Goal: Task Accomplishment & Management: Manage account settings

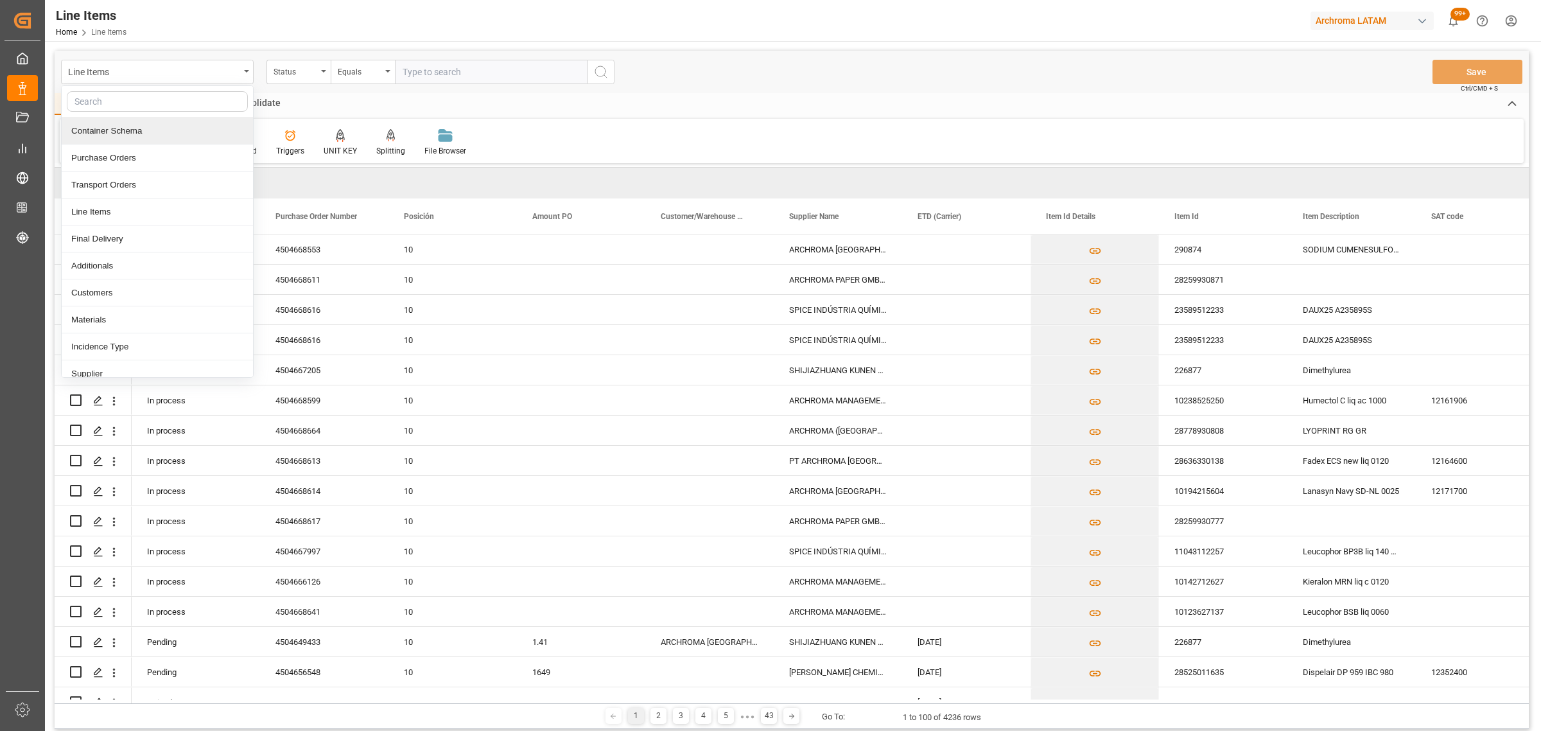
click at [144, 132] on div "Container Schema" at bounding box center [157, 131] width 191 height 27
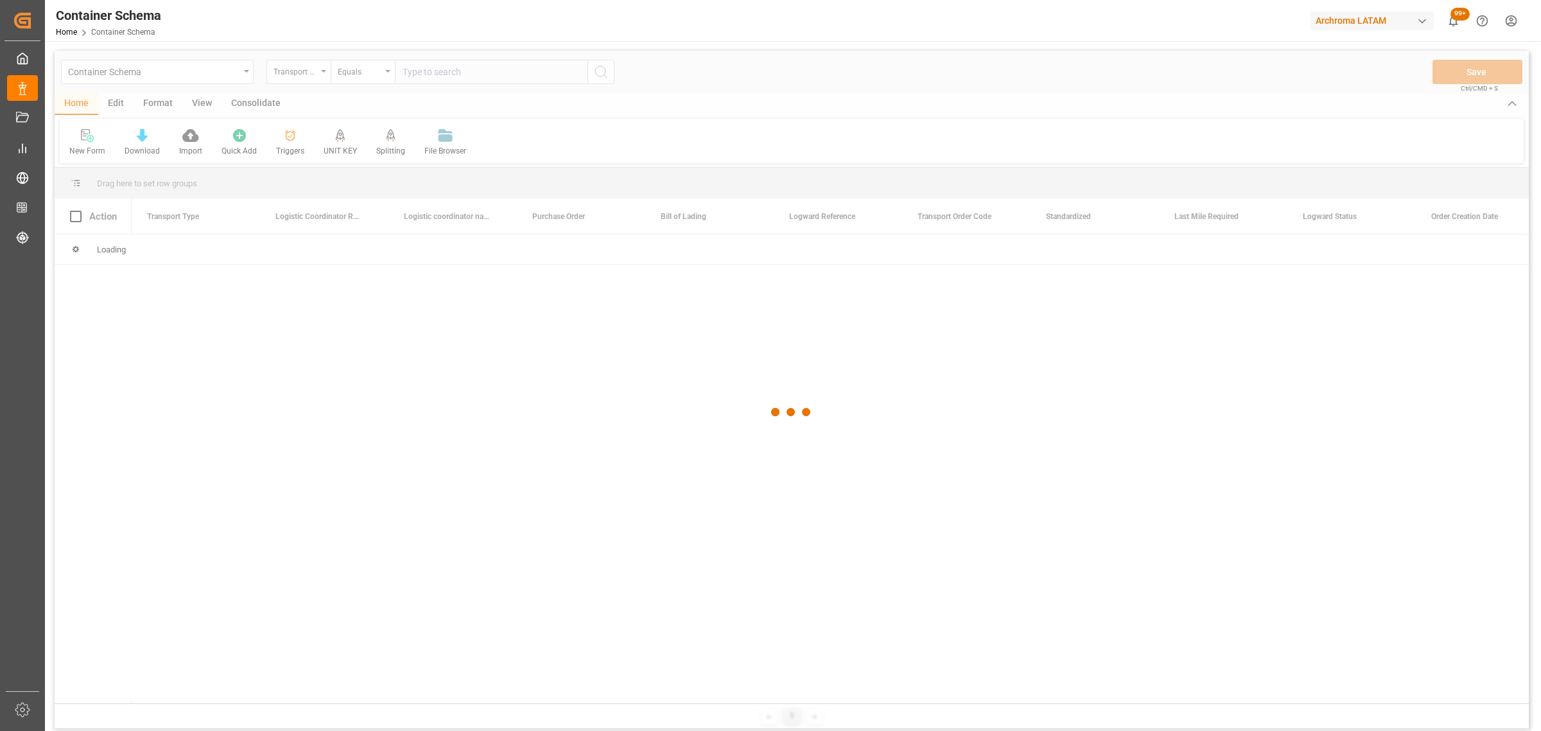
click at [293, 75] on div at bounding box center [792, 412] width 1474 height 723
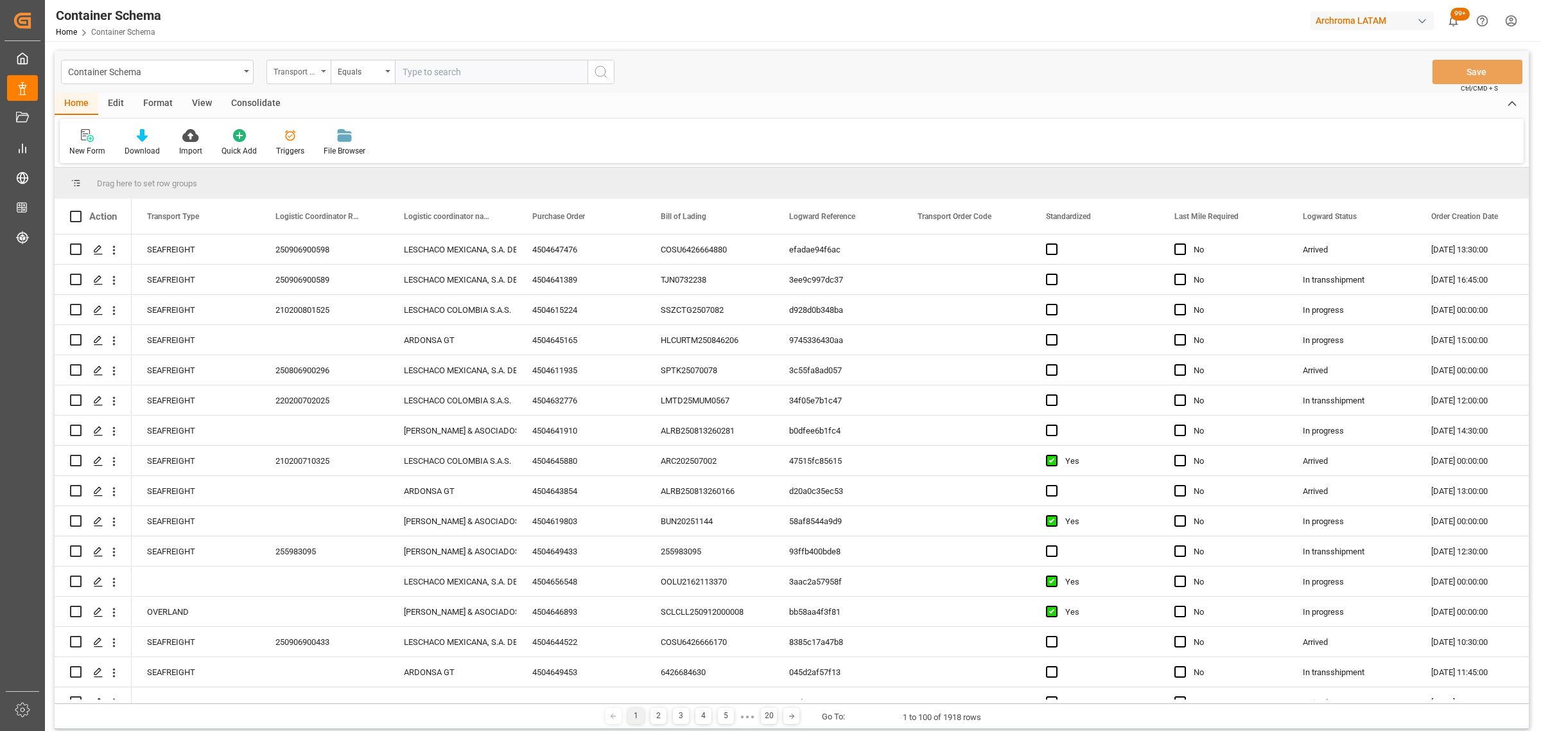
click at [290, 67] on div "Transport Type" at bounding box center [296, 70] width 44 height 15
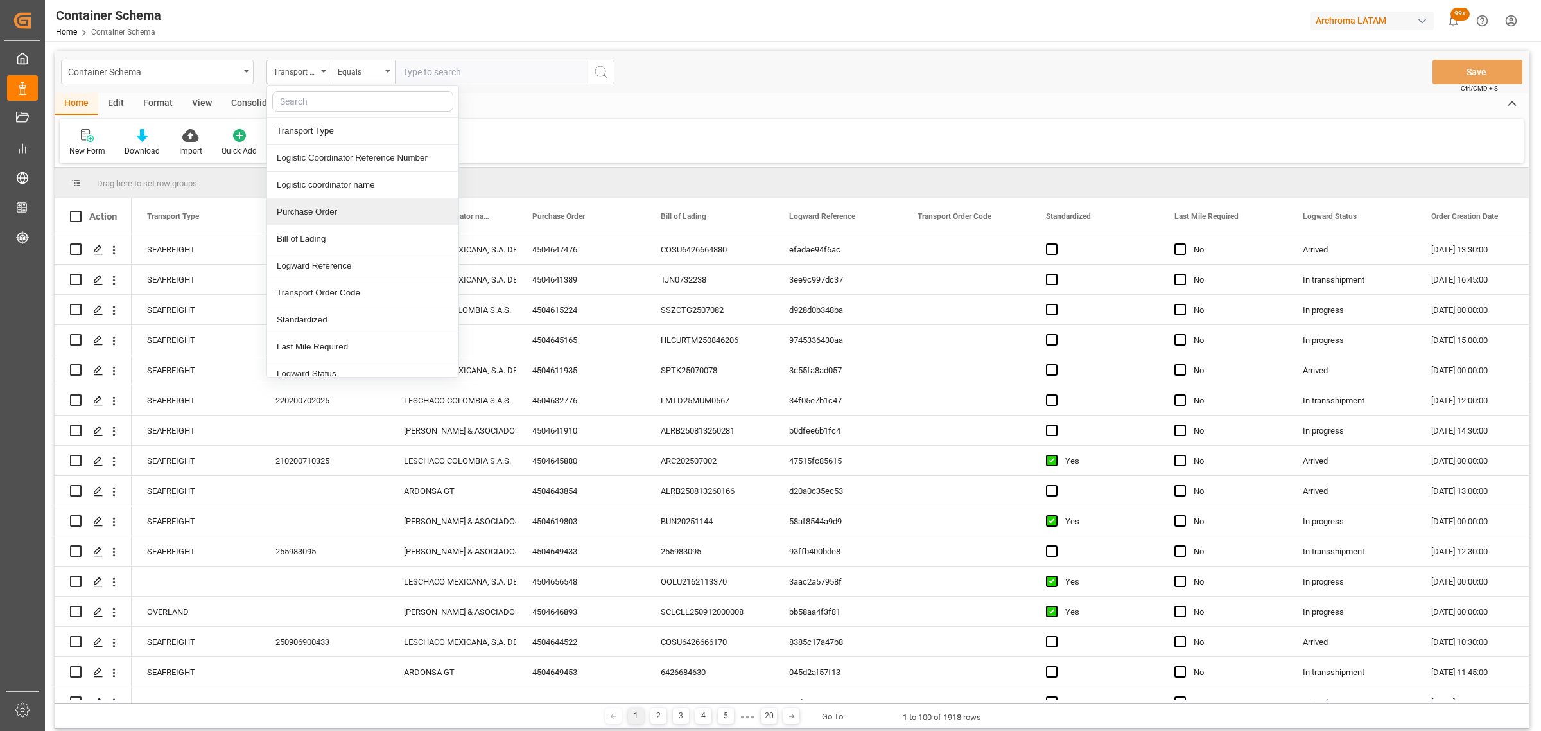
click at [336, 207] on div "Purchase Order" at bounding box center [362, 211] width 191 height 27
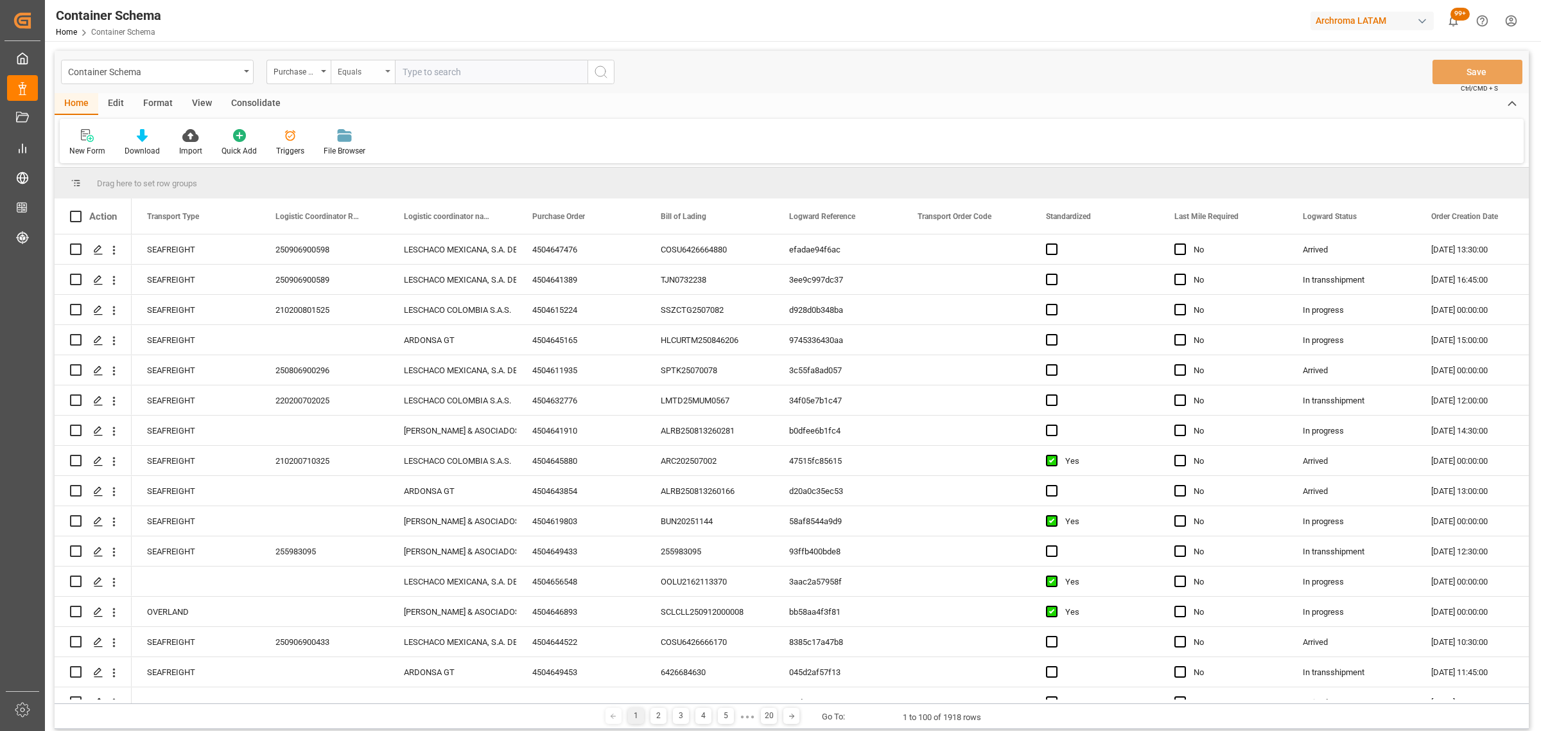
click at [361, 62] on div "Equals" at bounding box center [363, 72] width 64 height 24
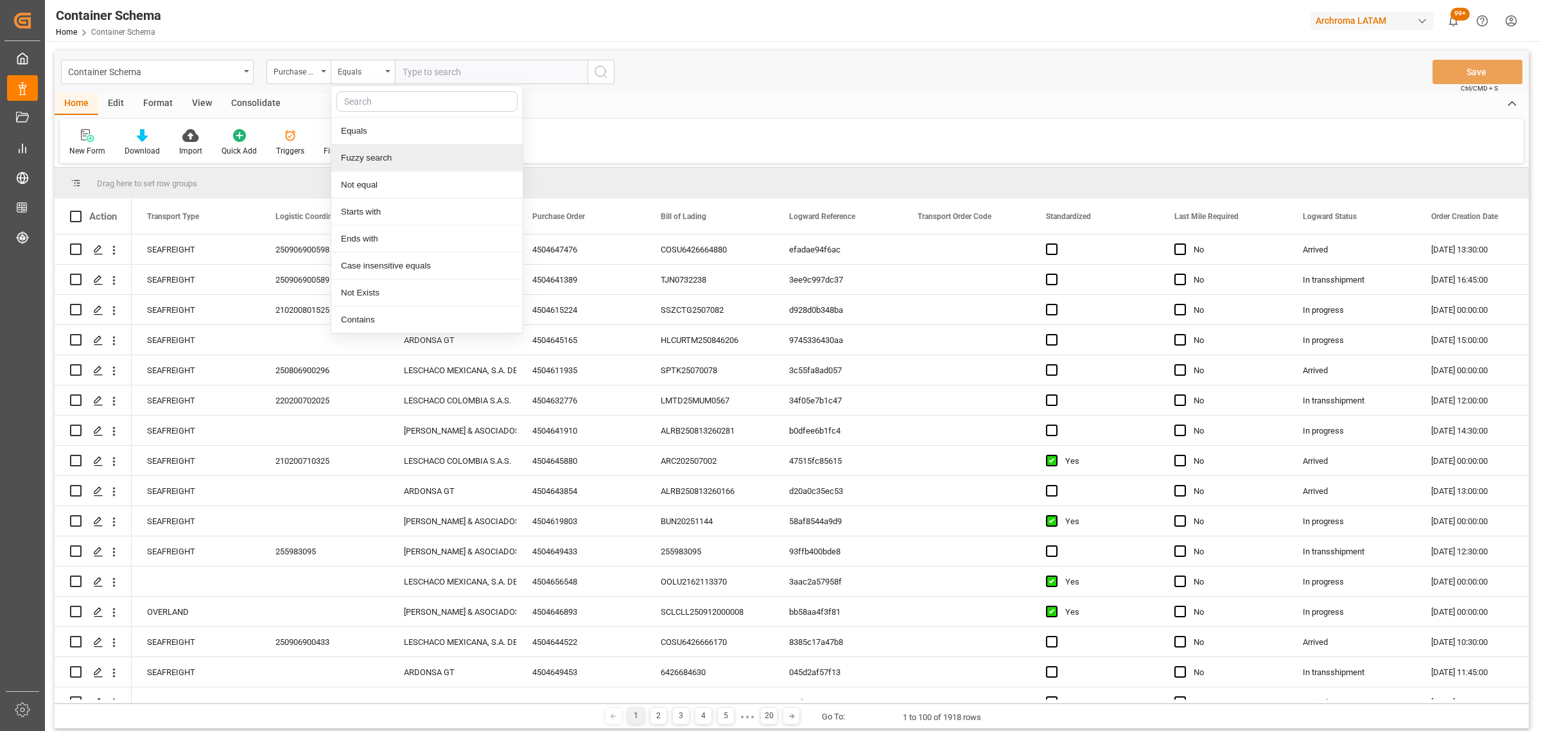
click at [410, 154] on div "Fuzzy search" at bounding box center [426, 157] width 191 height 27
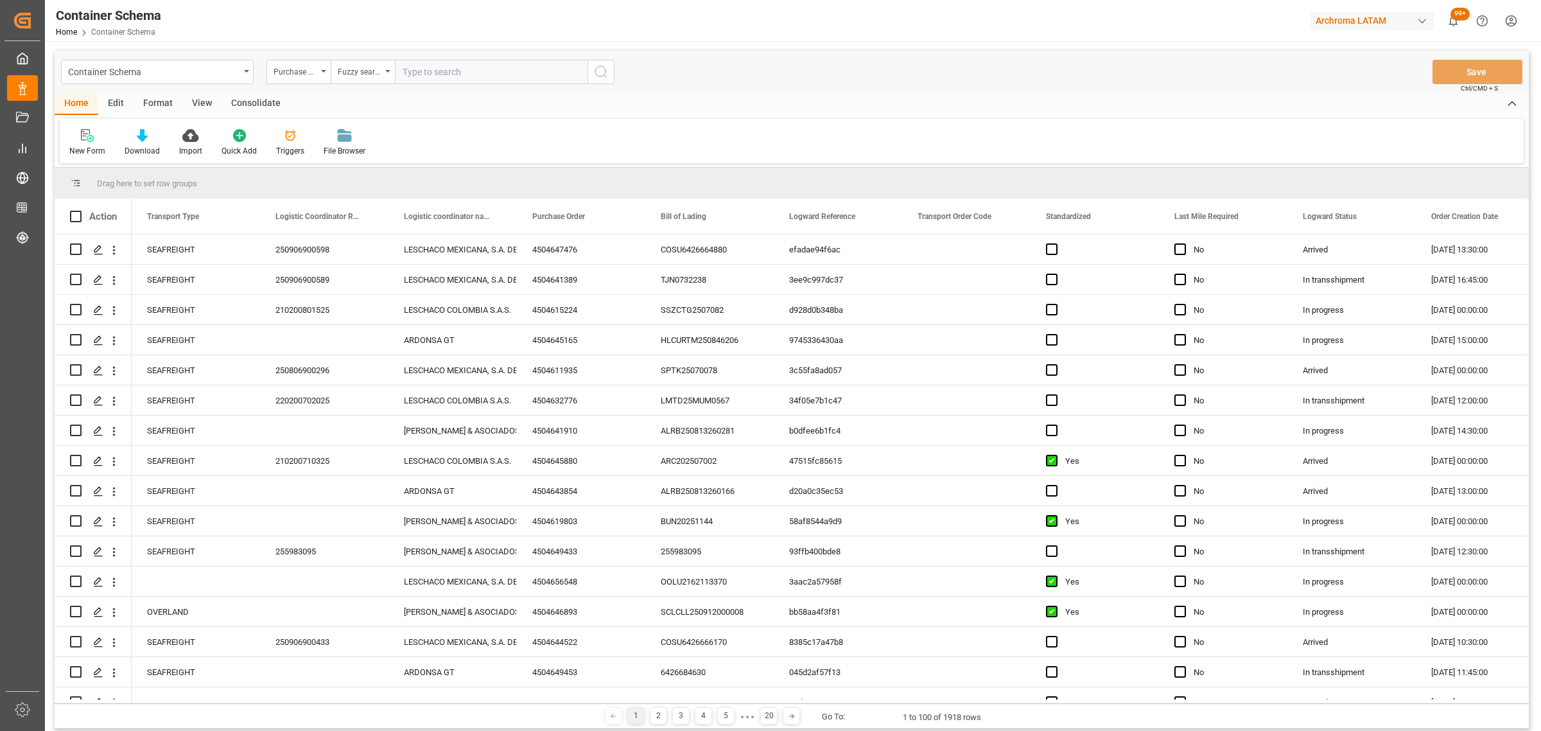
click at [453, 74] on input "text" at bounding box center [491, 72] width 193 height 24
paste input "4504637766"
type input "4504637766"
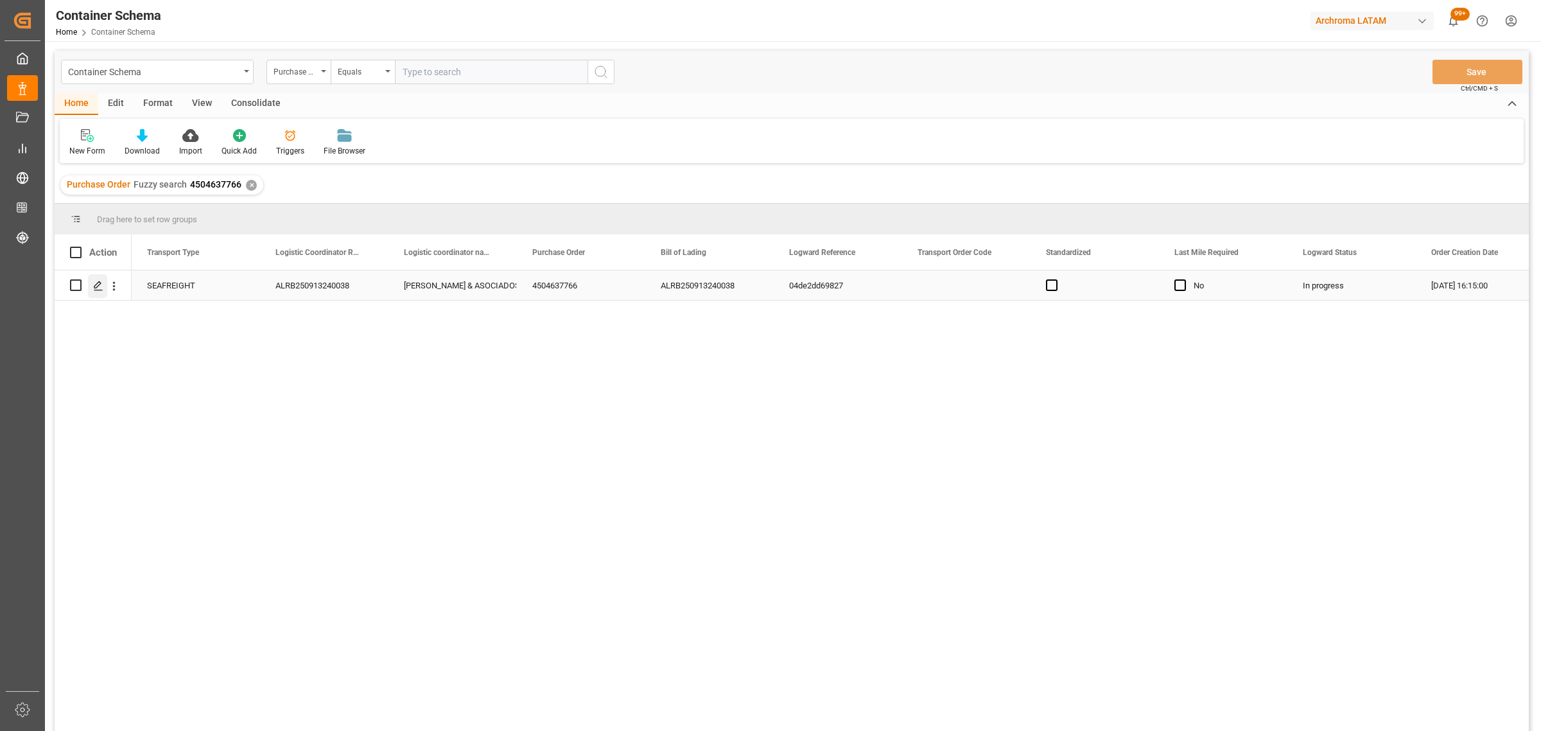
click at [94, 283] on icon "Press SPACE to select this row." at bounding box center [98, 286] width 10 height 10
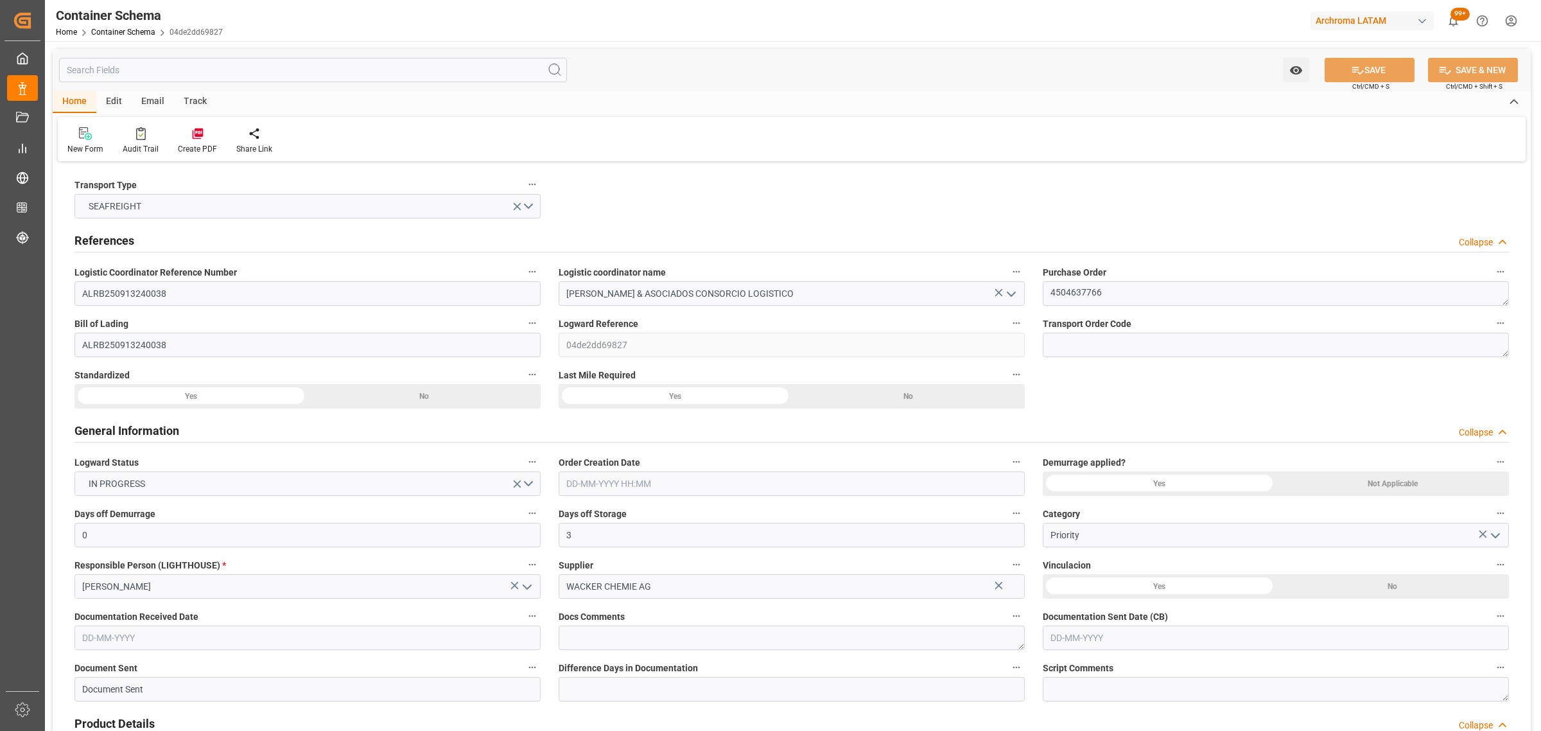
type input "0"
type input "3"
type input "1"
type input "800"
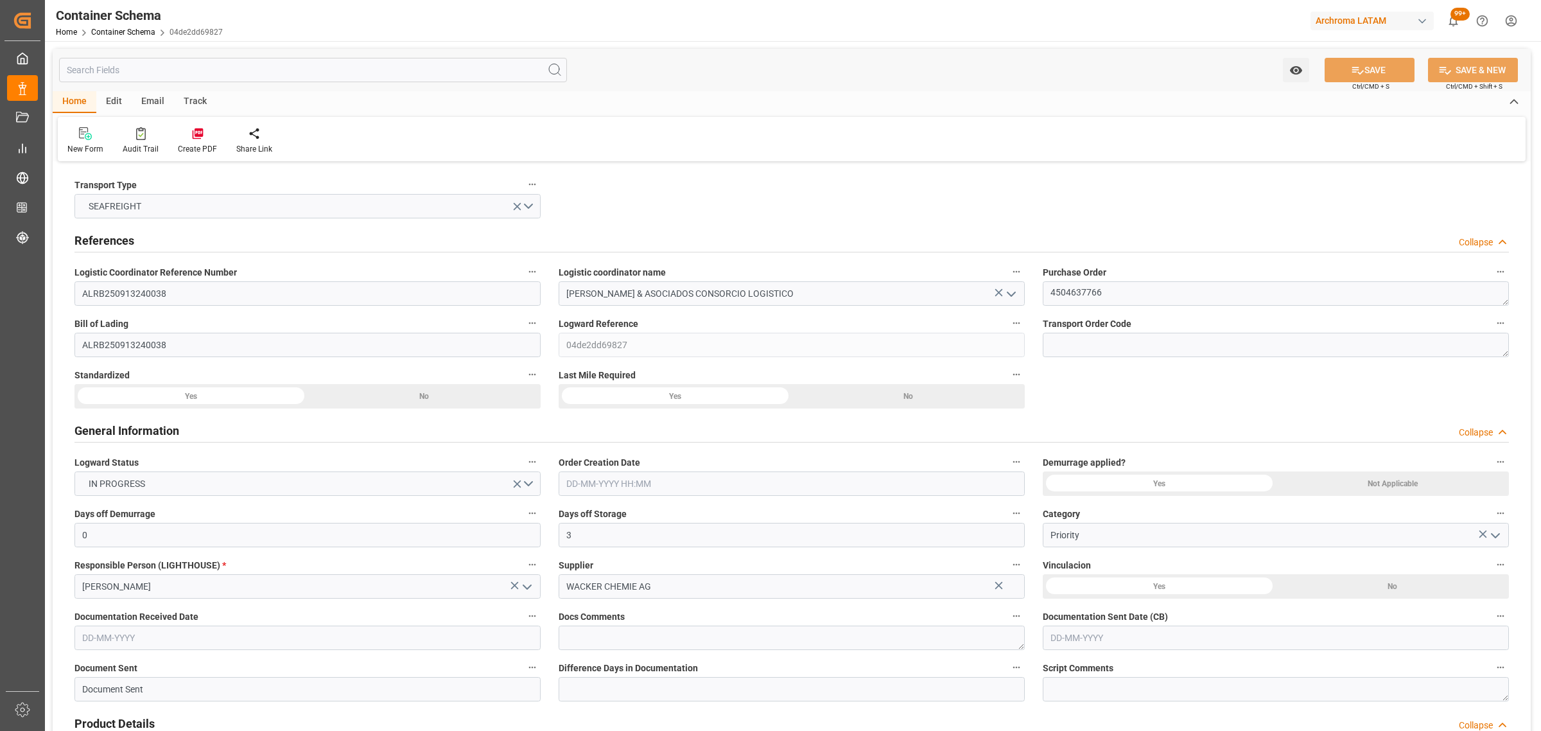
type input "858.2"
type input "Maersk"
type input "Maersk Line AS"
type input "DEHAM"
type input "PECLL"
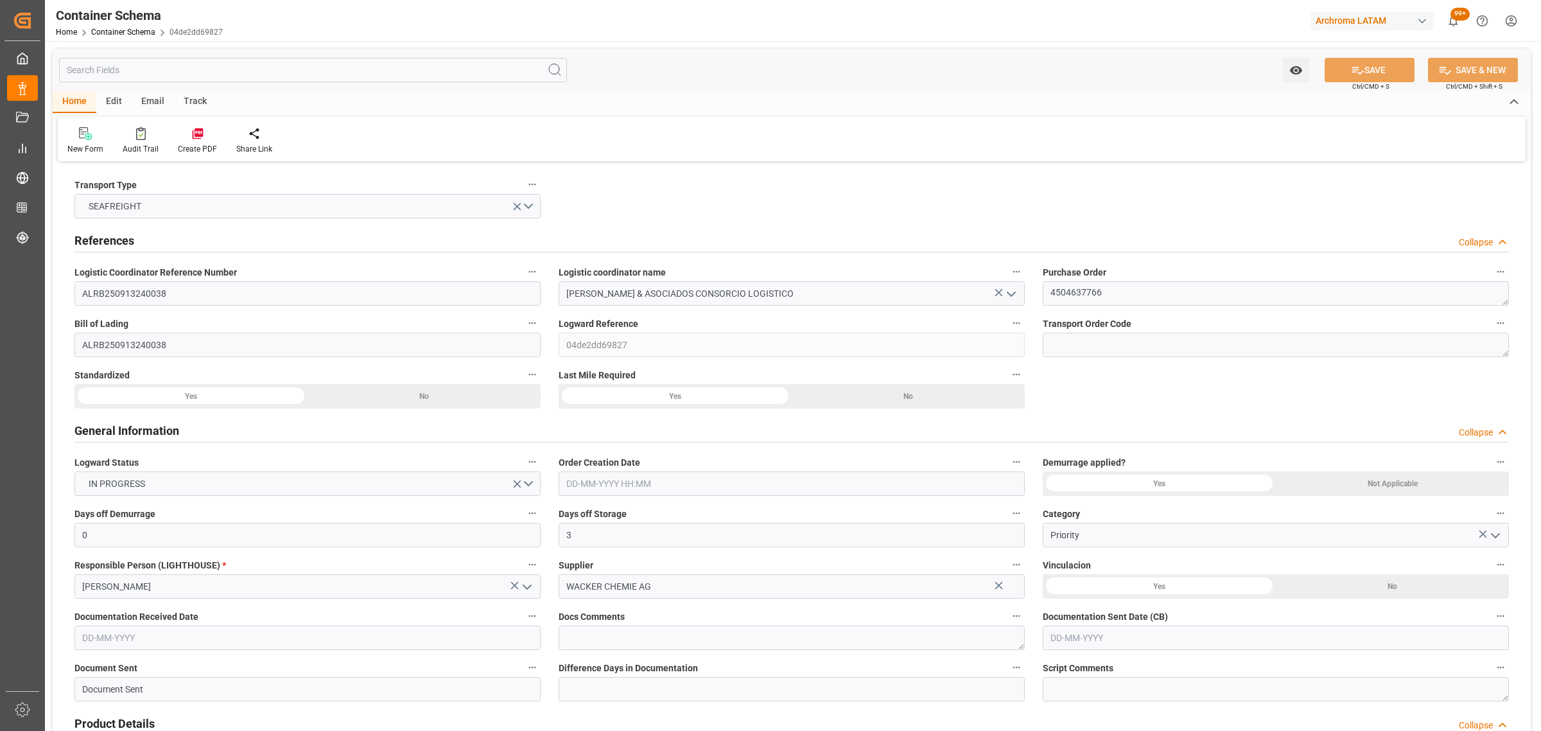
type input "PECLL"
type input "9355331"
type input "9402029"
type input "[DATE] 16:15"
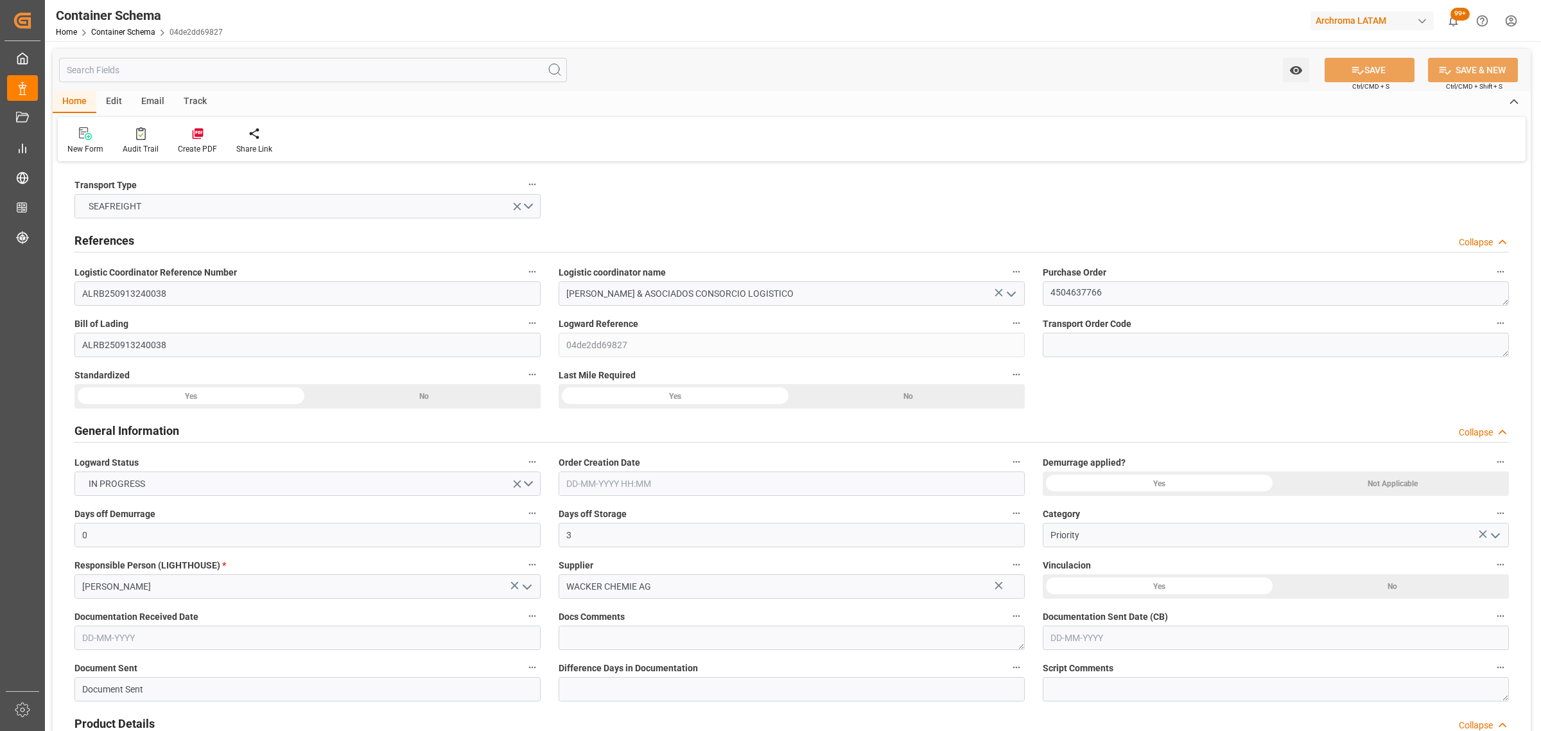
type input "[DATE]"
type input "[DATE] 00:00"
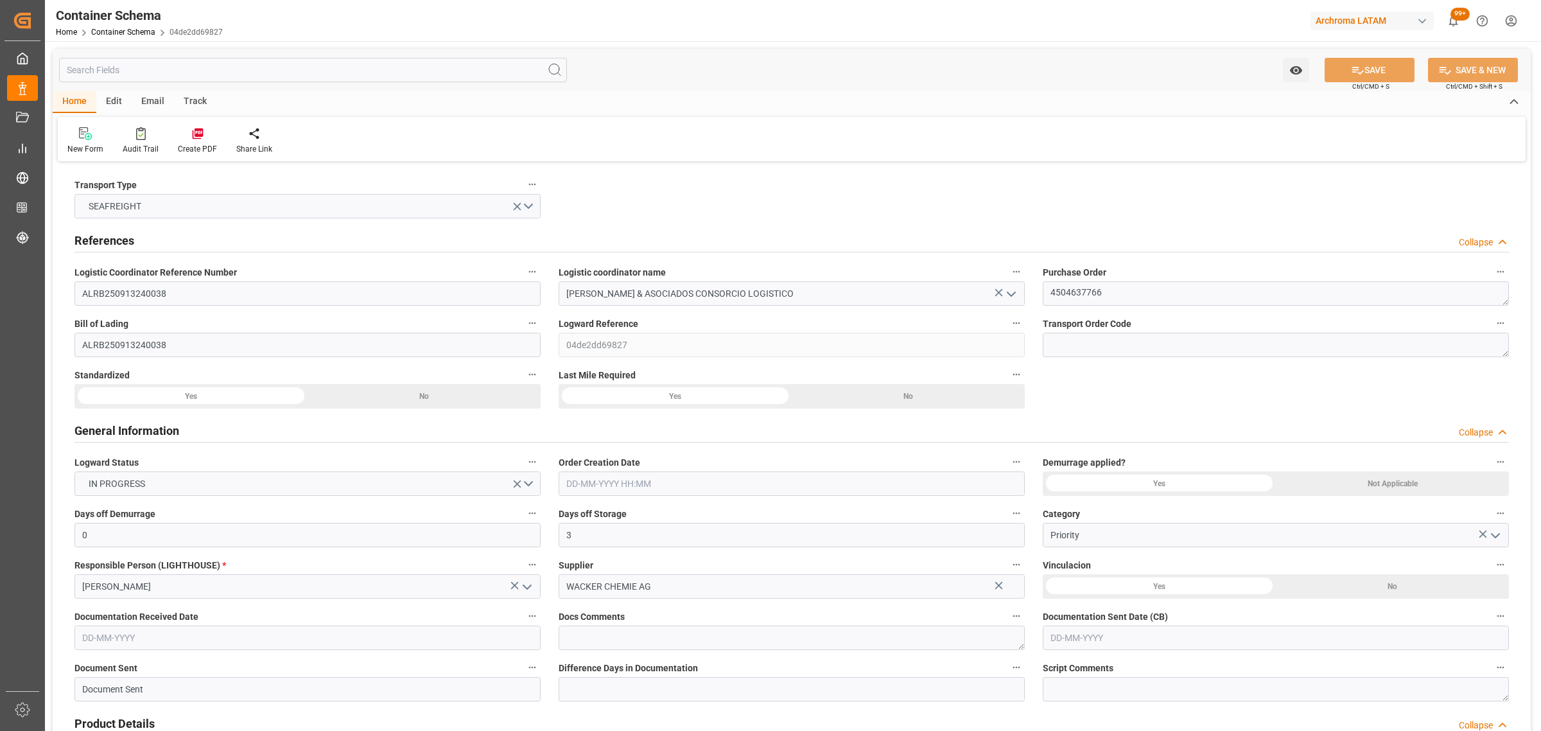
type input "[DATE] 00:00"
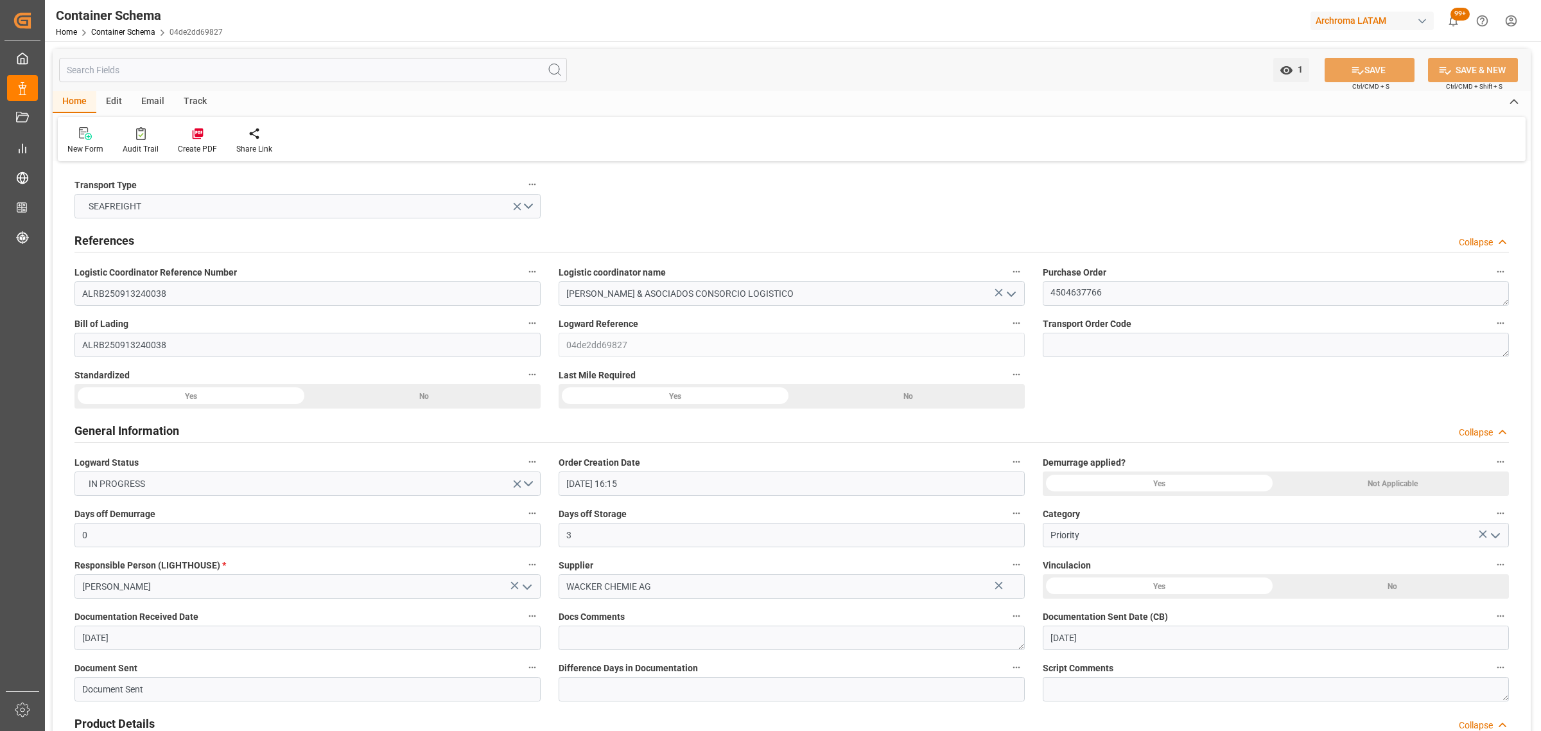
click at [178, 98] on div "Track" at bounding box center [195, 102] width 42 height 22
click at [87, 139] on icon at bounding box center [82, 136] width 13 height 9
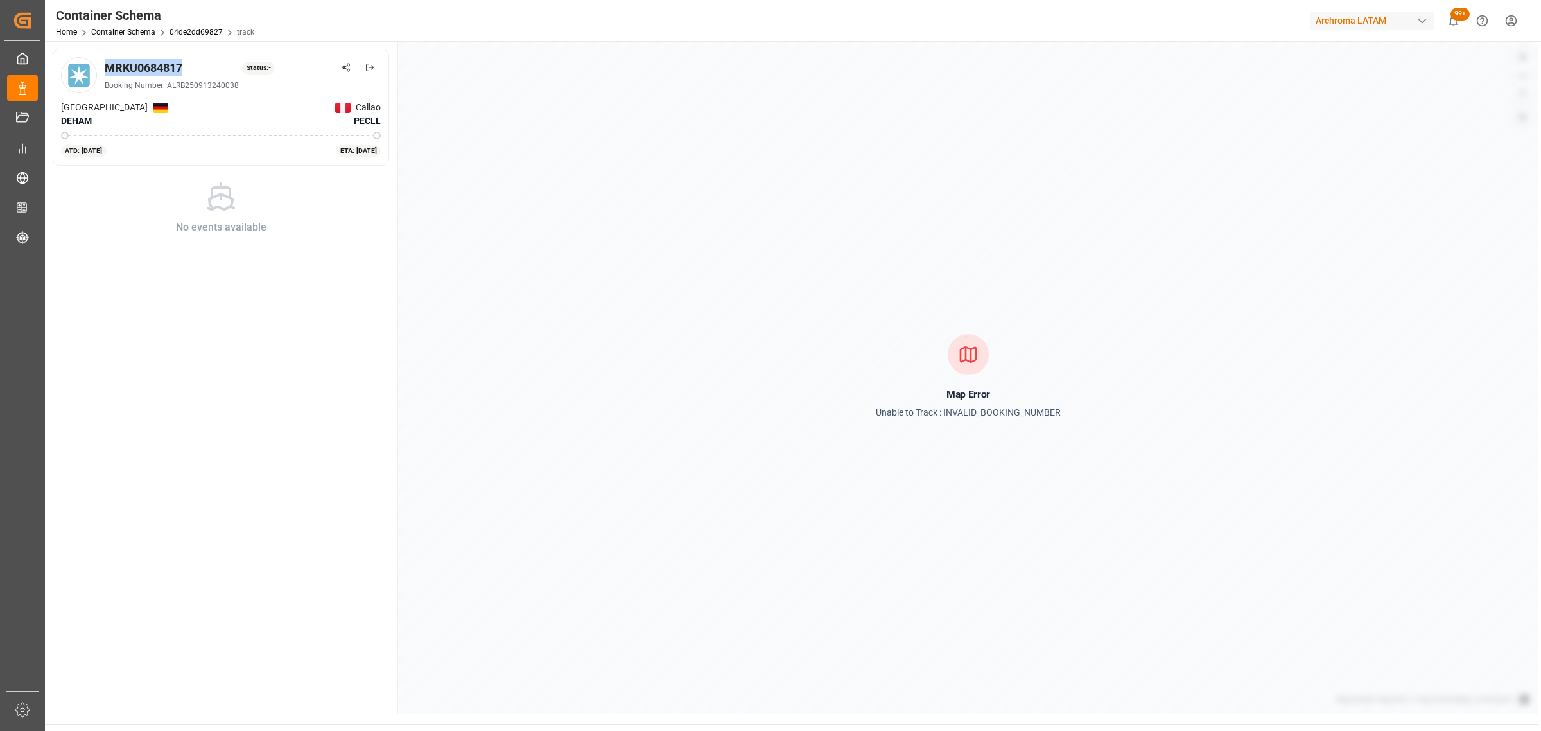
drag, startPoint x: 187, startPoint y: 66, endPoint x: 103, endPoint y: 66, distance: 84.8
click at [103, 66] on div "MRKU0684817 Status: - Booking Number: ALRB250913240038" at bounding box center [221, 75] width 320 height 36
copy div "MRKU0684817"
click at [134, 28] on link "Container Schema" at bounding box center [123, 32] width 64 height 9
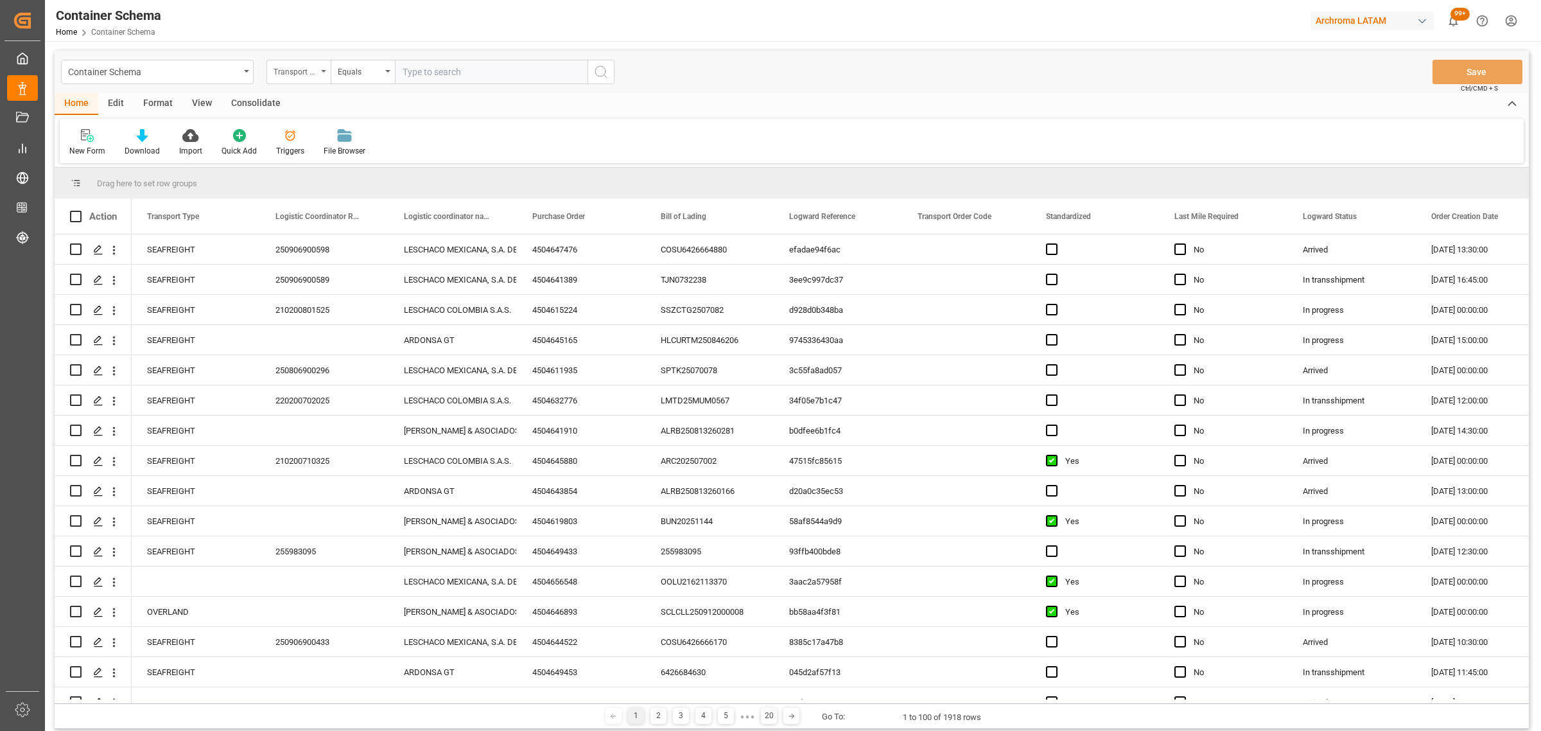
click at [284, 65] on div "Transport Type" at bounding box center [296, 70] width 44 height 15
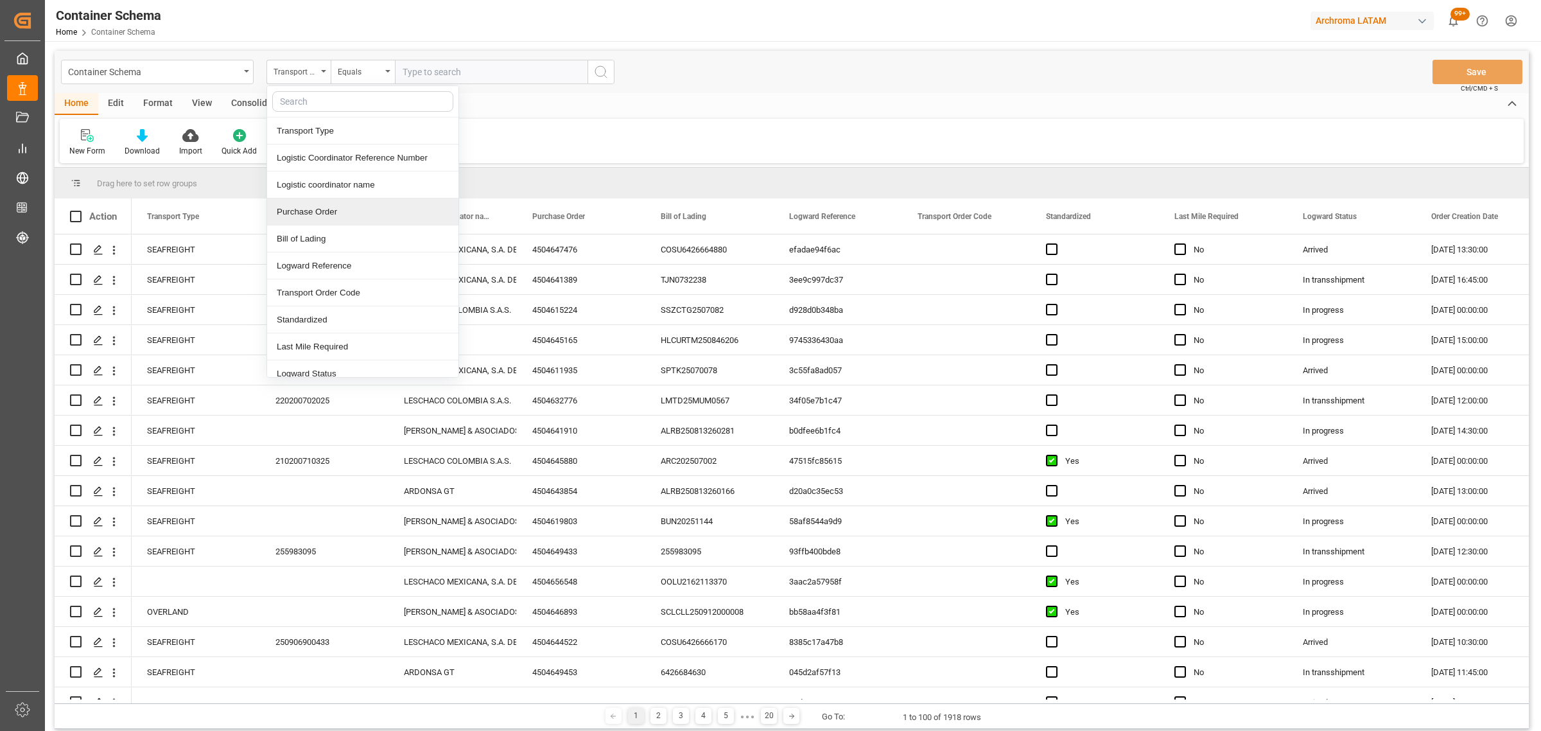
click at [323, 209] on div "Purchase Order" at bounding box center [362, 211] width 191 height 27
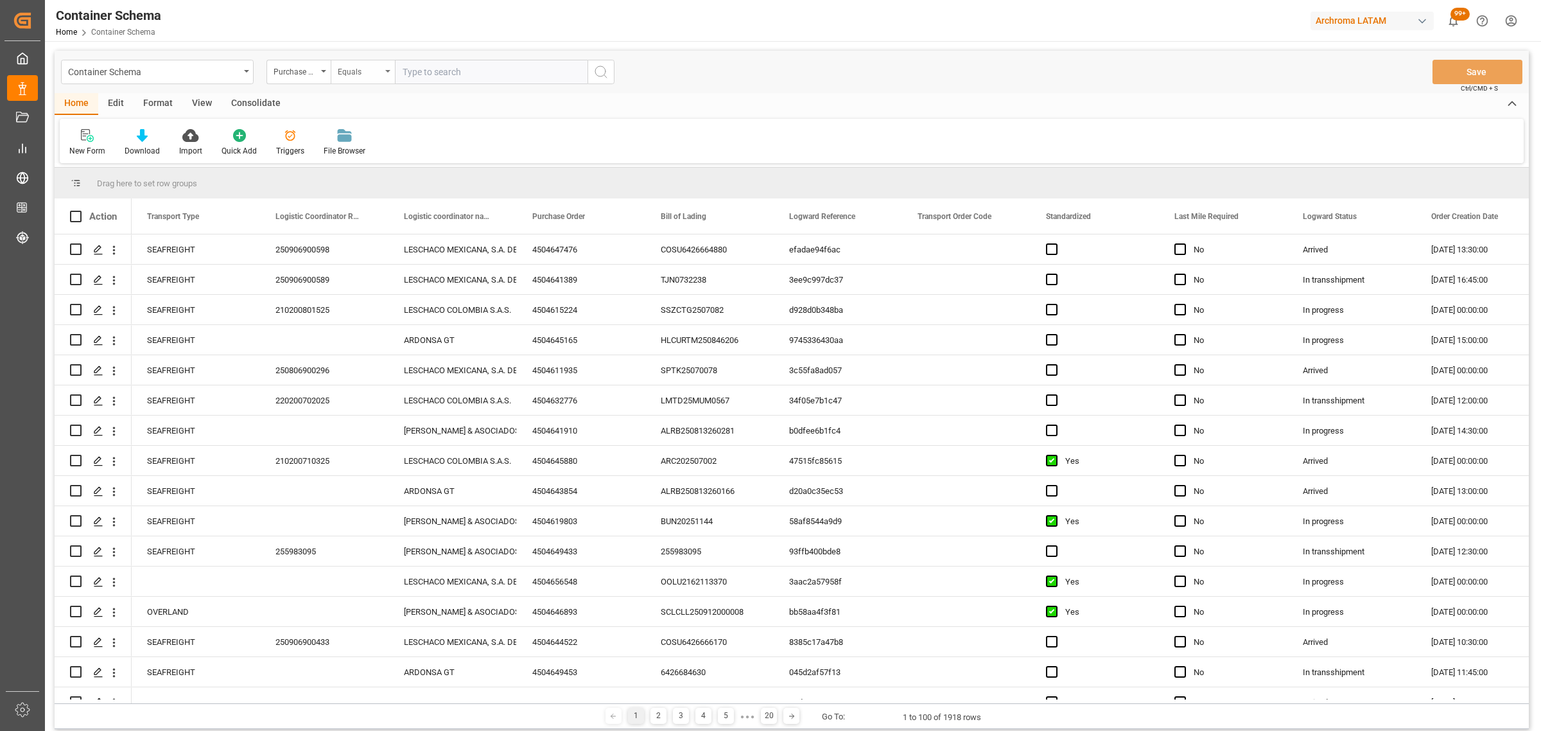
click at [371, 68] on div "Equals" at bounding box center [360, 70] width 44 height 15
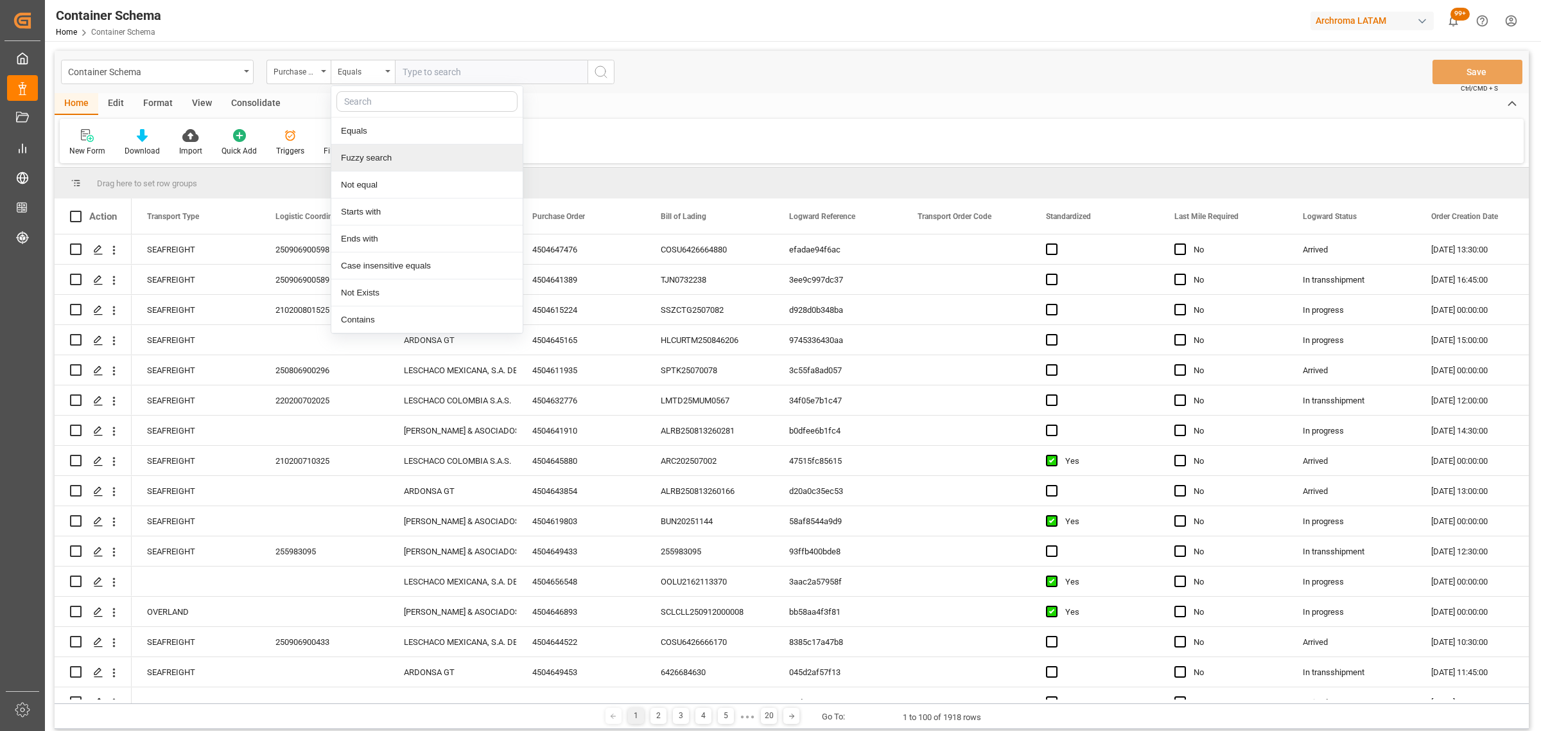
click at [406, 159] on div "Fuzzy search" at bounding box center [426, 157] width 191 height 27
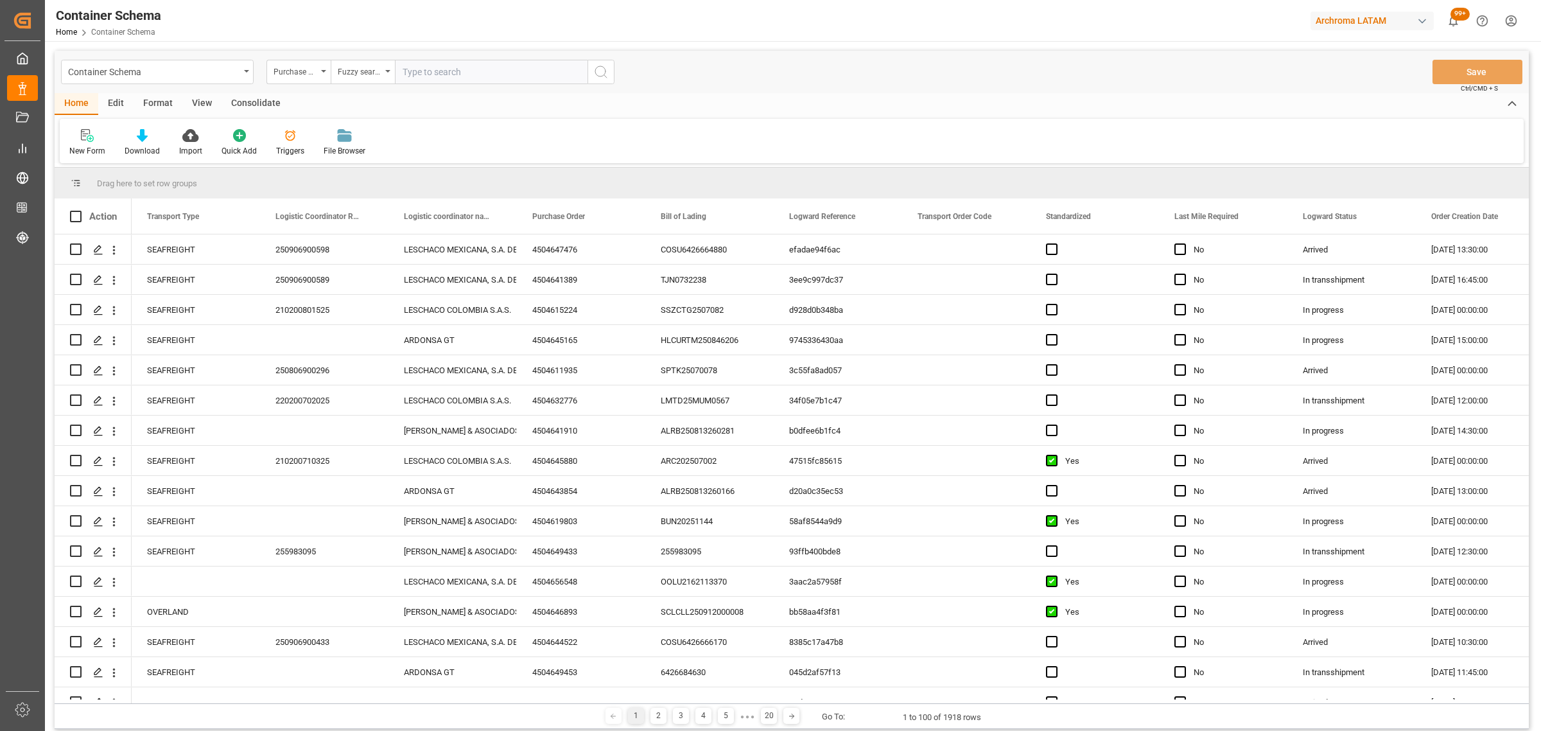
click at [448, 78] on input "text" at bounding box center [491, 72] width 193 height 24
paste input "4504645822"
type input "4504645822"
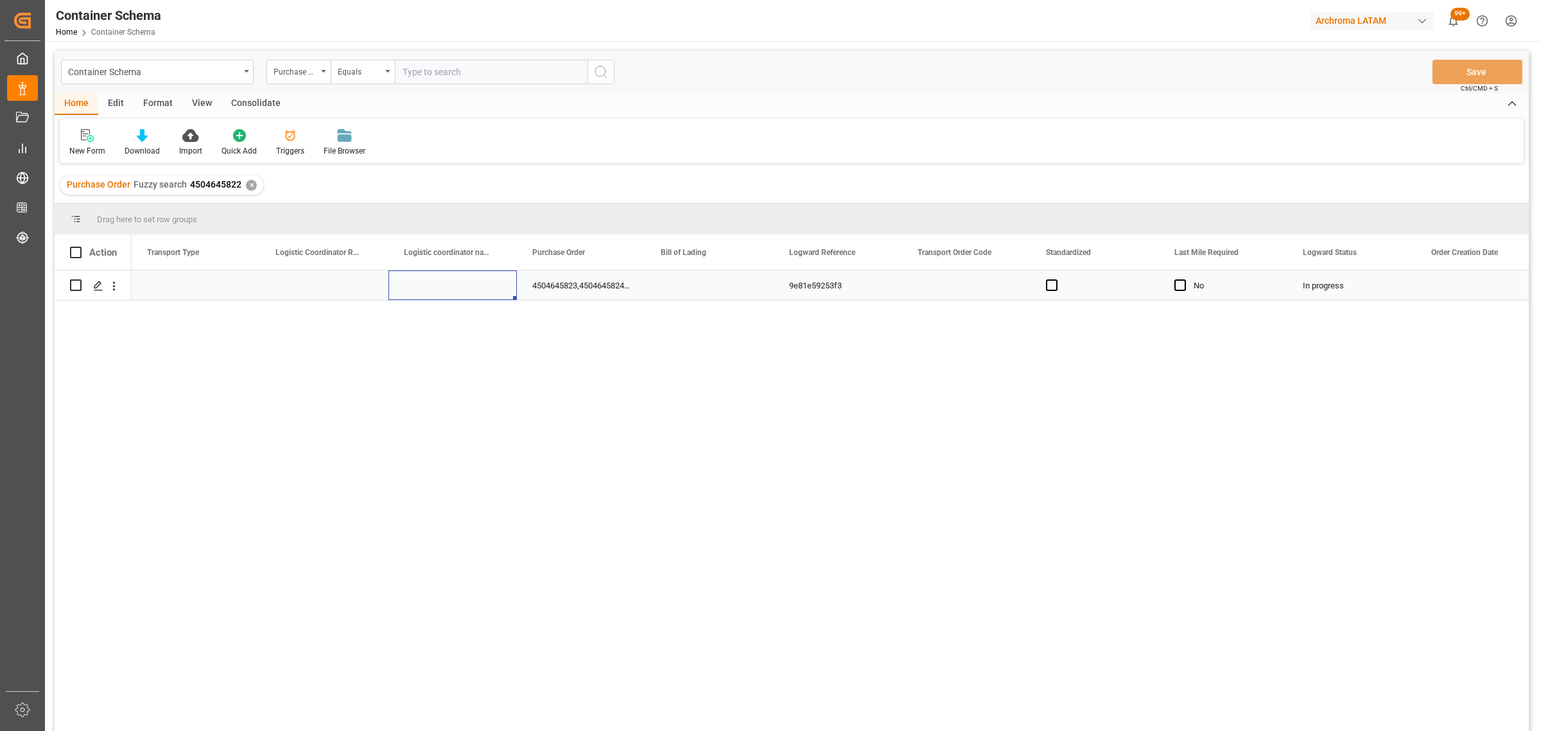
click at [440, 288] on div "Press SPACE to select this row." at bounding box center [452, 285] width 128 height 30
click at [498, 294] on icon "open menu" at bounding box center [492, 293] width 15 height 15
click at [473, 378] on div "[PERSON_NAME] & ASOCIADOS CONSORCIO LOGISTICO" at bounding box center [511, 374] width 224 height 45
type input "[PERSON_NAME] & ASOCIADOS CONSORCIO LOGISTICO"
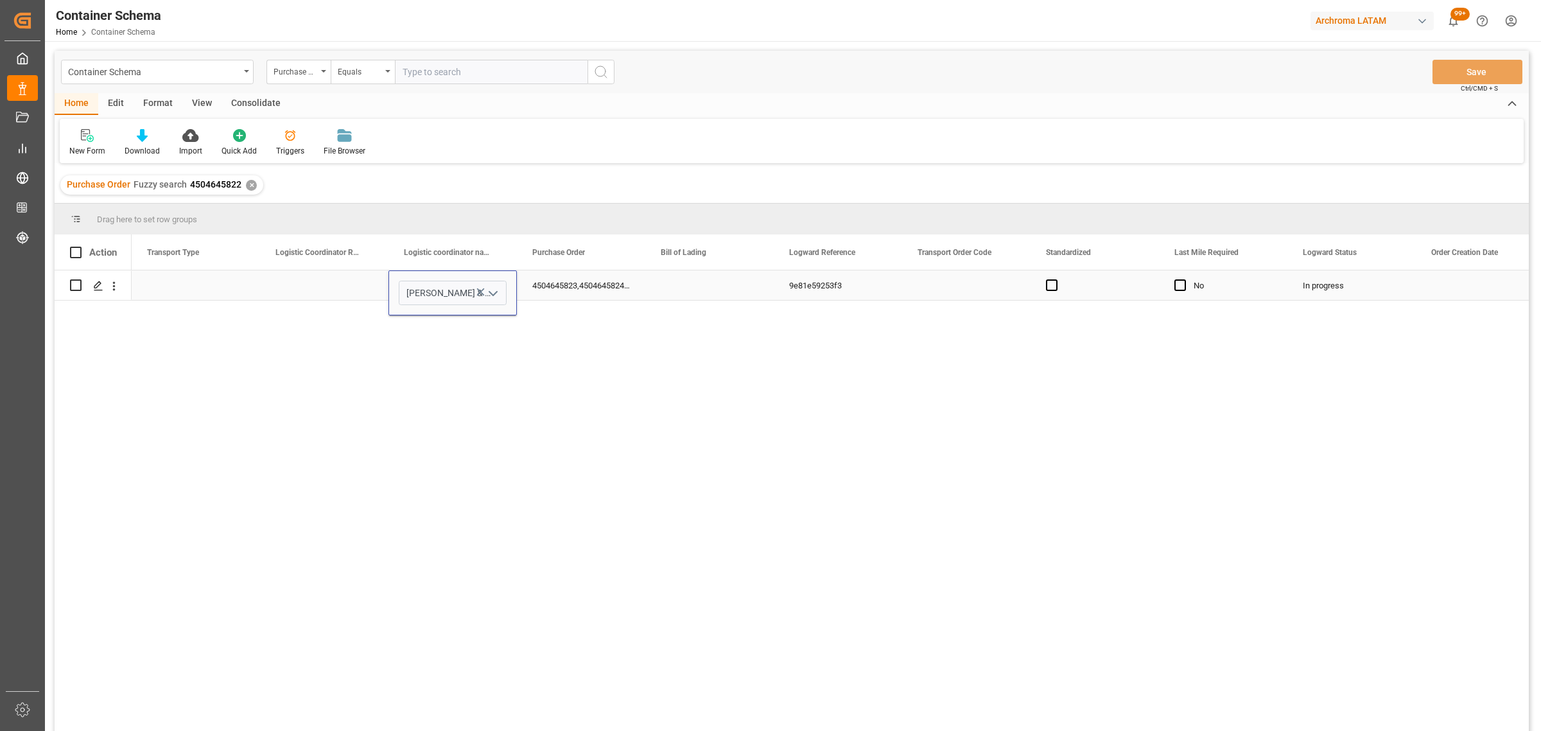
click at [339, 286] on div "Press SPACE to select this row." at bounding box center [324, 285] width 128 height 30
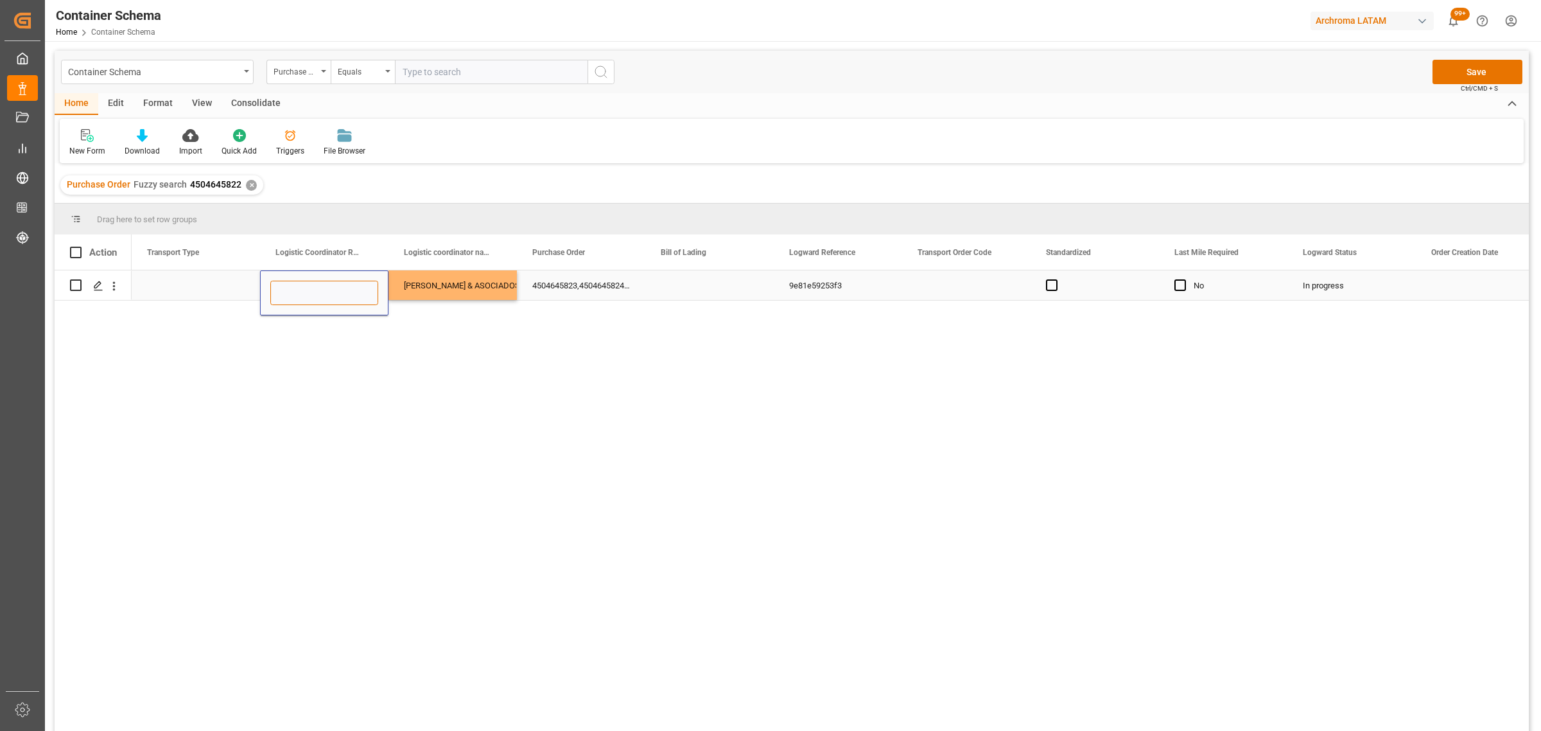
click at [344, 287] on input "Press SPACE to select this row." at bounding box center [324, 293] width 108 height 24
click at [191, 280] on div "Press SPACE to select this row." at bounding box center [196, 285] width 128 height 30
click at [252, 292] on div "Select" at bounding box center [196, 292] width 128 height 45
click at [238, 293] on button "Select" at bounding box center [196, 293] width 108 height 24
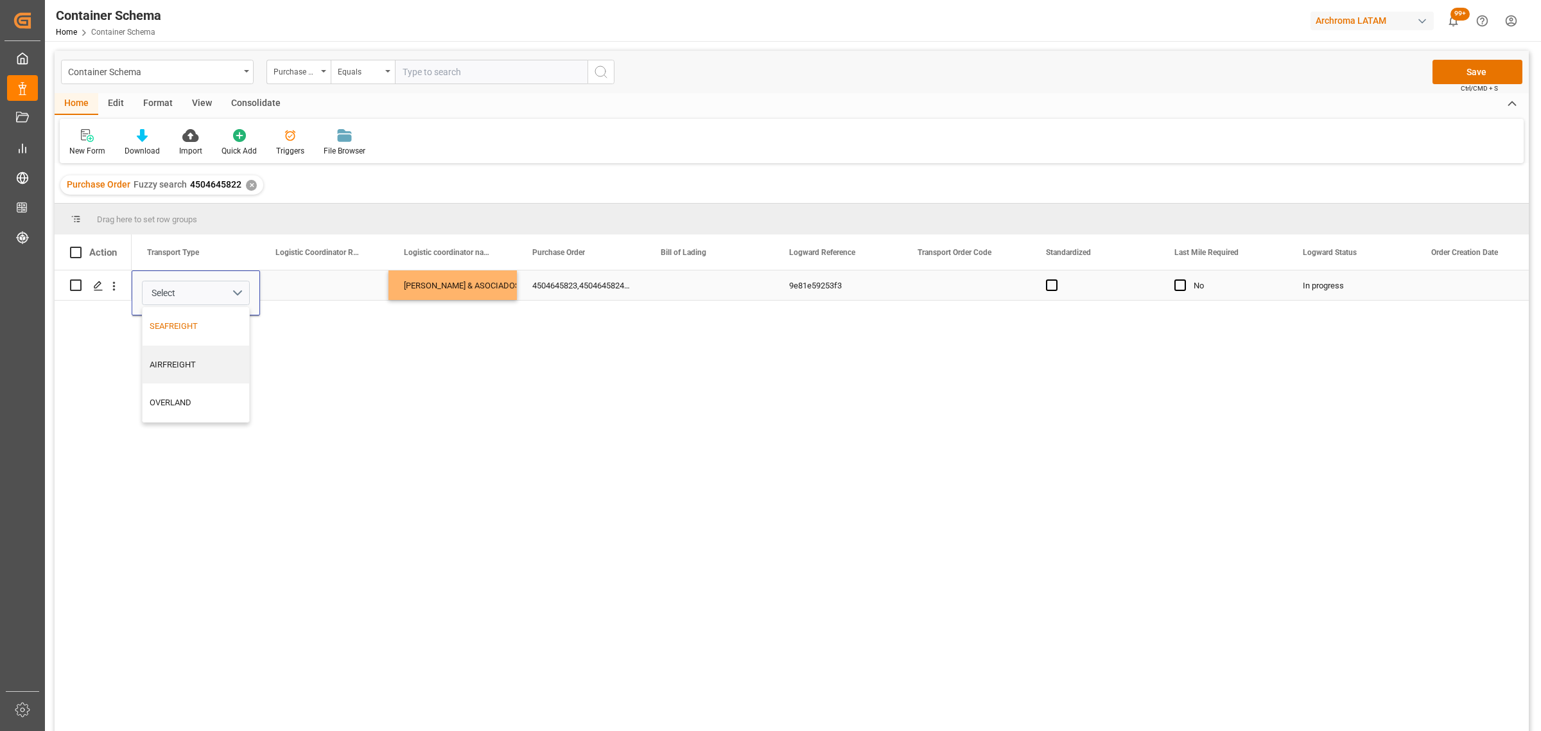
click at [213, 319] on div "SEAFREIGHT" at bounding box center [196, 326] width 107 height 39
click at [318, 287] on div "Press SPACE to select this row." at bounding box center [324, 285] width 128 height 30
click at [1458, 76] on button "Save" at bounding box center [1477, 72] width 90 height 24
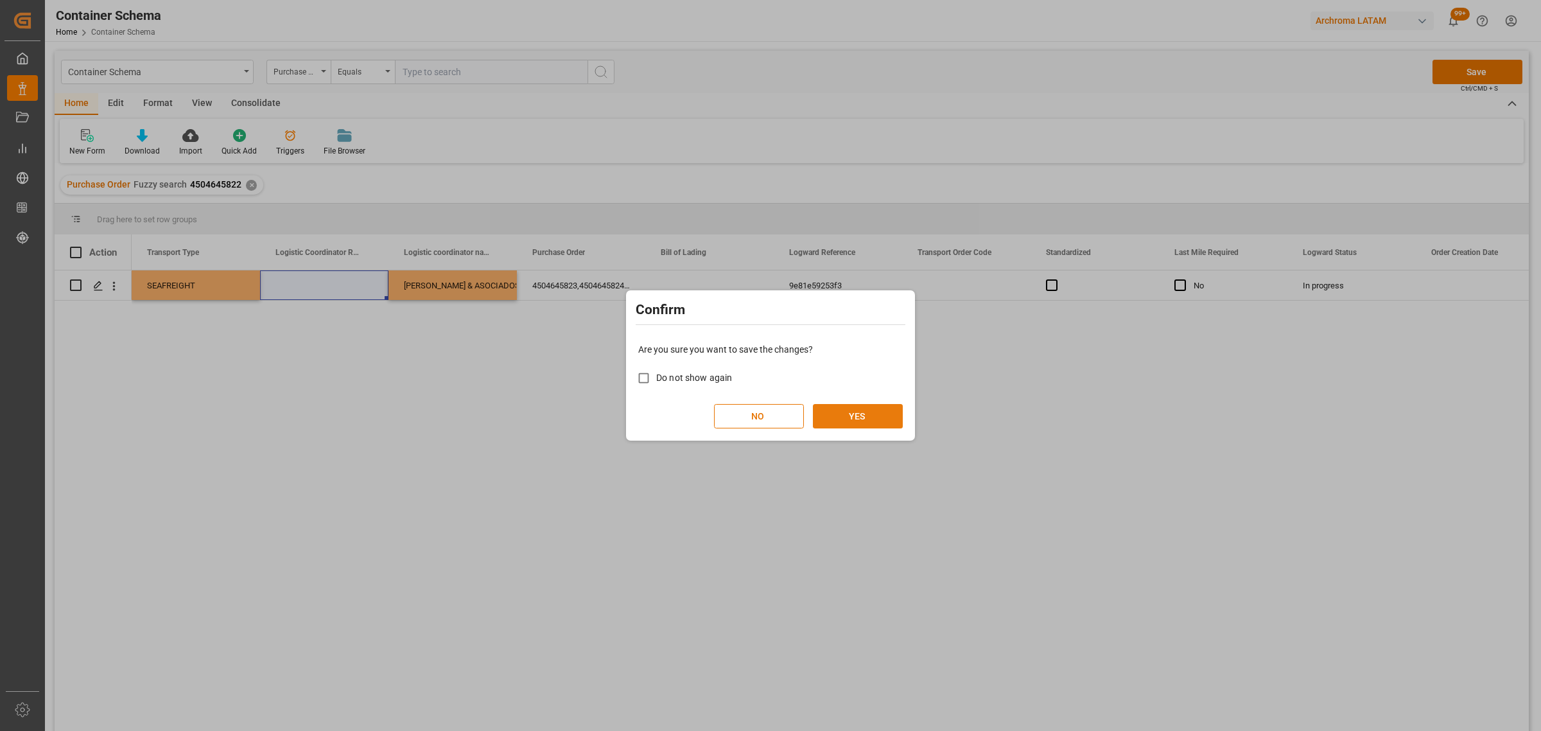
click at [857, 416] on button "YES" at bounding box center [858, 416] width 90 height 24
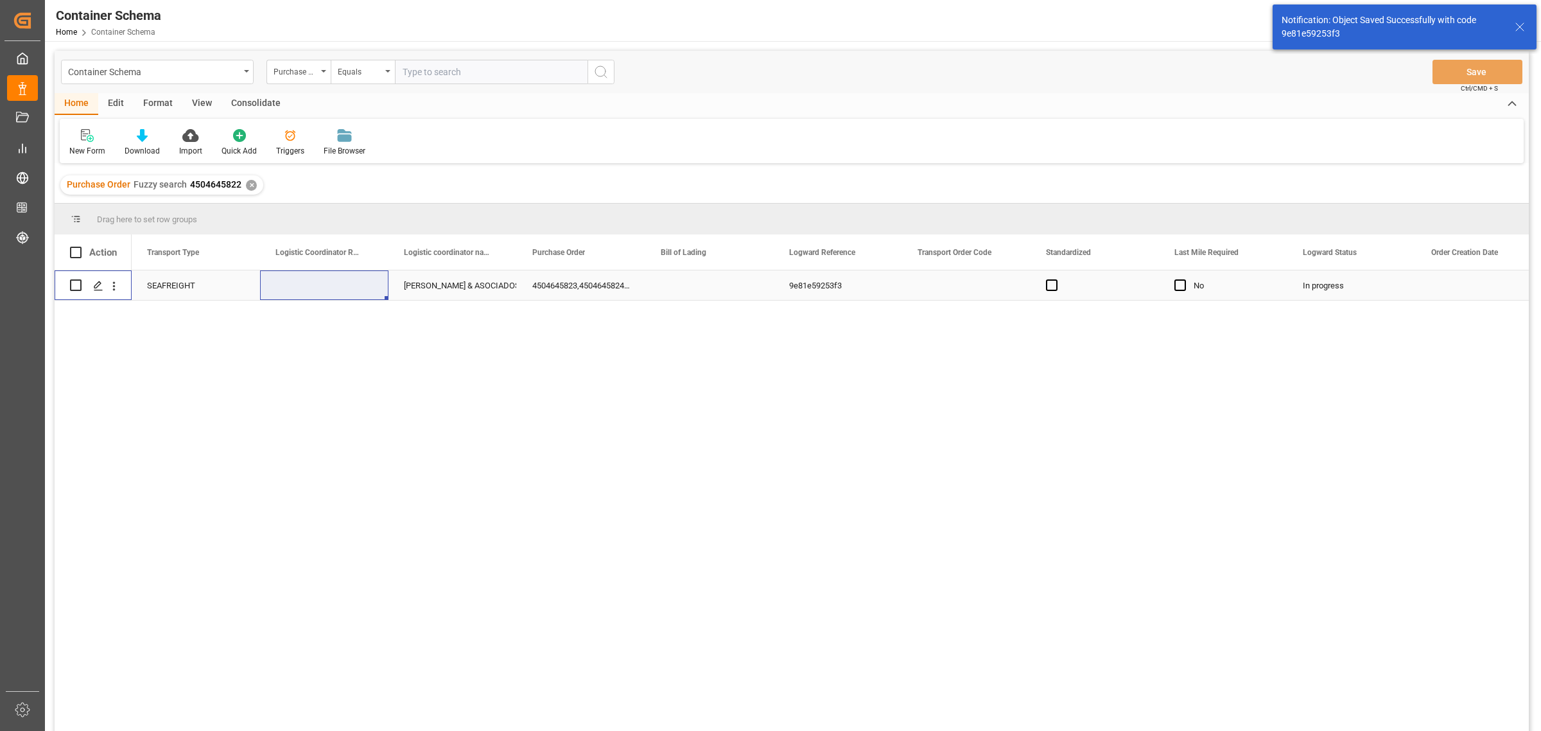
click at [76, 284] on input "Press Space to toggle row selection (unchecked)" at bounding box center [76, 285] width 12 height 12
checkbox input "true"
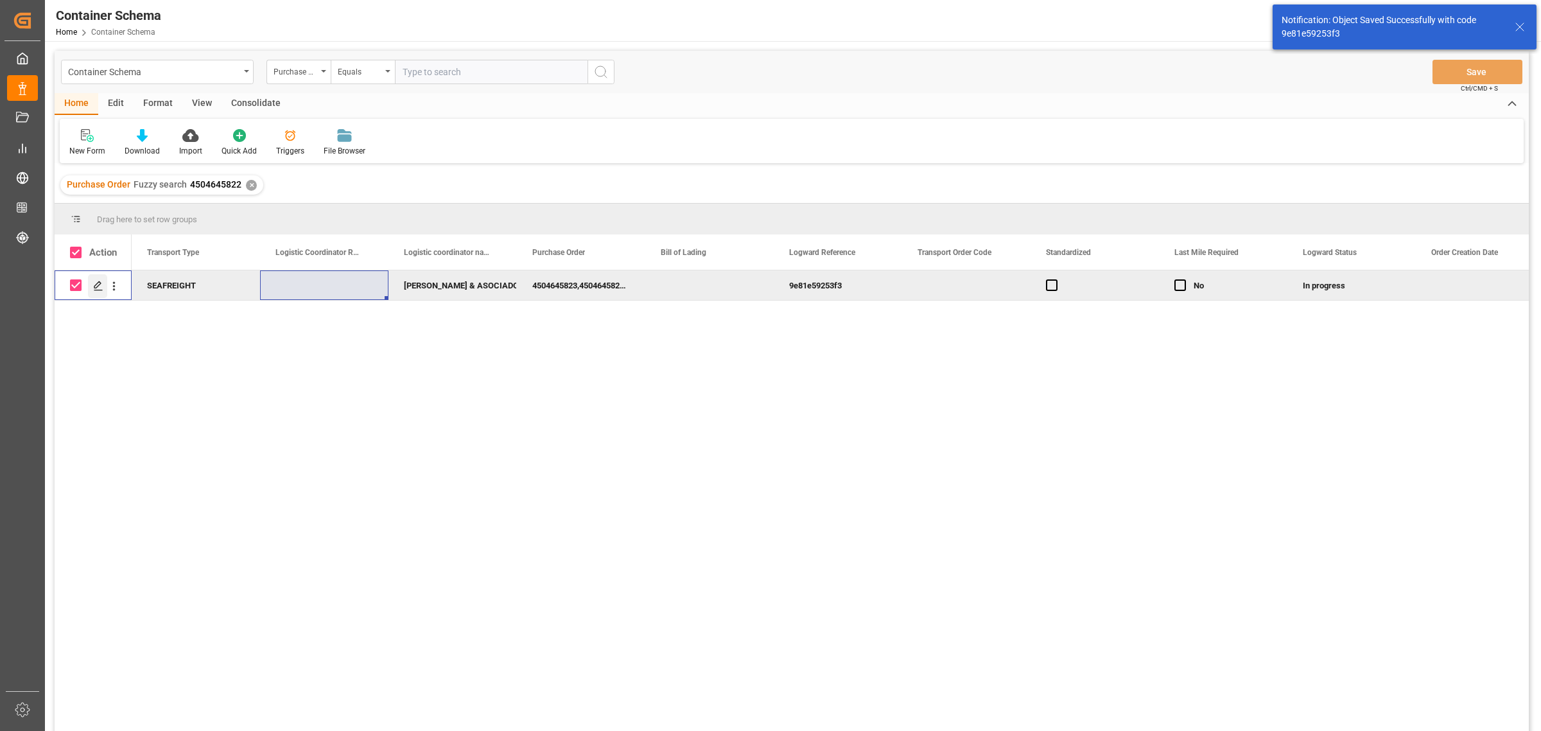
click at [100, 286] on icon "Press SPACE to deselect this row." at bounding box center [98, 286] width 10 height 10
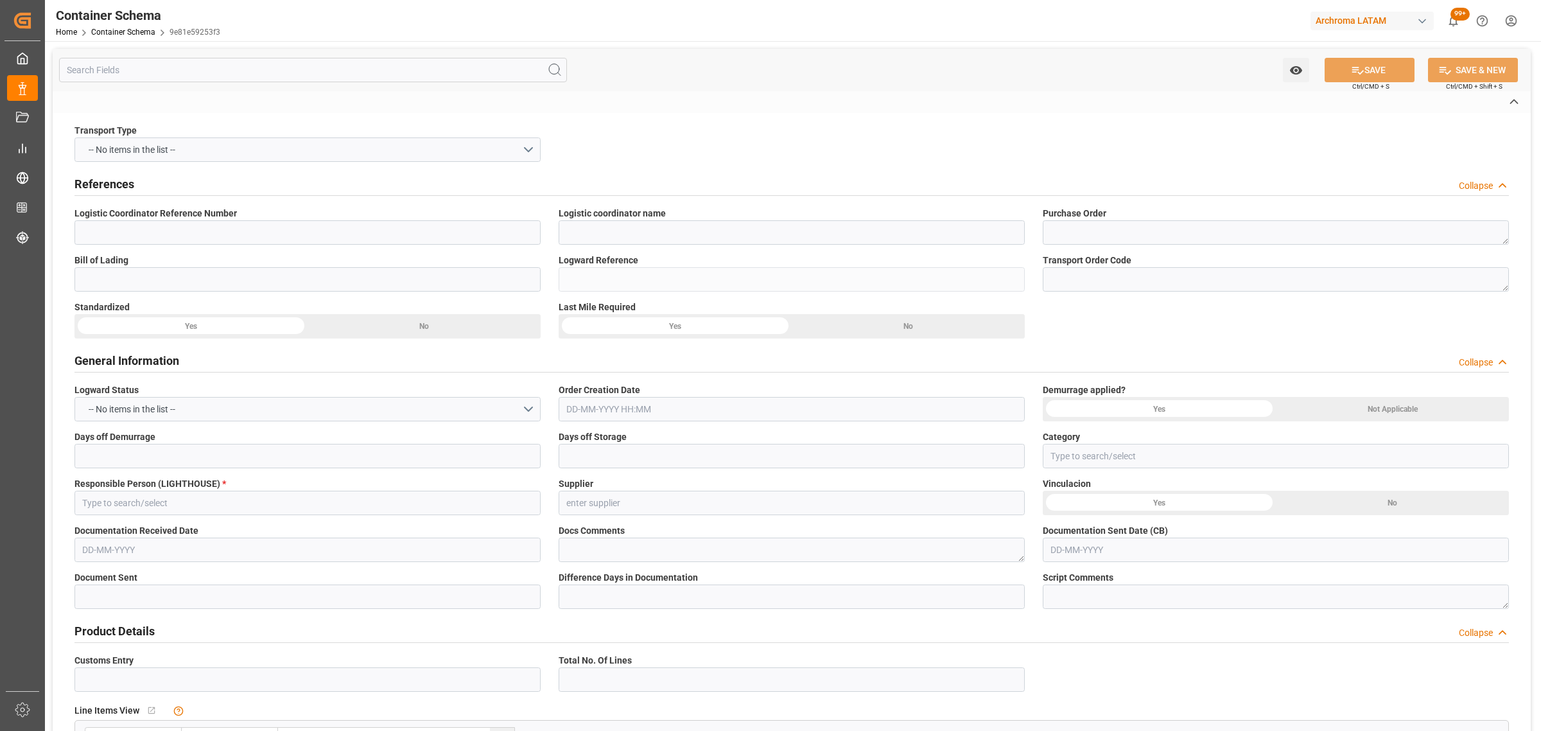
type input "[PERSON_NAME] & ASOCIADOS CONSORCIO LOGISTICO"
type textarea "4504645823,4504645824,4504645822"
type input "9e81e59253f3"
type input "ARCHROMA MANAGEMENT GMBH"
type input "Pending"
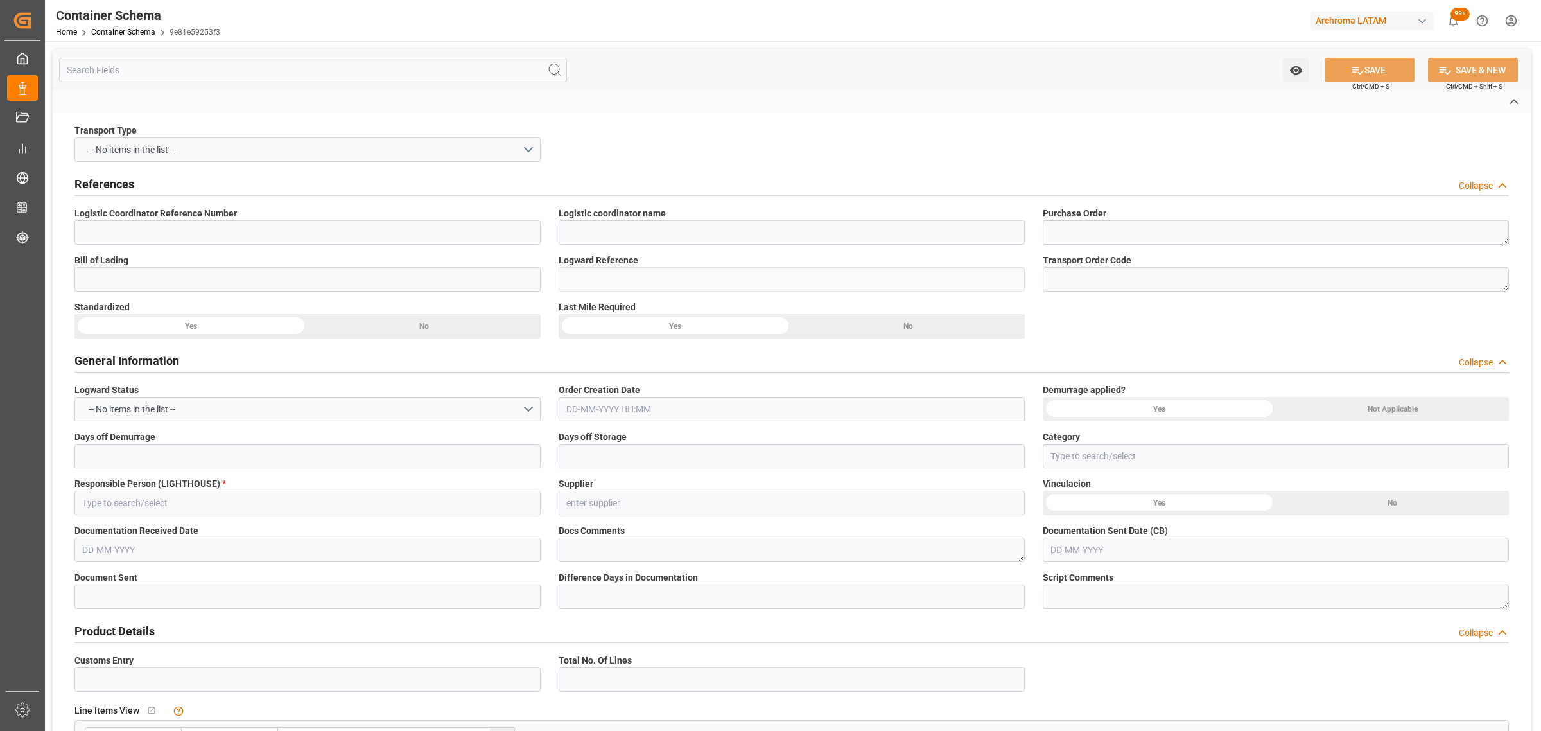
type input "CALLAO"
type input ",TEXTIL"
type textarea "JERRICANS"
type input "13 JERRICANS"
type input "ARCHROMA [GEOGRAPHIC_DATA] S.A"
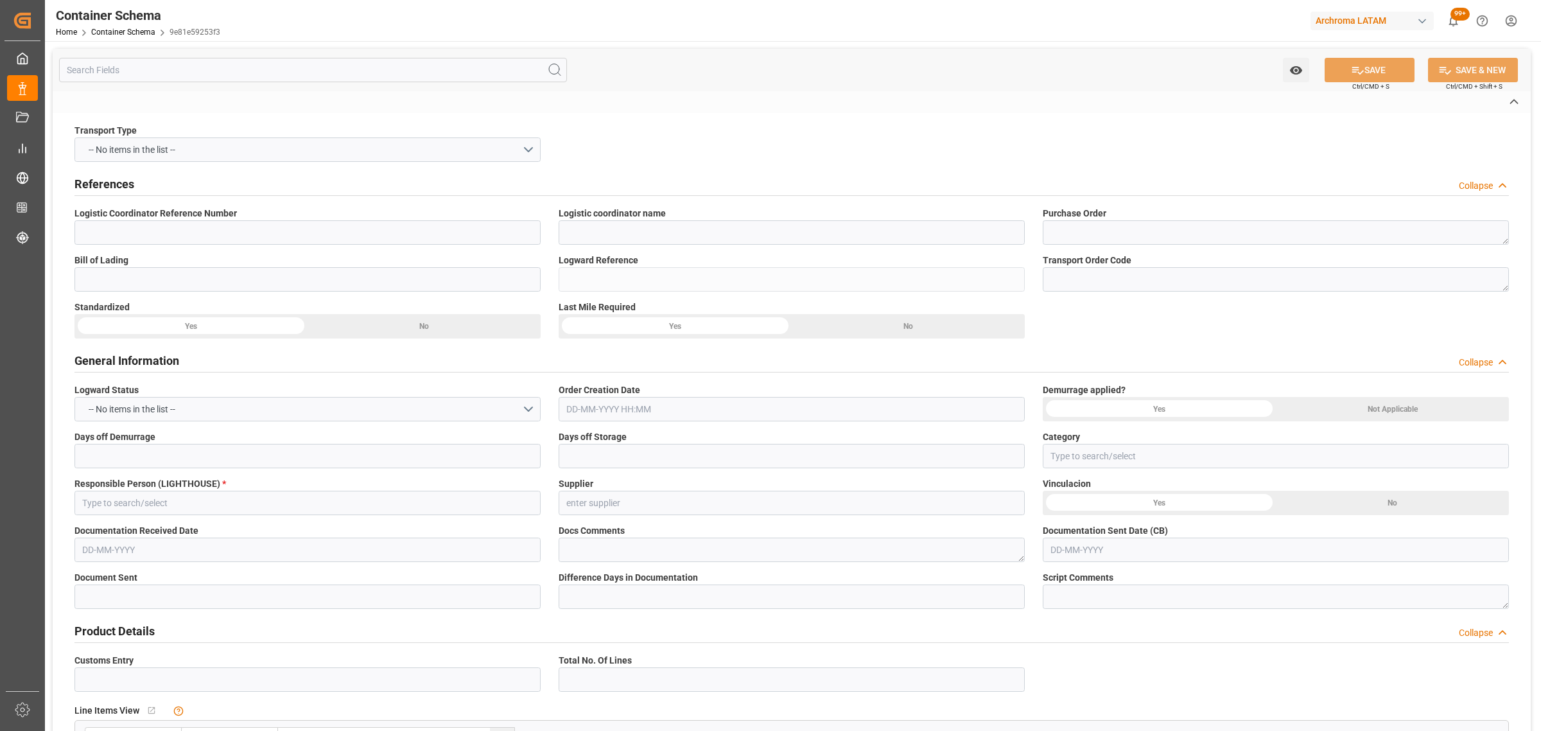
type textarea "LURÍN, [GEOGRAPHIC_DATA], [GEOGRAPHIC_DATA],[GEOGRAPHIC_DATA]. AFIRMADO LOTE. 2…"
type input "CIF"
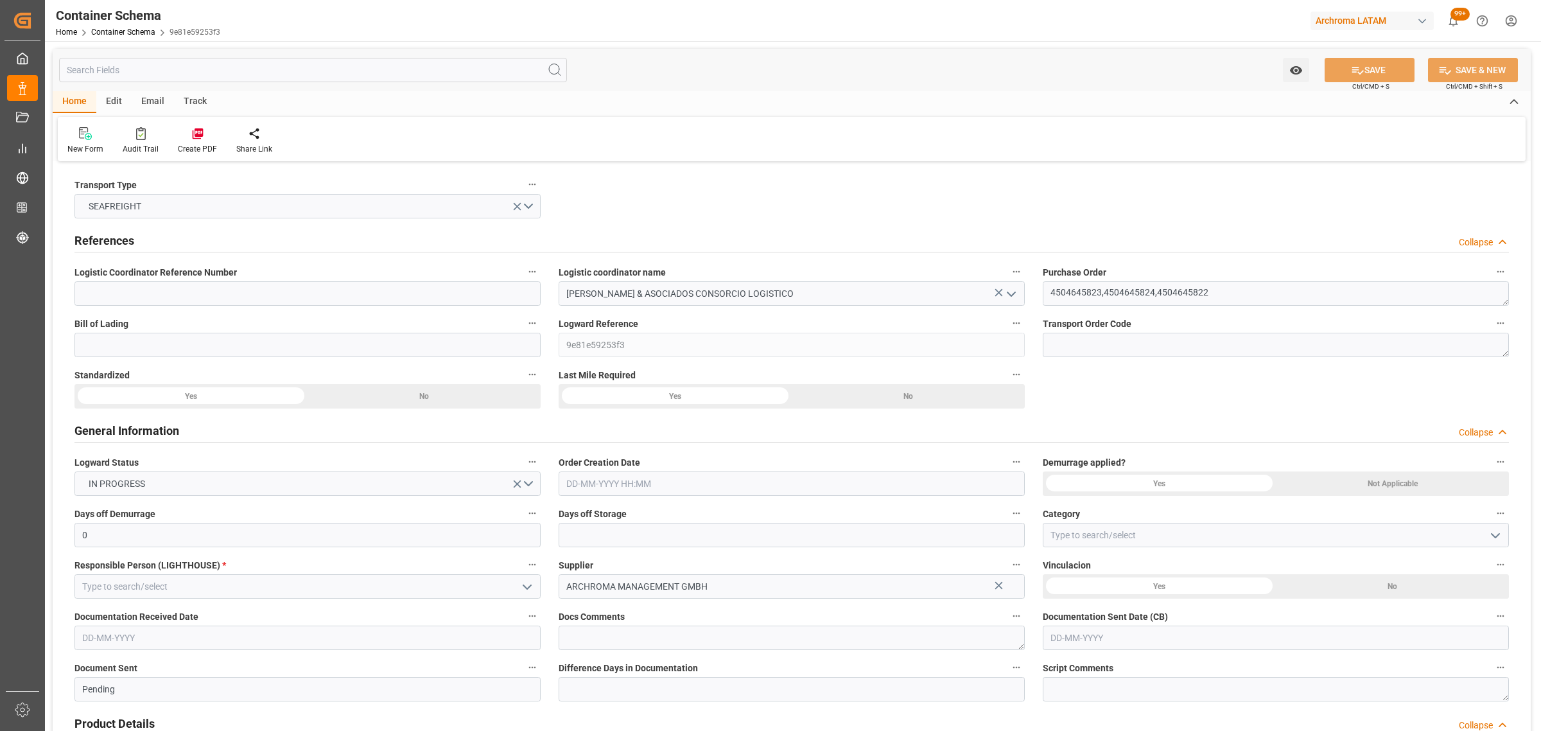
type input "0"
type input "3"
type input "13"
type input "2760"
type input "2890.92"
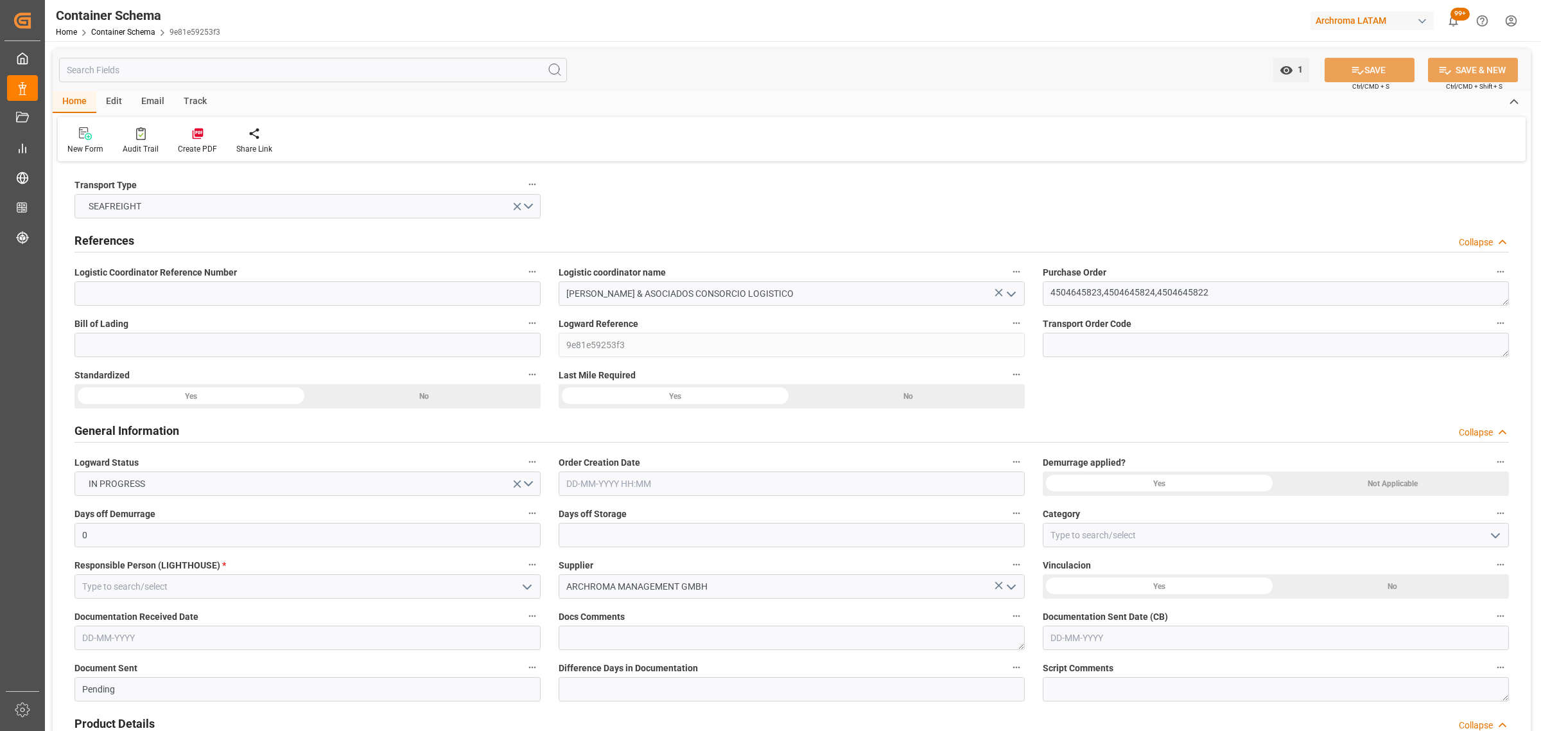
click at [197, 103] on div "Track" at bounding box center [195, 102] width 42 height 22
click at [85, 140] on div "Tracking" at bounding box center [82, 140] width 49 height 28
type input "0"
type input "3"
type input "13"
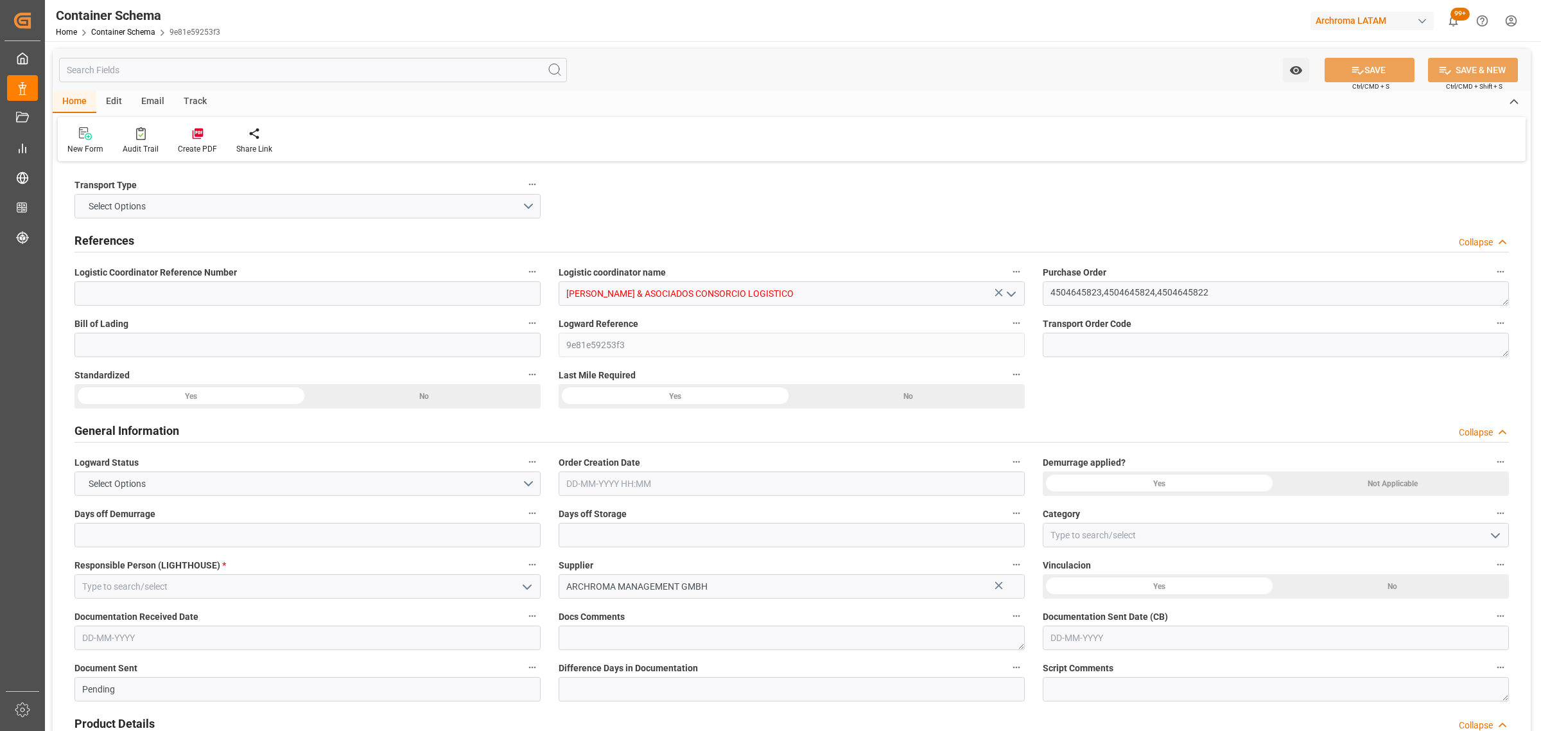
type input "2760"
type input "2890.92"
click at [524, 583] on icon "open menu" at bounding box center [526, 586] width 15 height 15
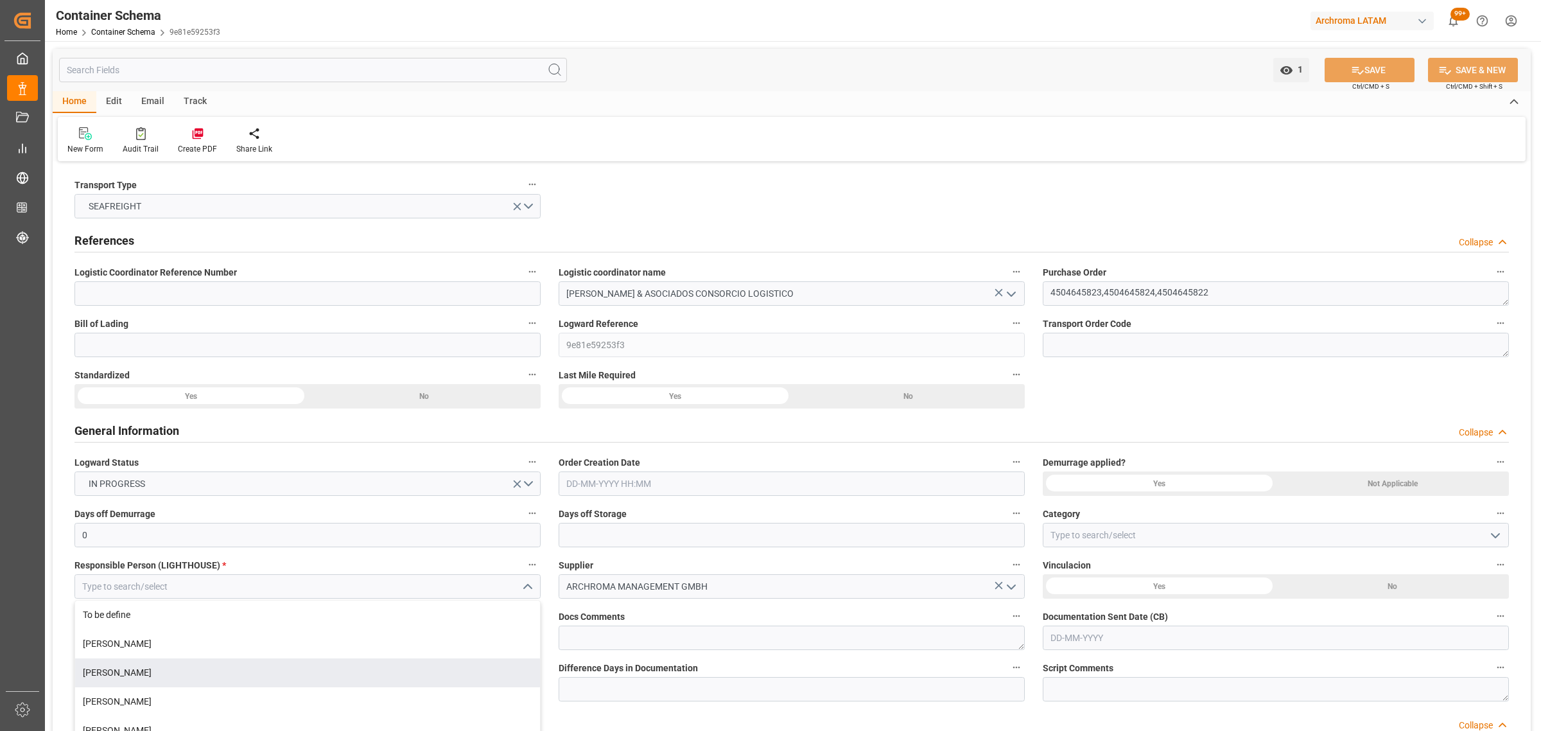
drag, startPoint x: 241, startPoint y: 665, endPoint x: 512, endPoint y: 610, distance: 276.4
click at [242, 665] on div "[PERSON_NAME]" at bounding box center [307, 672] width 465 height 29
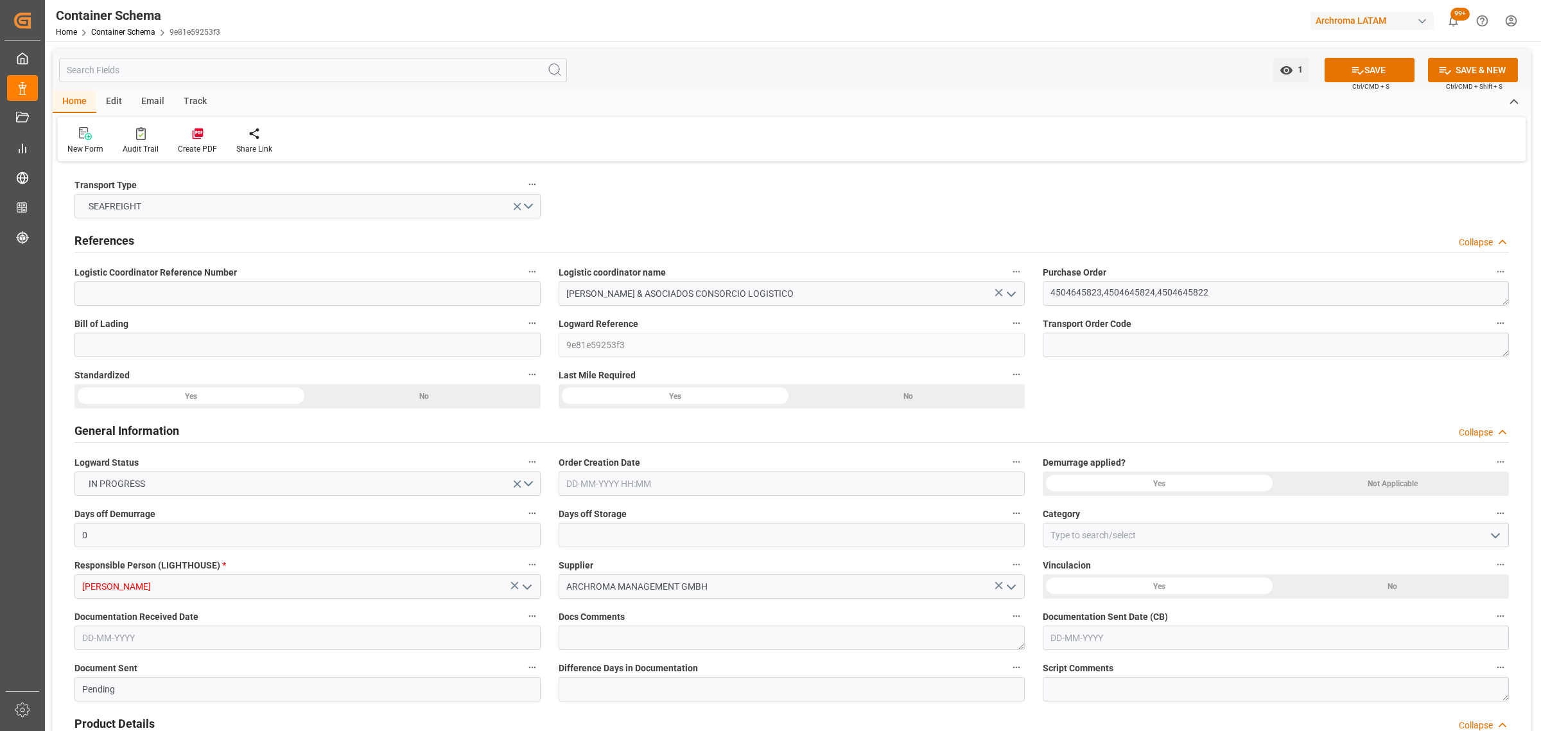
type input "[PERSON_NAME]"
click at [627, 541] on input "text" at bounding box center [792, 535] width 466 height 24
type input "3"
click at [628, 469] on span "Order Creation Date" at bounding box center [600, 462] width 82 height 13
click at [1008, 469] on button "Order Creation Date" at bounding box center [1016, 461] width 17 height 17
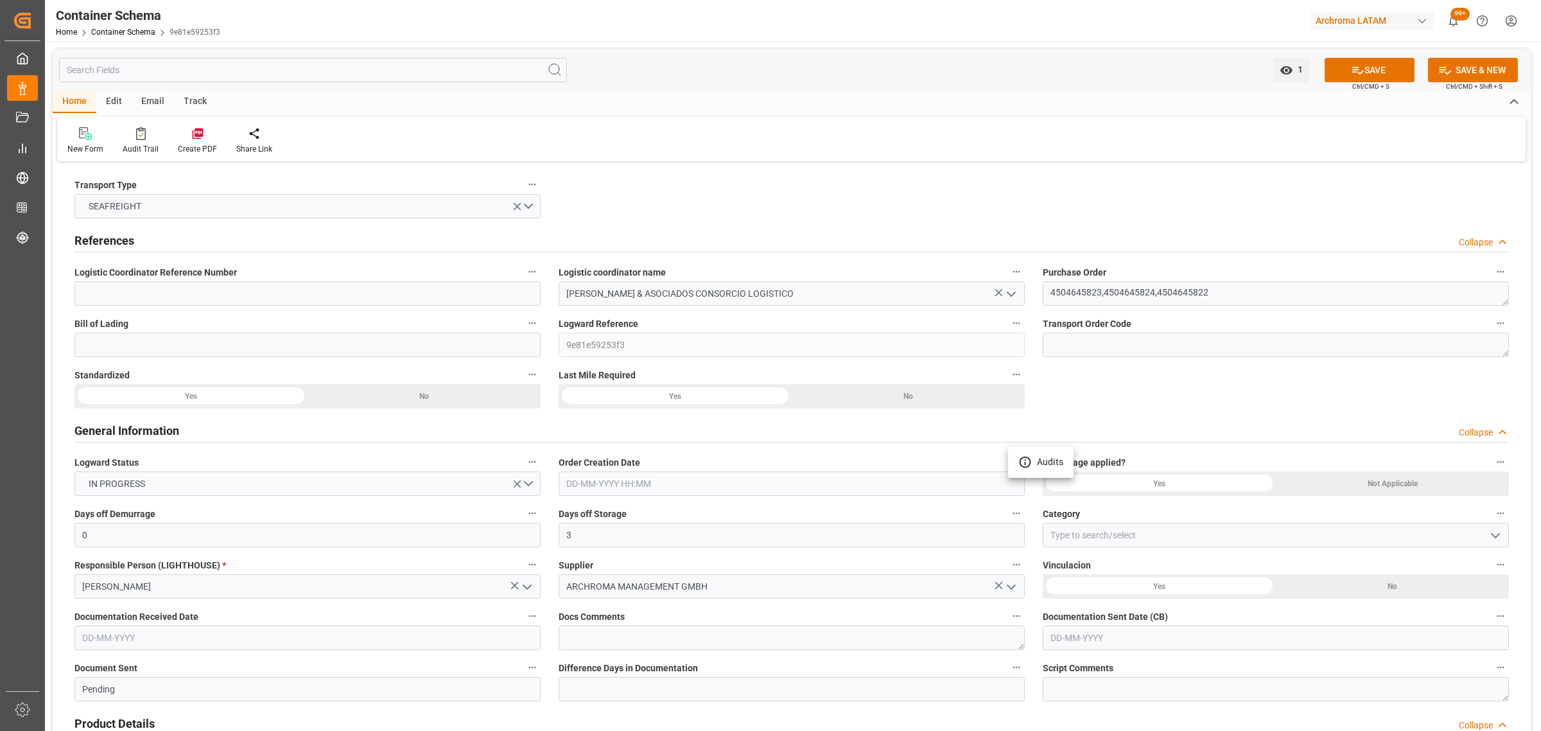
click at [618, 485] on div at bounding box center [770, 365] width 1541 height 731
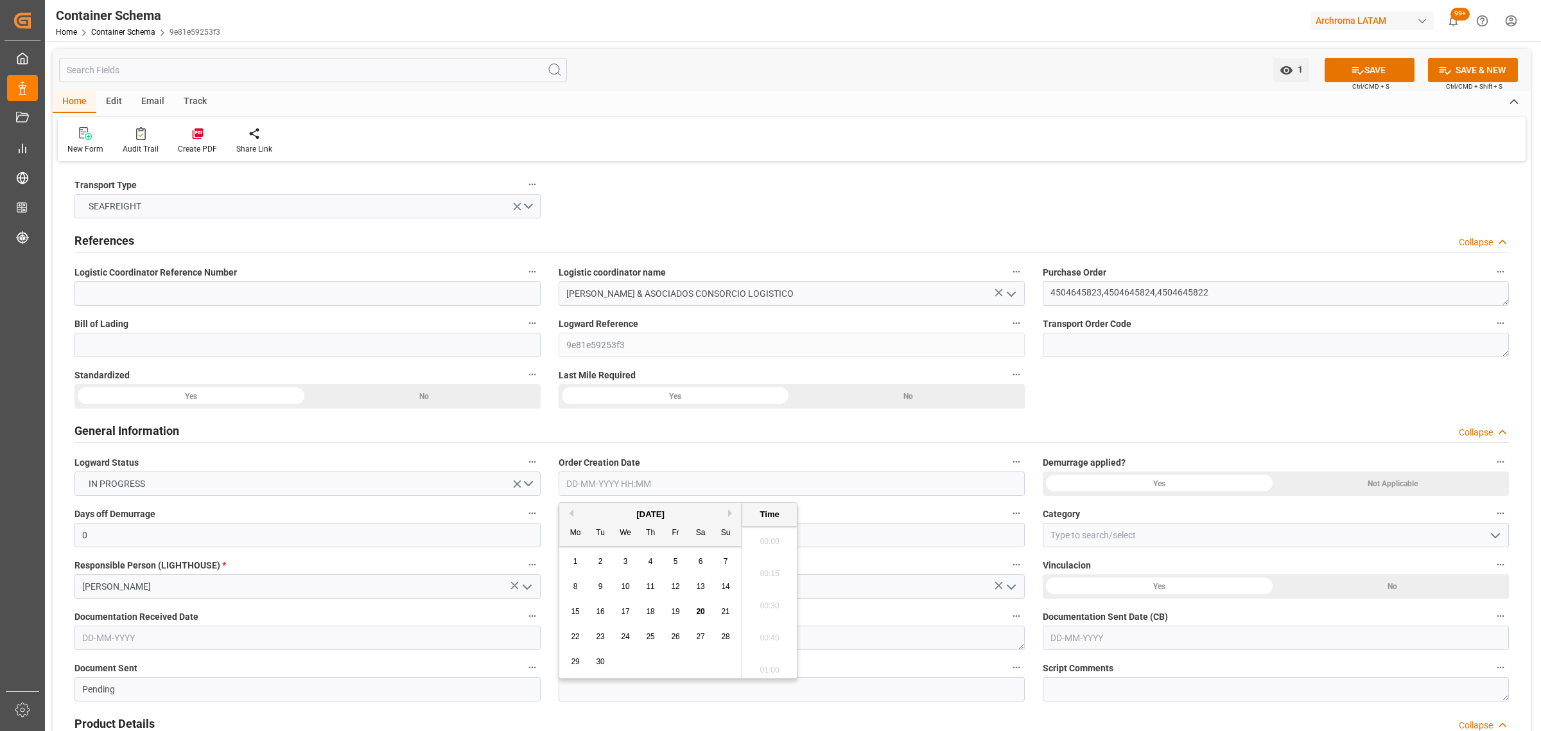
click at [618, 477] on input "text" at bounding box center [792, 483] width 466 height 24
click at [623, 672] on div "29 30 1 2 3 4 5" at bounding box center [650, 661] width 175 height 25
click at [654, 611] on span "18" at bounding box center [650, 611] width 8 height 9
type input "[DATE] 00:00"
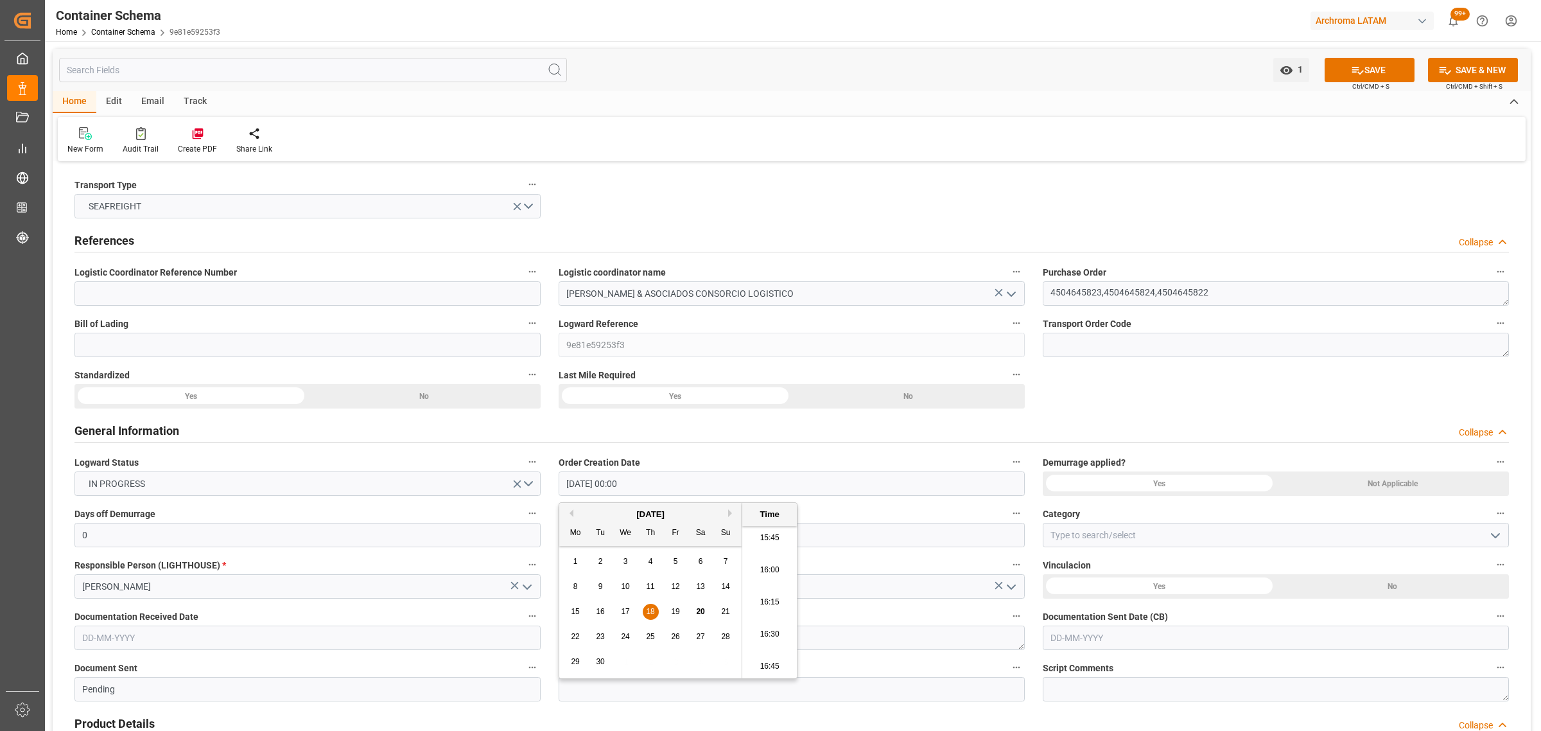
click at [1499, 537] on icon "open menu" at bounding box center [1495, 535] width 15 height 15
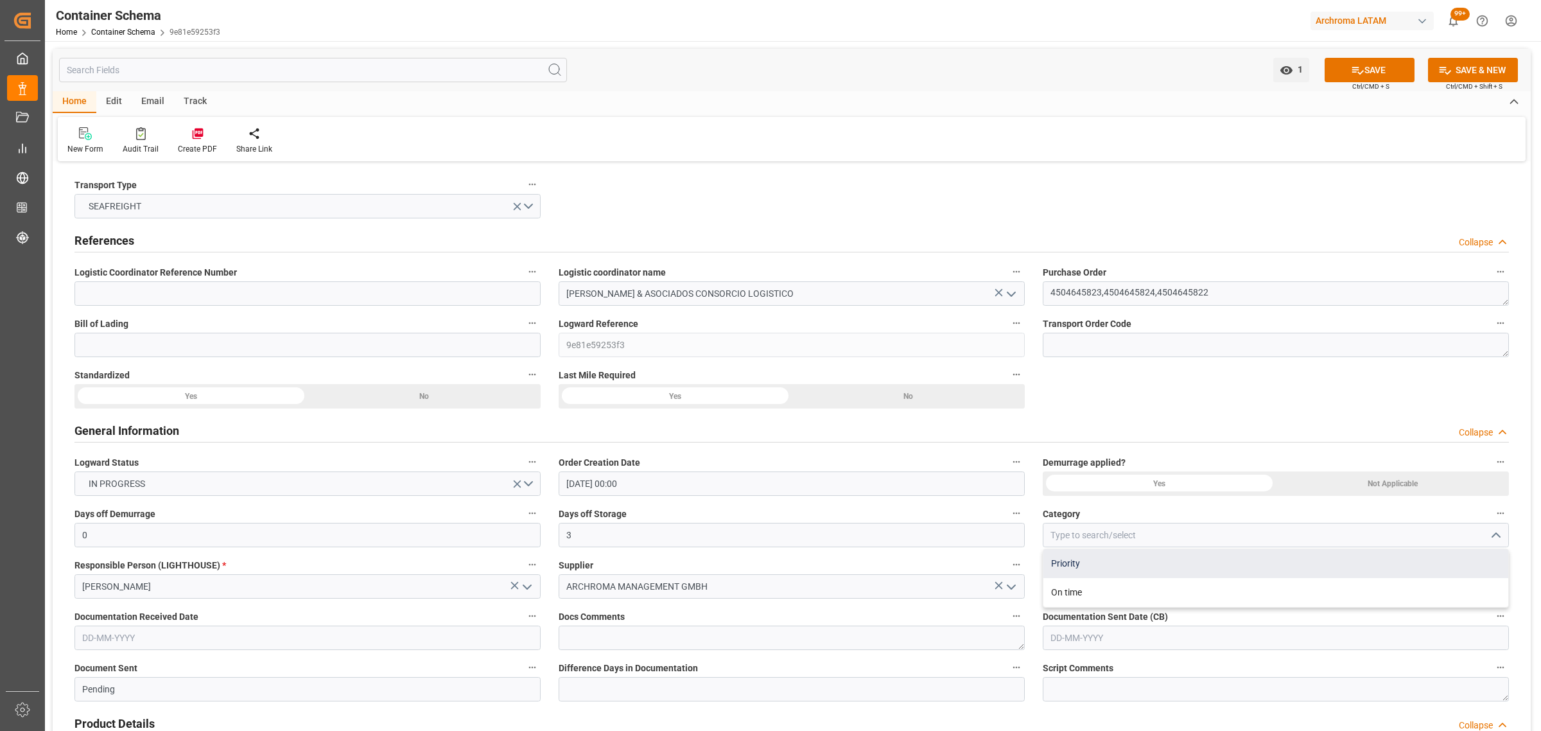
click at [1124, 569] on div "Priority" at bounding box center [1275, 563] width 465 height 29
type input "Priority"
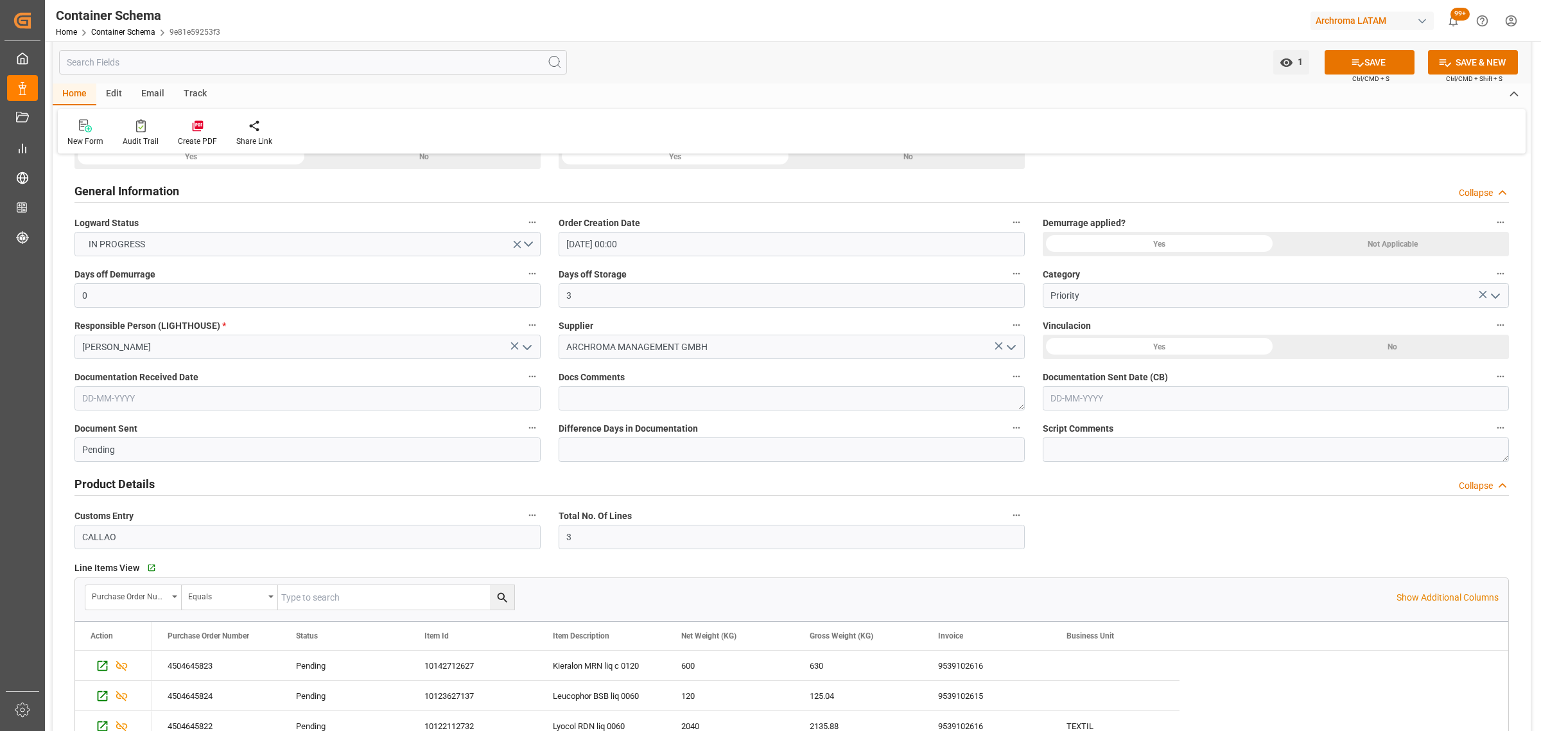
scroll to position [241, 0]
click at [442, 398] on input "text" at bounding box center [307, 397] width 466 height 24
click at [140, 525] on span "17" at bounding box center [141, 524] width 8 height 9
type input "[DATE]"
click at [1163, 392] on input "text" at bounding box center [1276, 397] width 466 height 24
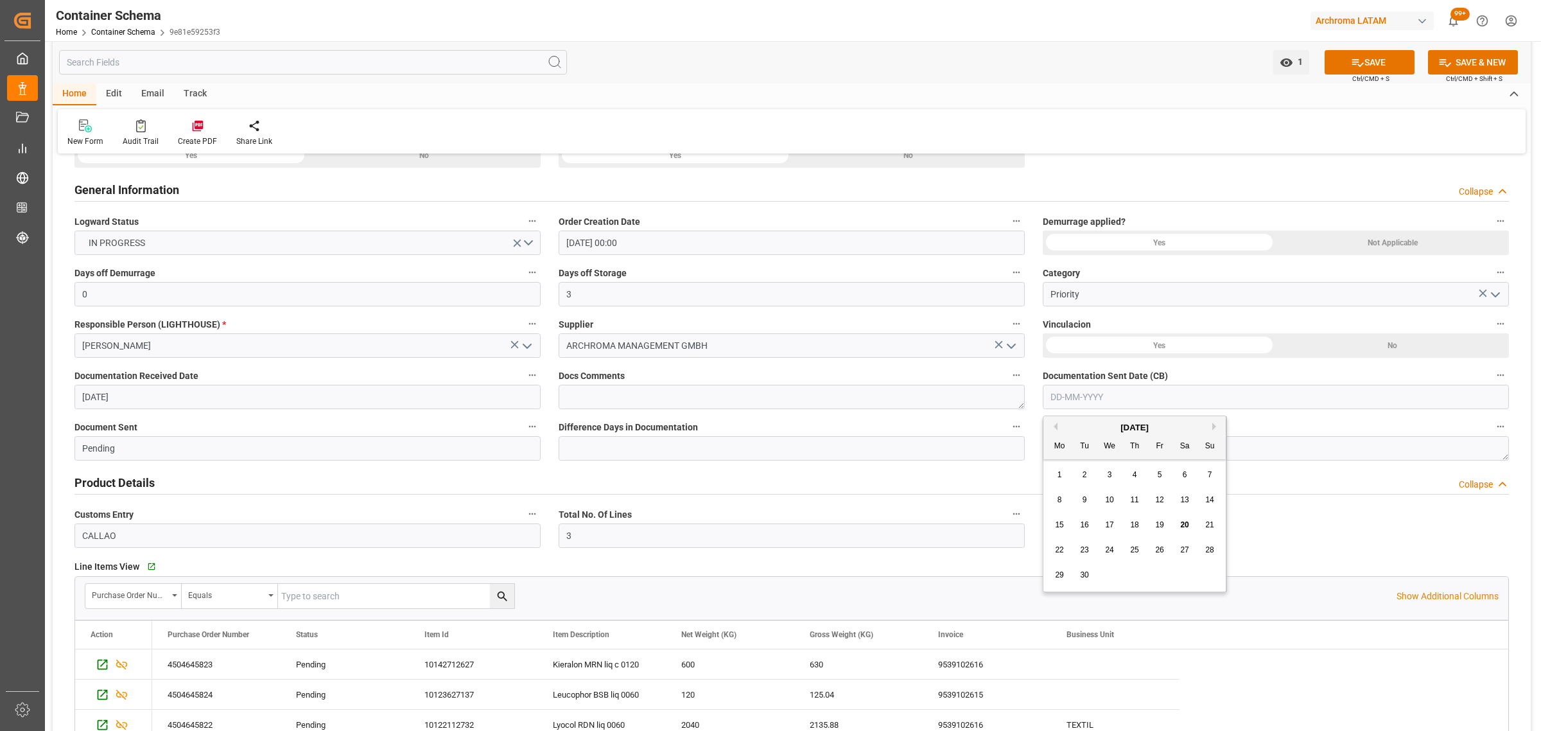
click at [1102, 572] on div "29 30 1 2 3 4 5" at bounding box center [1134, 574] width 175 height 25
click at [1115, 527] on div "17" at bounding box center [1110, 525] width 16 height 15
type input "[DATE]"
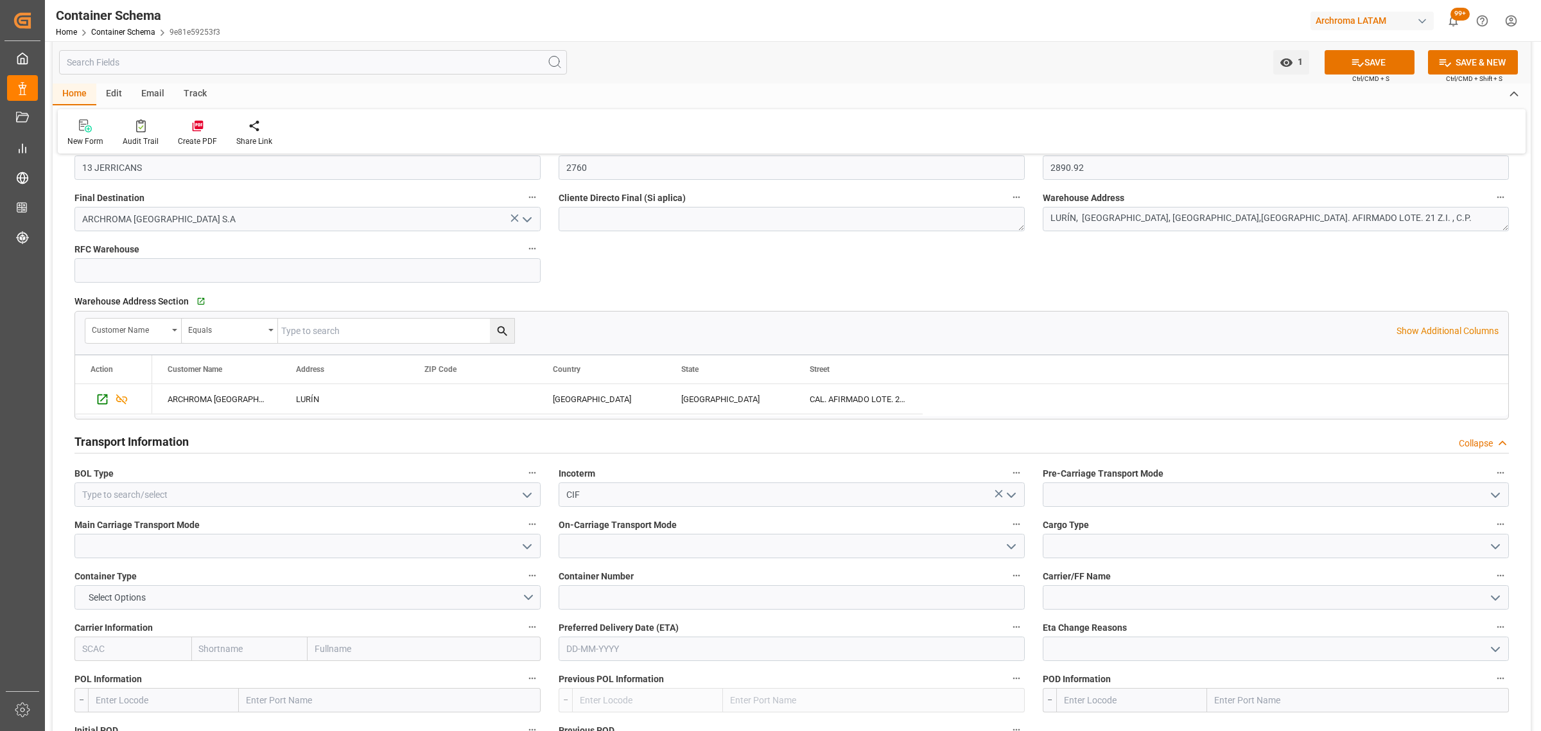
scroll to position [1043, 0]
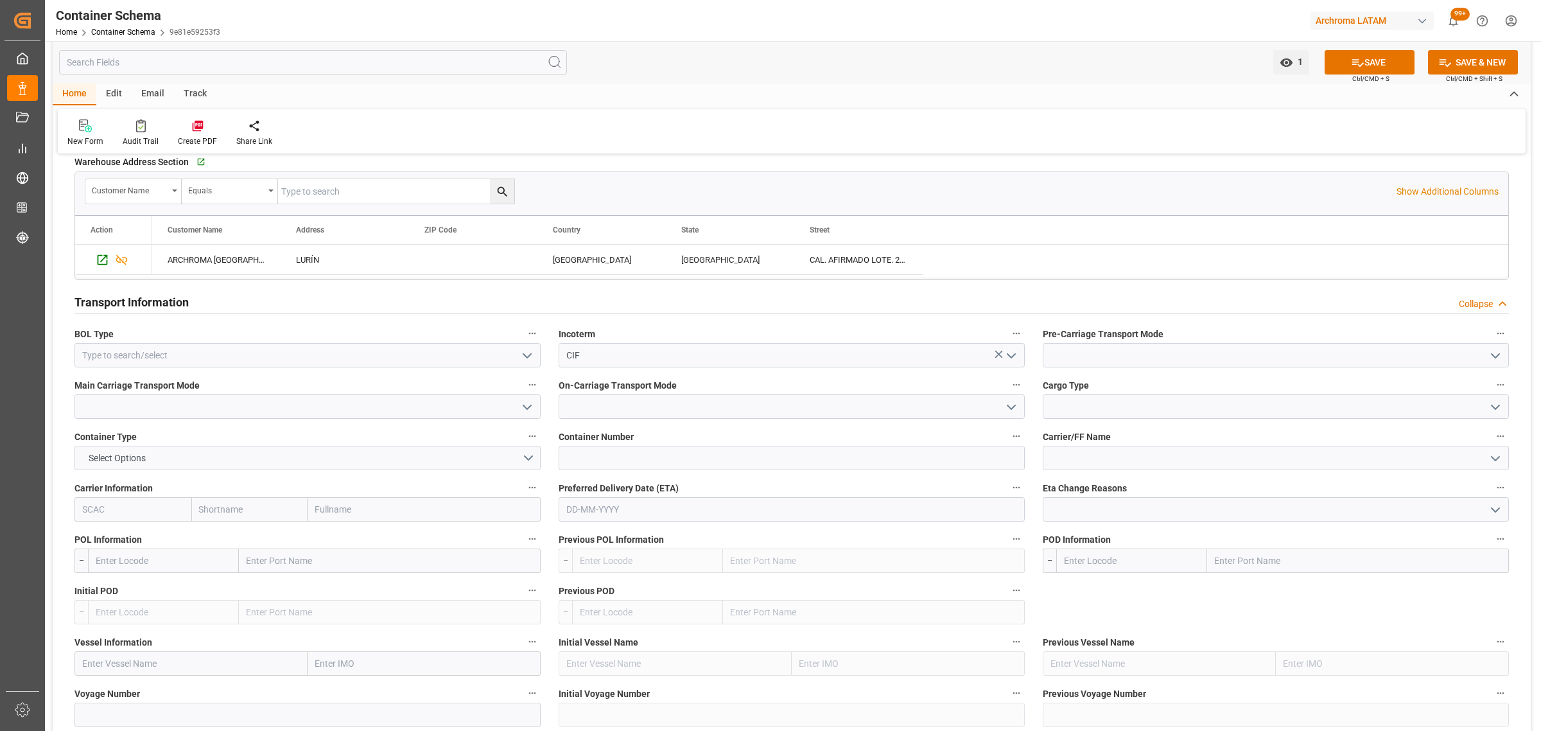
click at [527, 409] on polyline "open menu" at bounding box center [527, 407] width 8 height 4
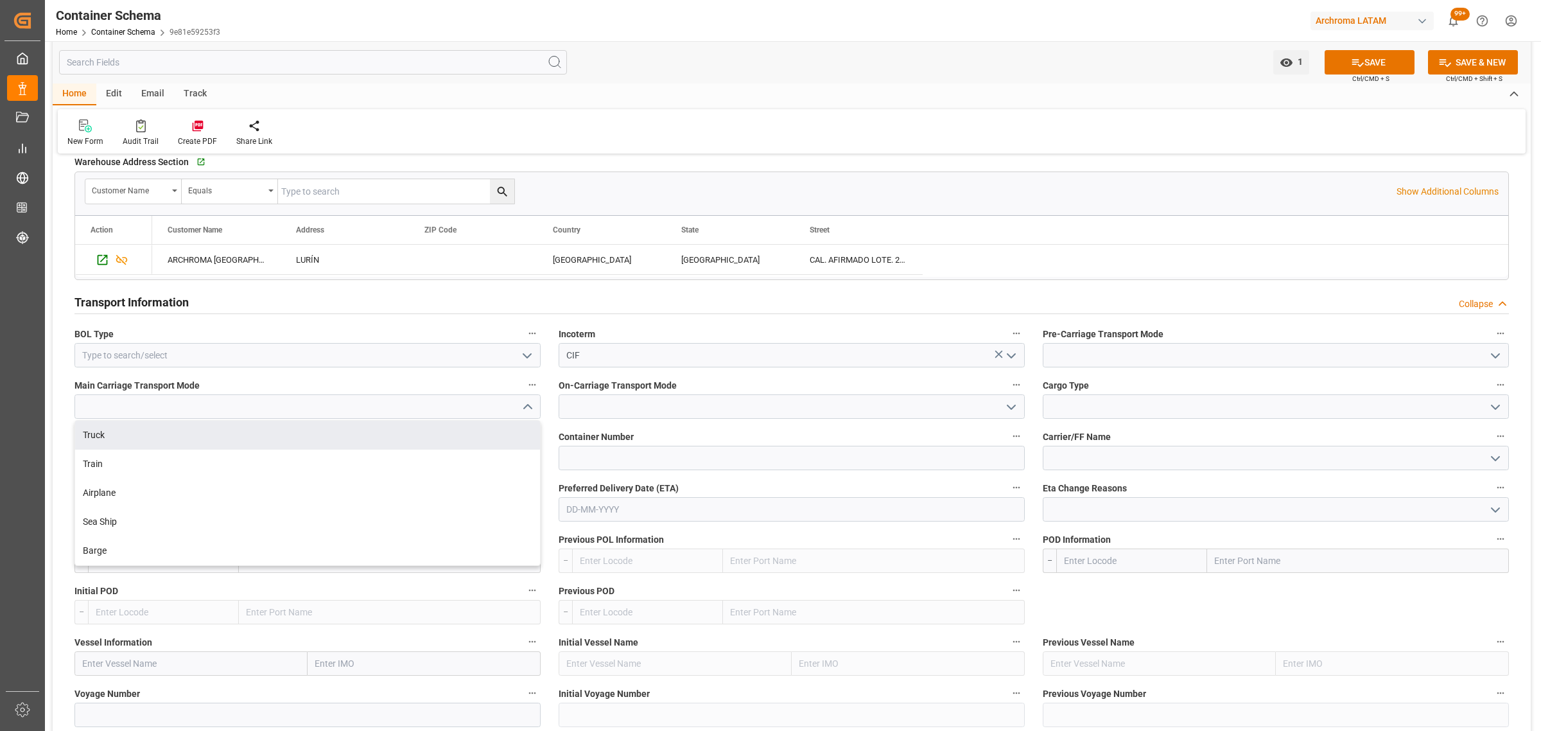
click at [216, 435] on div "Truck" at bounding box center [307, 435] width 465 height 29
type input "Truck"
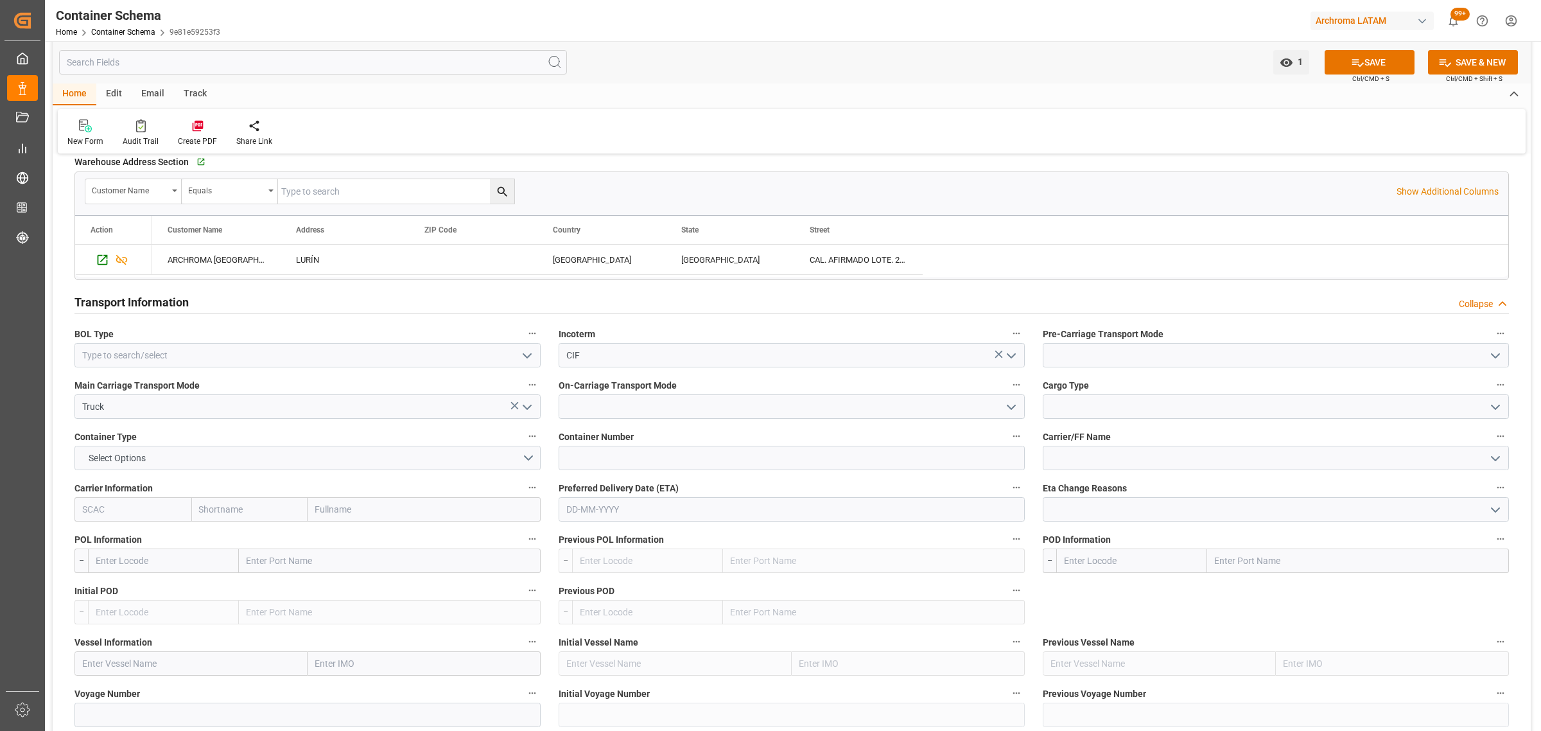
click at [521, 356] on icon "open menu" at bounding box center [526, 355] width 15 height 15
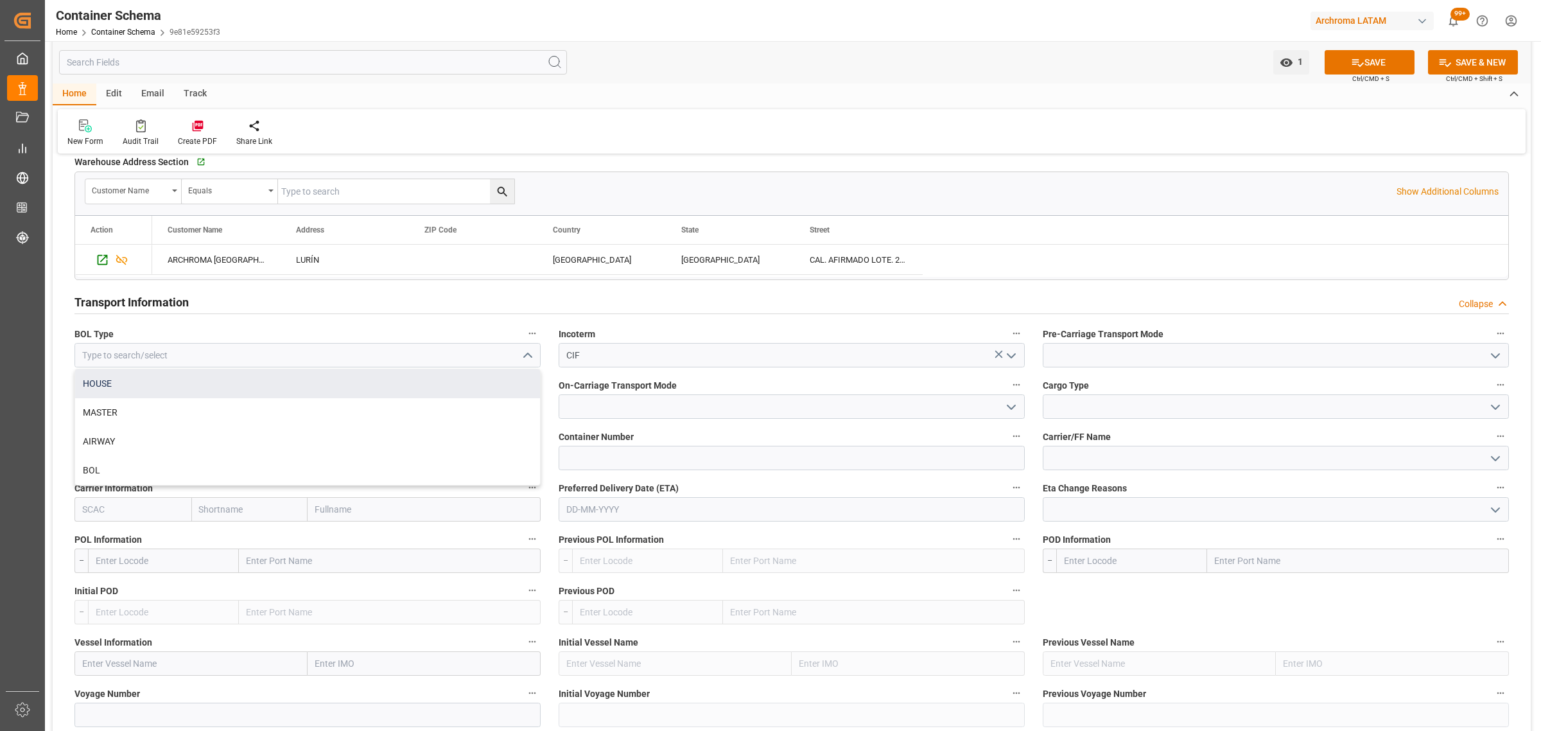
click at [241, 380] on div "HOUSE" at bounding box center [307, 383] width 465 height 29
type input "HOUSE"
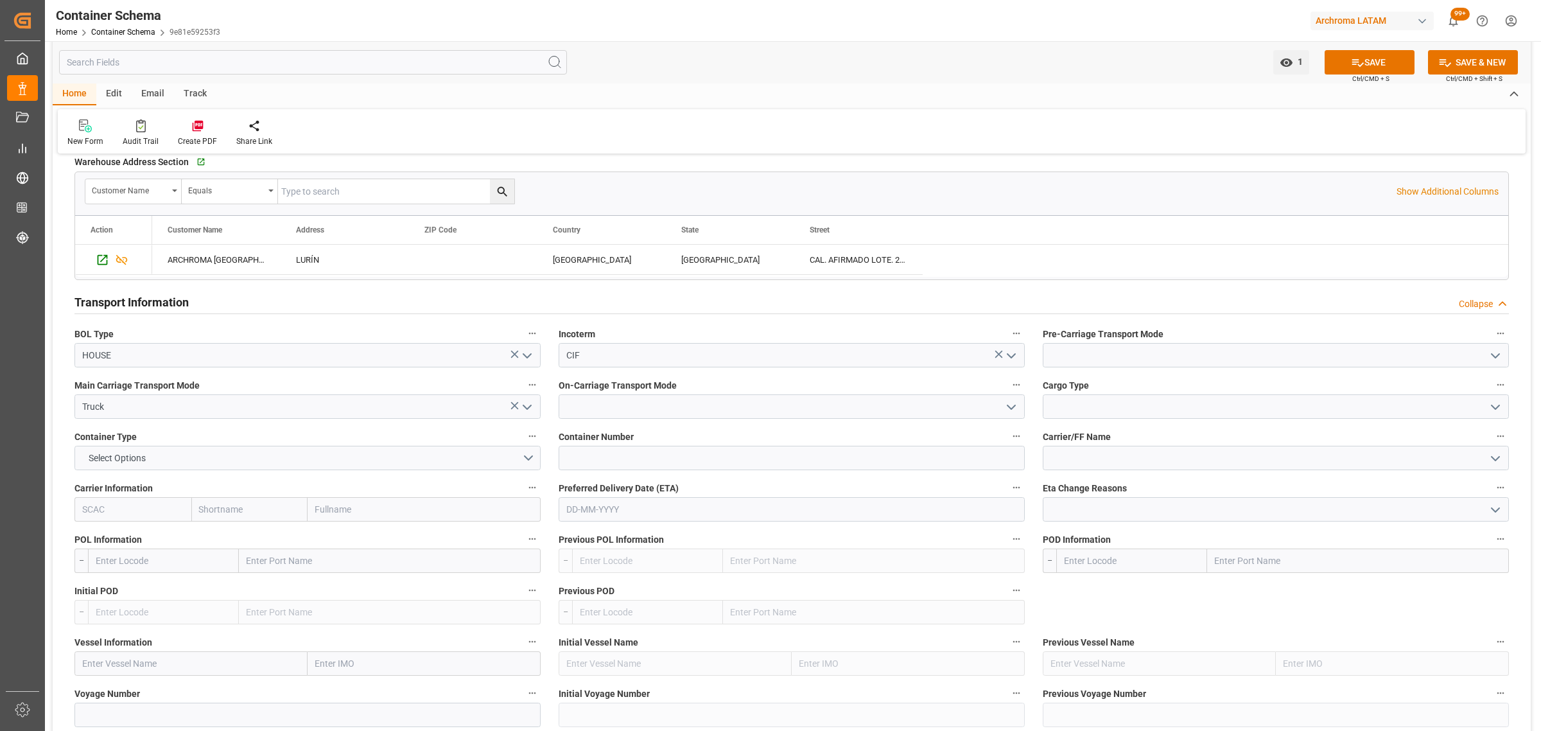
click at [1490, 356] on icon "open menu" at bounding box center [1495, 355] width 15 height 15
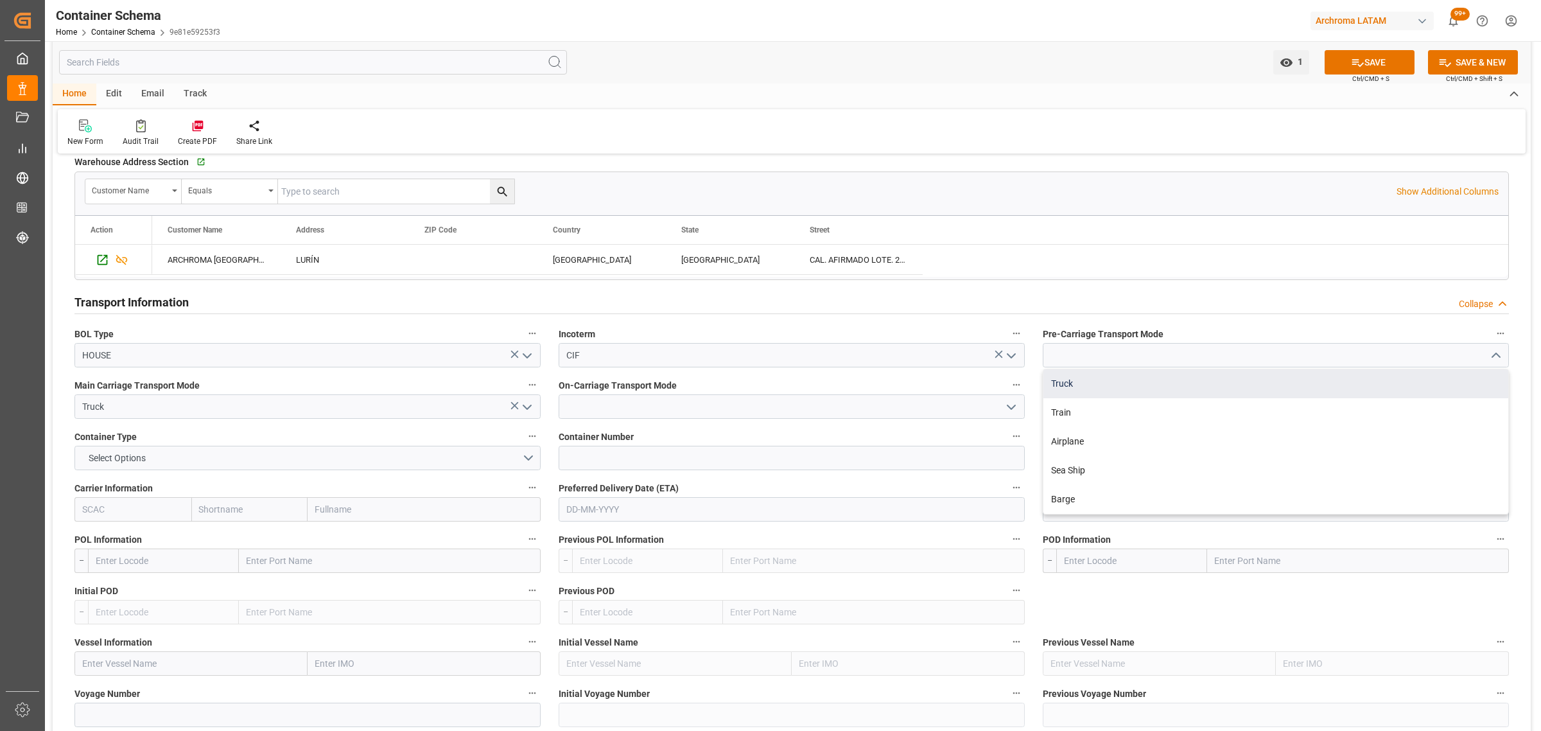
click at [1135, 387] on div "Truck" at bounding box center [1275, 383] width 465 height 29
type input "Truck"
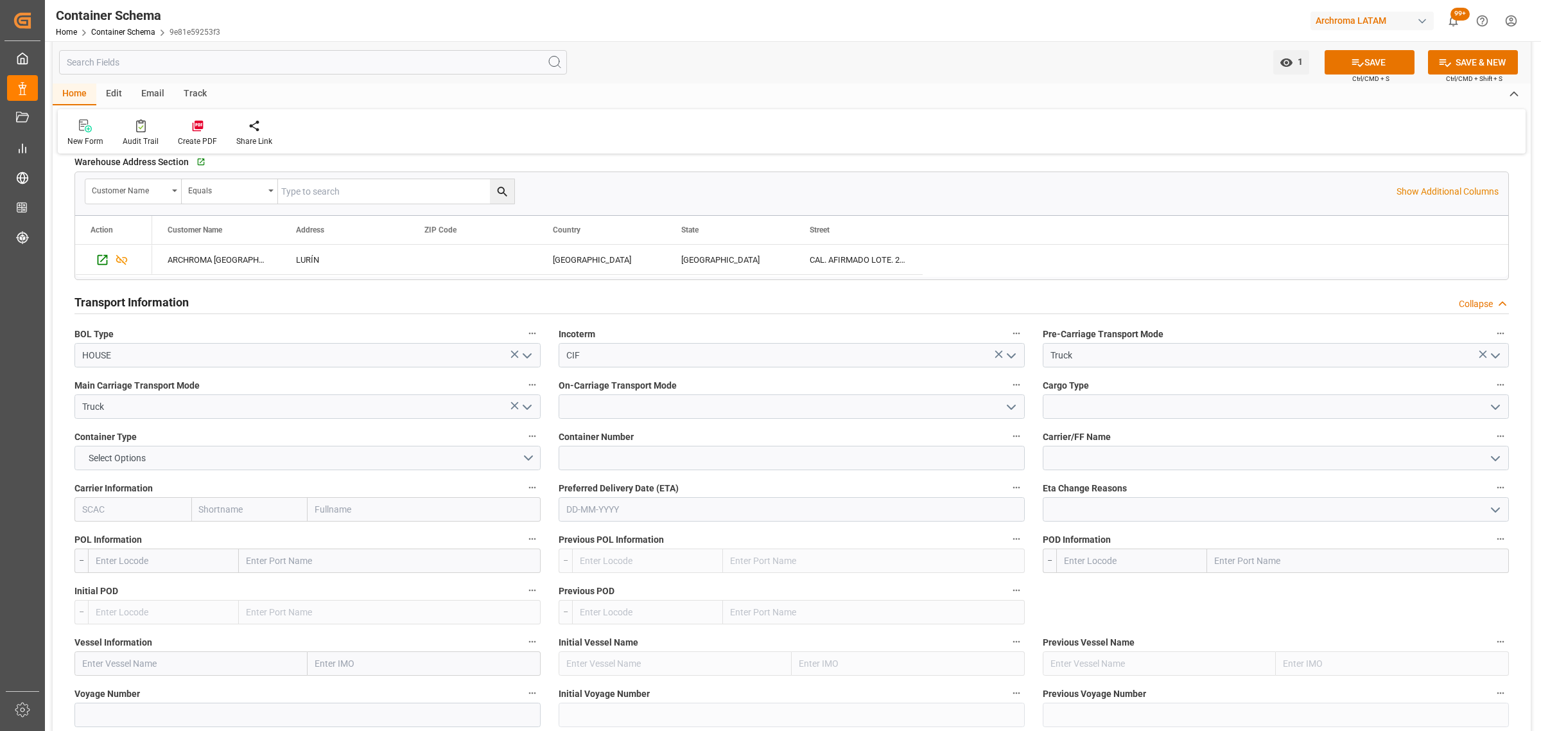
click at [1015, 406] on polyline "open menu" at bounding box center [1011, 407] width 8 height 4
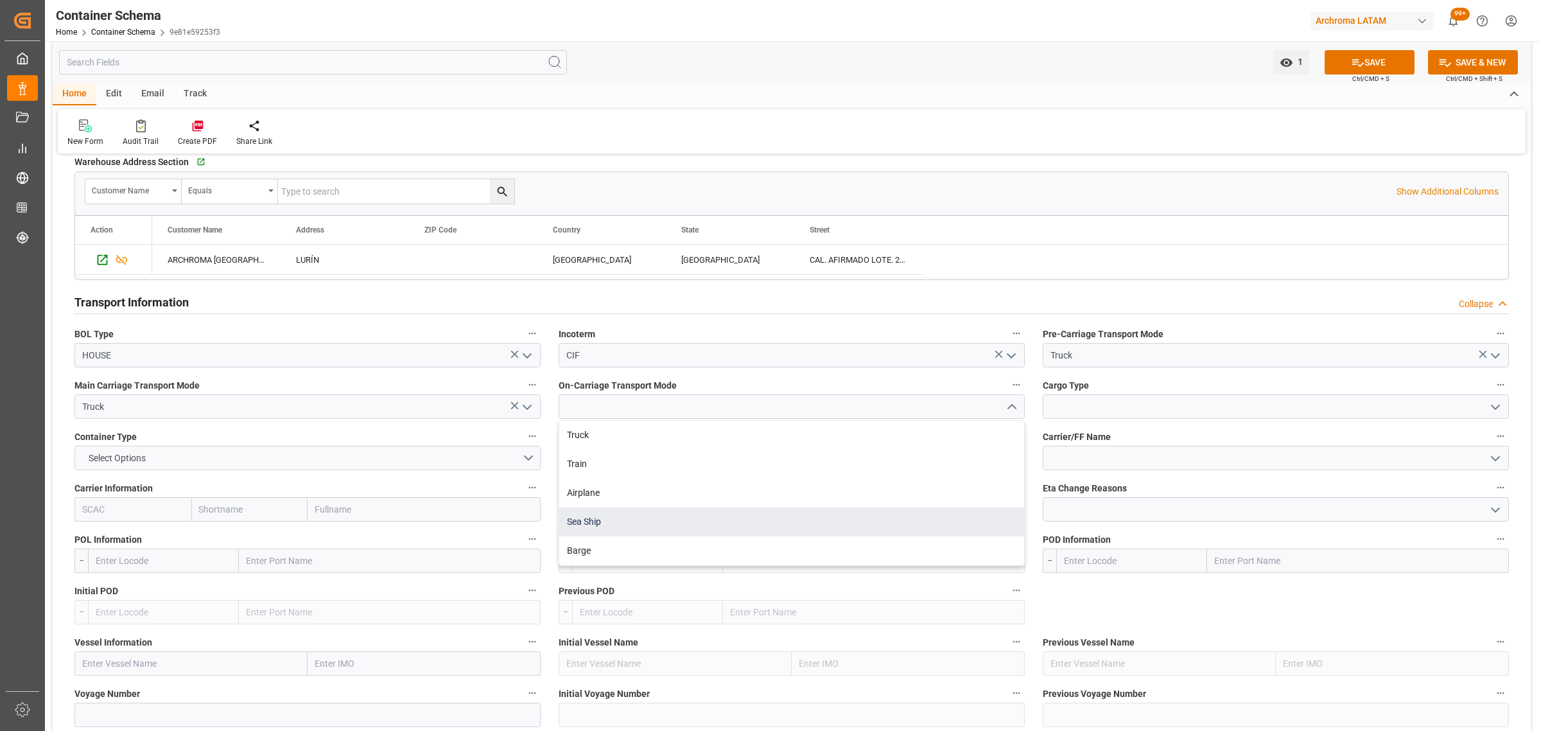
click at [601, 527] on div "Sea Ship" at bounding box center [791, 521] width 465 height 29
type input "Sea Ship"
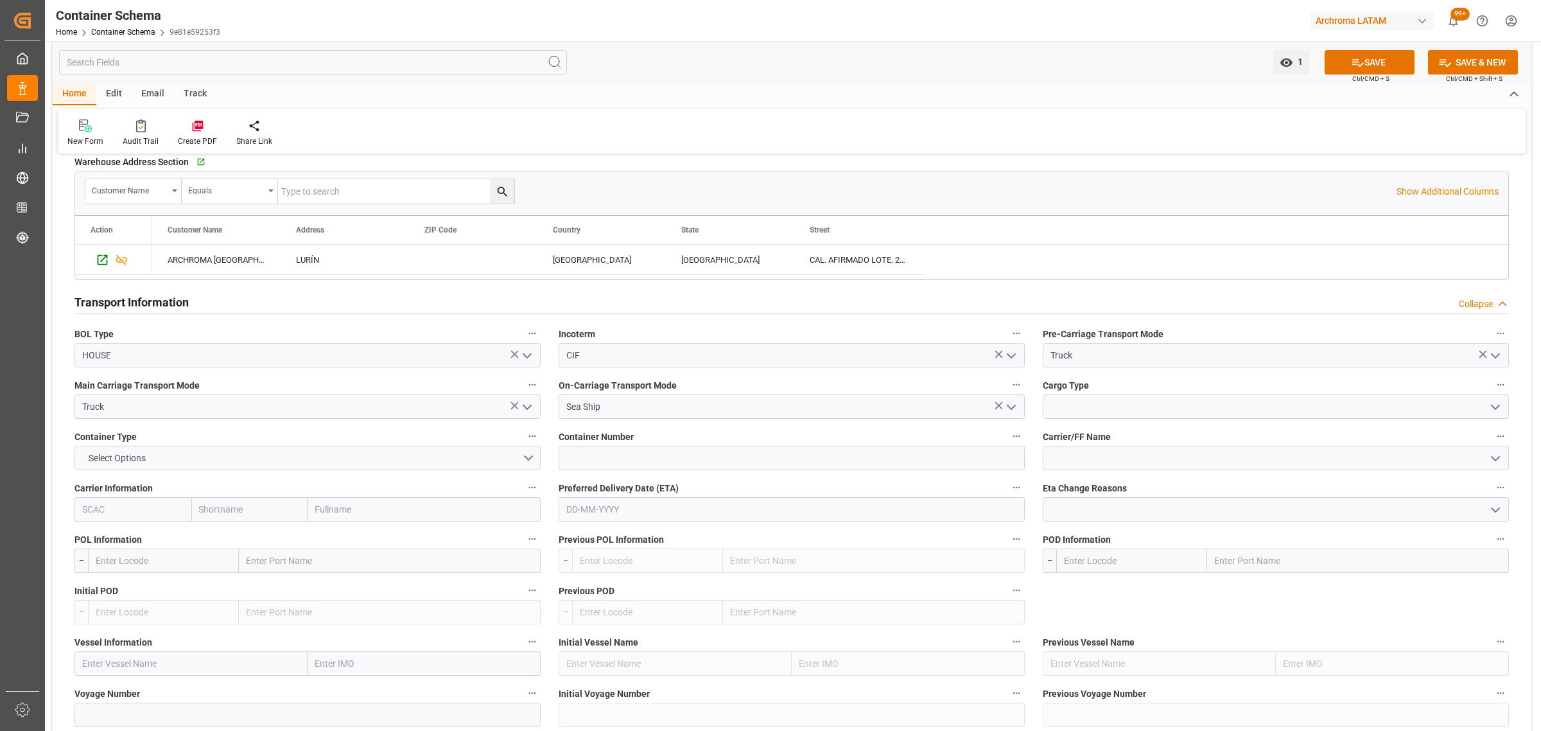
click at [1496, 405] on icon "open menu" at bounding box center [1495, 406] width 15 height 15
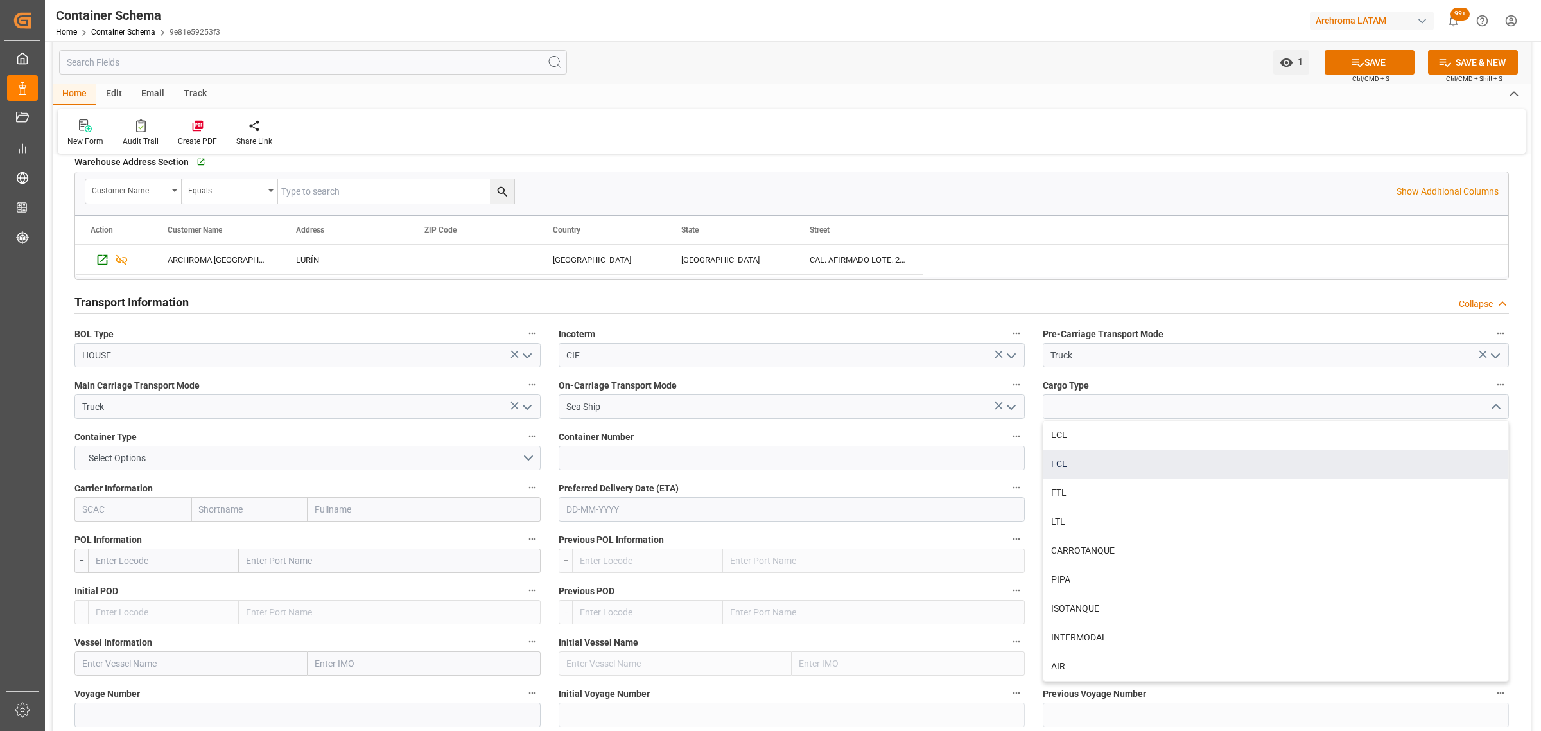
click at [1080, 464] on div "FCL" at bounding box center [1275, 463] width 465 height 29
type input "FCL"
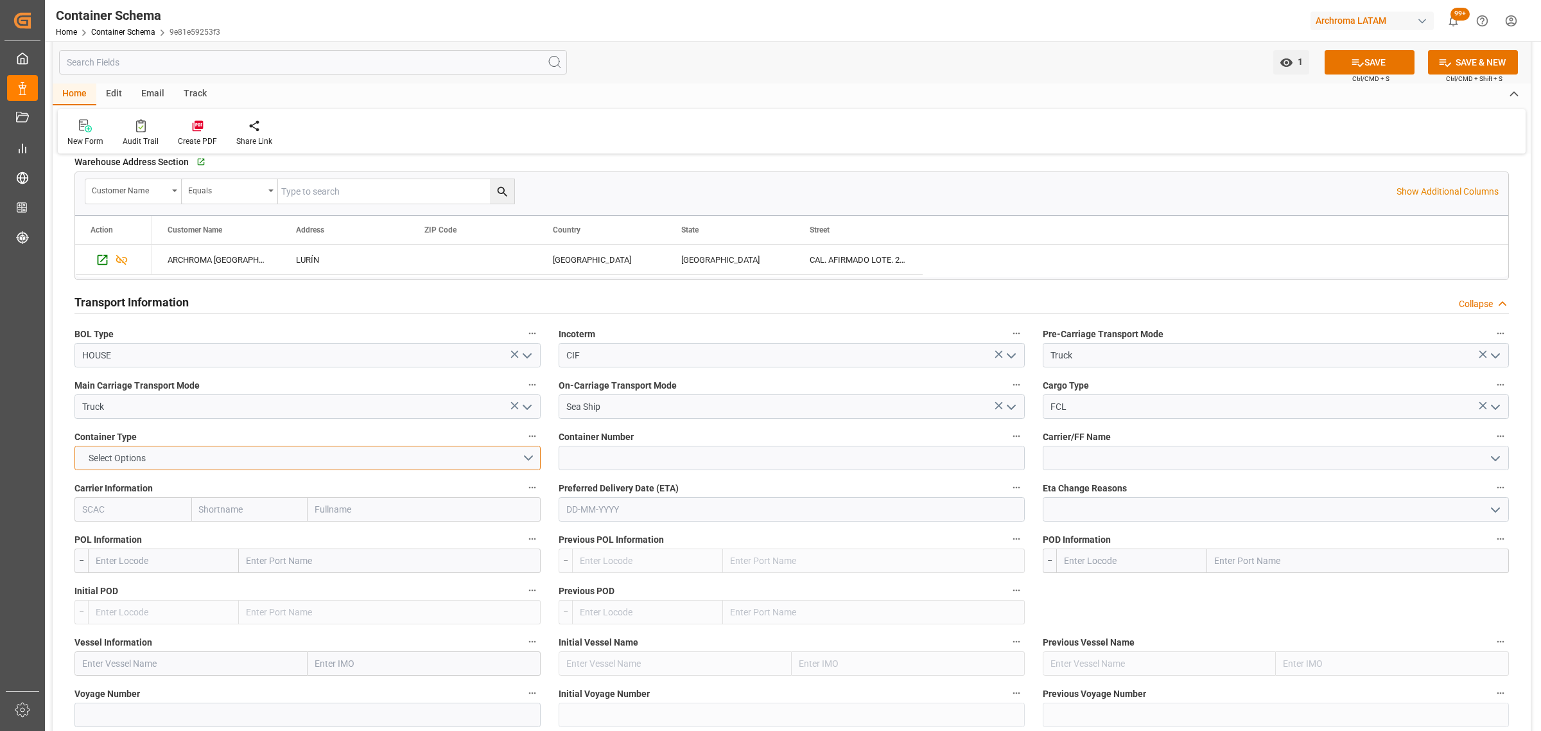
click at [532, 458] on button "Select Options" at bounding box center [307, 458] width 466 height 24
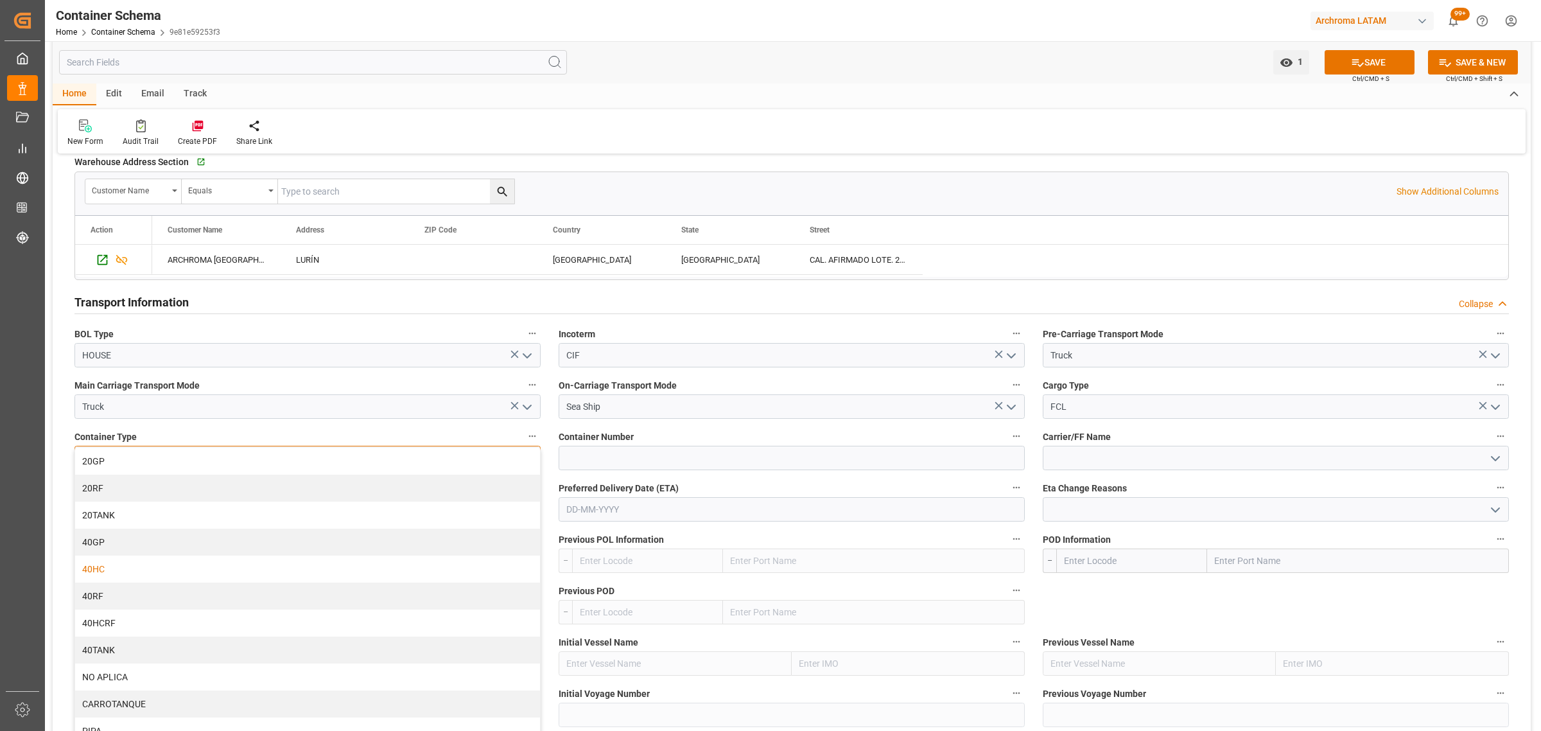
click at [179, 569] on div "40HC" at bounding box center [307, 568] width 465 height 27
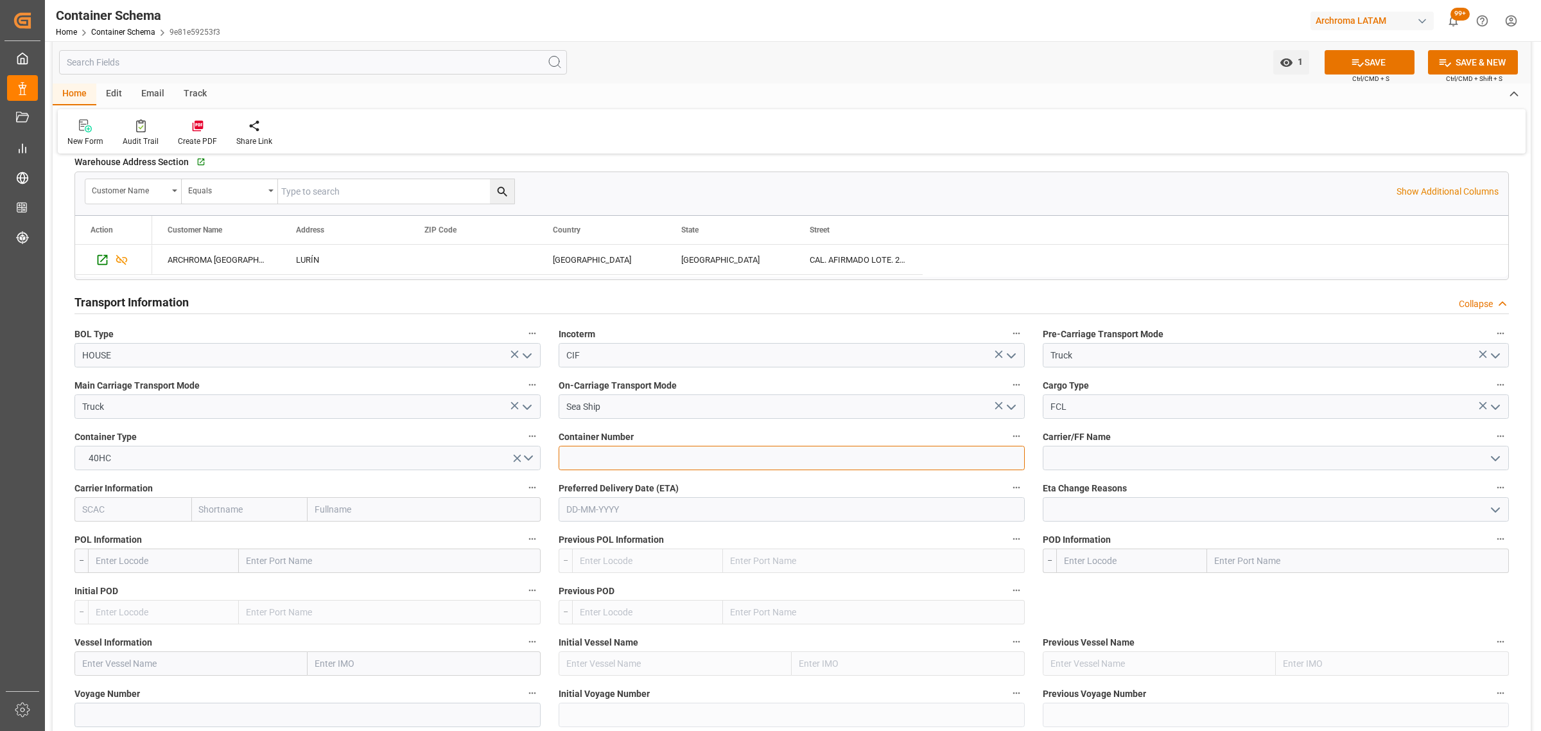
click at [700, 460] on input at bounding box center [792, 458] width 466 height 24
paste input "ECMU7714028"
type input "ECMU7714028"
click at [1491, 457] on icon "open menu" at bounding box center [1495, 458] width 15 height 15
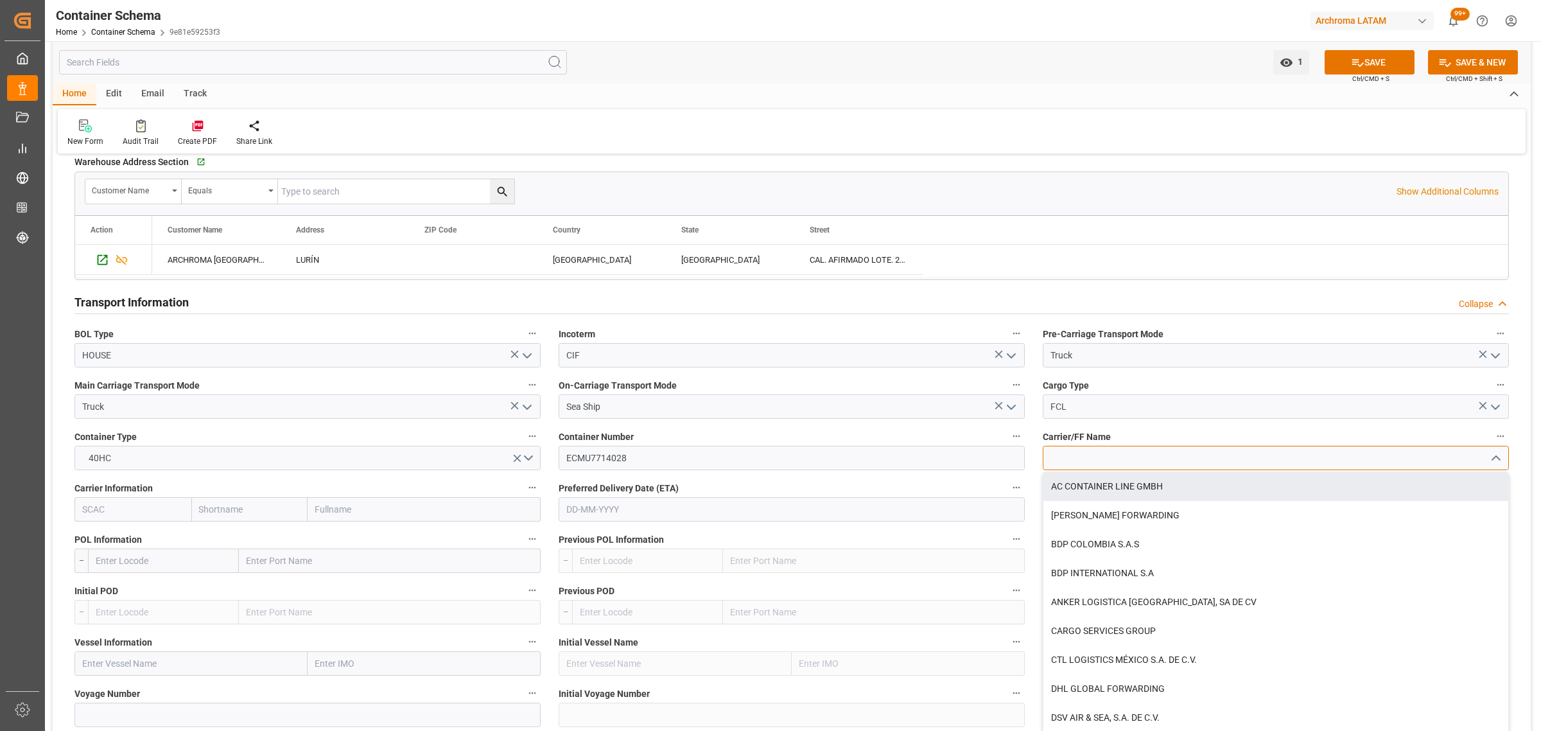
click at [1160, 464] on input at bounding box center [1276, 458] width 466 height 24
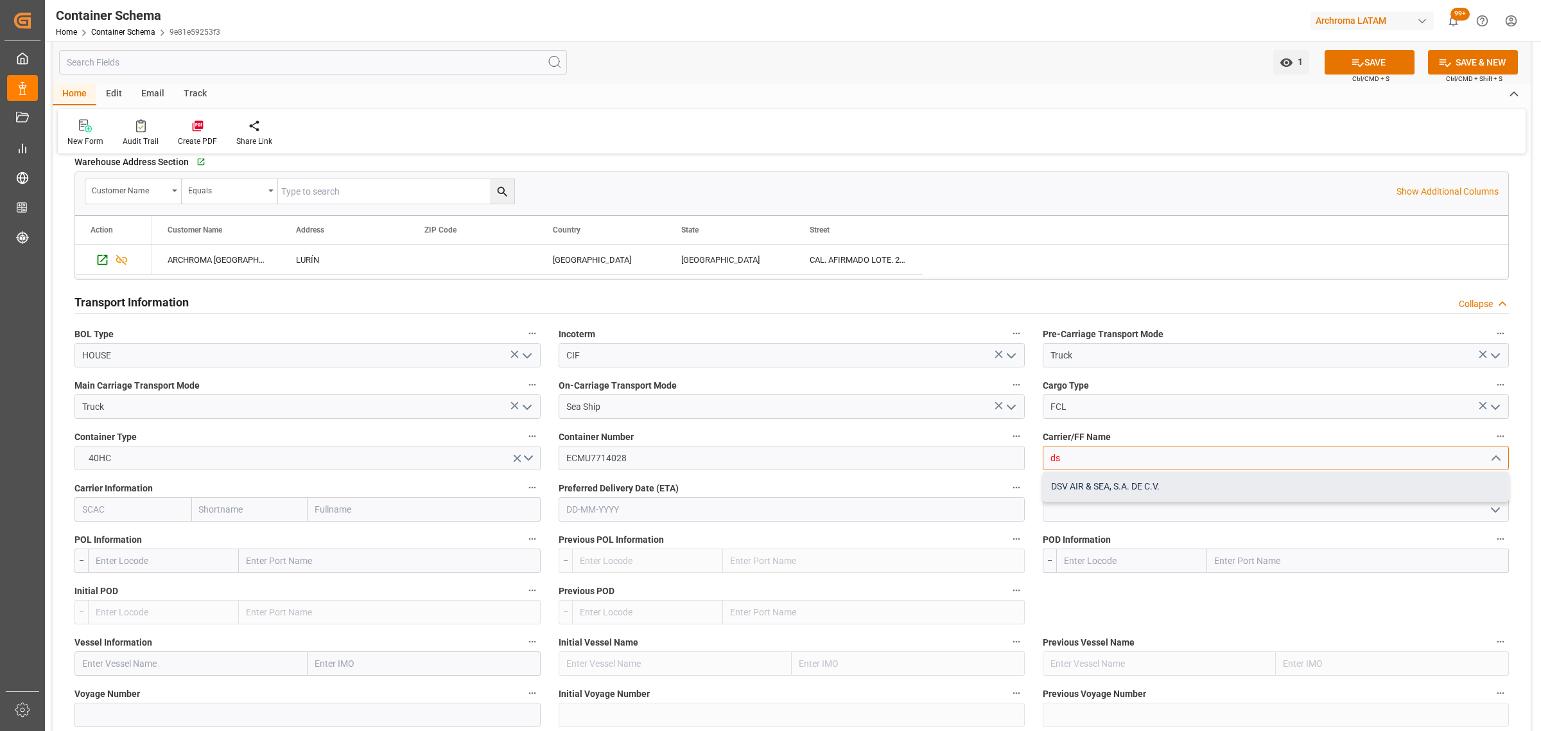
click at [1133, 483] on div "DSV AIR & SEA, S.A. DE C.V." at bounding box center [1275, 486] width 465 height 29
type input "DSV AIR & SEA, S.A. DE C.V."
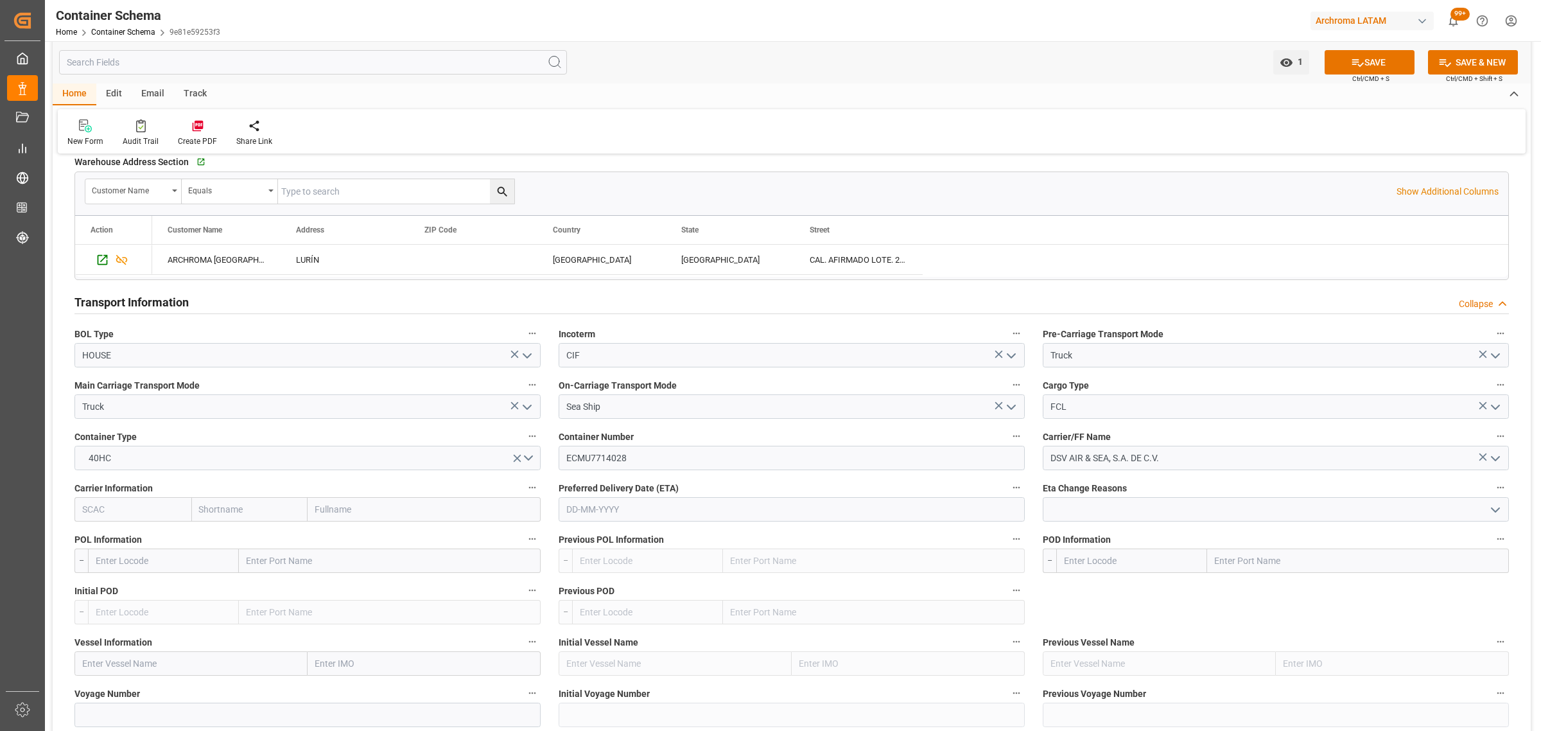
click at [764, 512] on input "text" at bounding box center [792, 509] width 466 height 24
click at [727, 521] on input "text" at bounding box center [792, 509] width 466 height 24
click at [624, 697] on div "29 30 1 2 3 4 5" at bounding box center [650, 689] width 175 height 25
click at [737, 537] on div "[DATE]" at bounding box center [650, 542] width 182 height 13
click at [733, 541] on button "Next Month" at bounding box center [732, 541] width 8 height 8
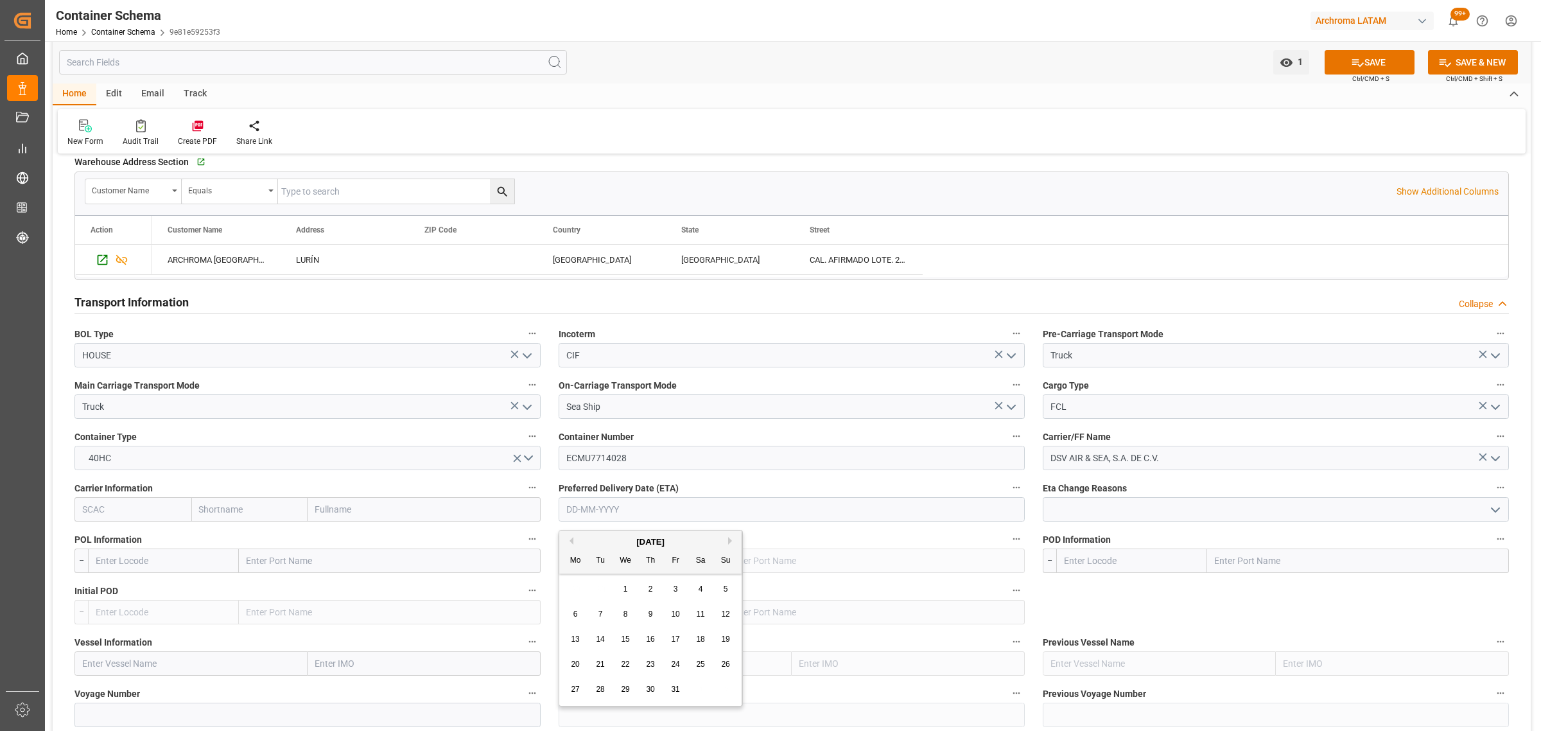
click at [663, 638] on div "13 14 15 16 17 18 19" at bounding box center [650, 639] width 175 height 25
click at [677, 638] on span "17" at bounding box center [675, 638] width 8 height 9
type input "[DATE]"
click at [155, 557] on input "text" at bounding box center [163, 560] width 151 height 24
click at [130, 519] on input "text" at bounding box center [132, 509] width 117 height 24
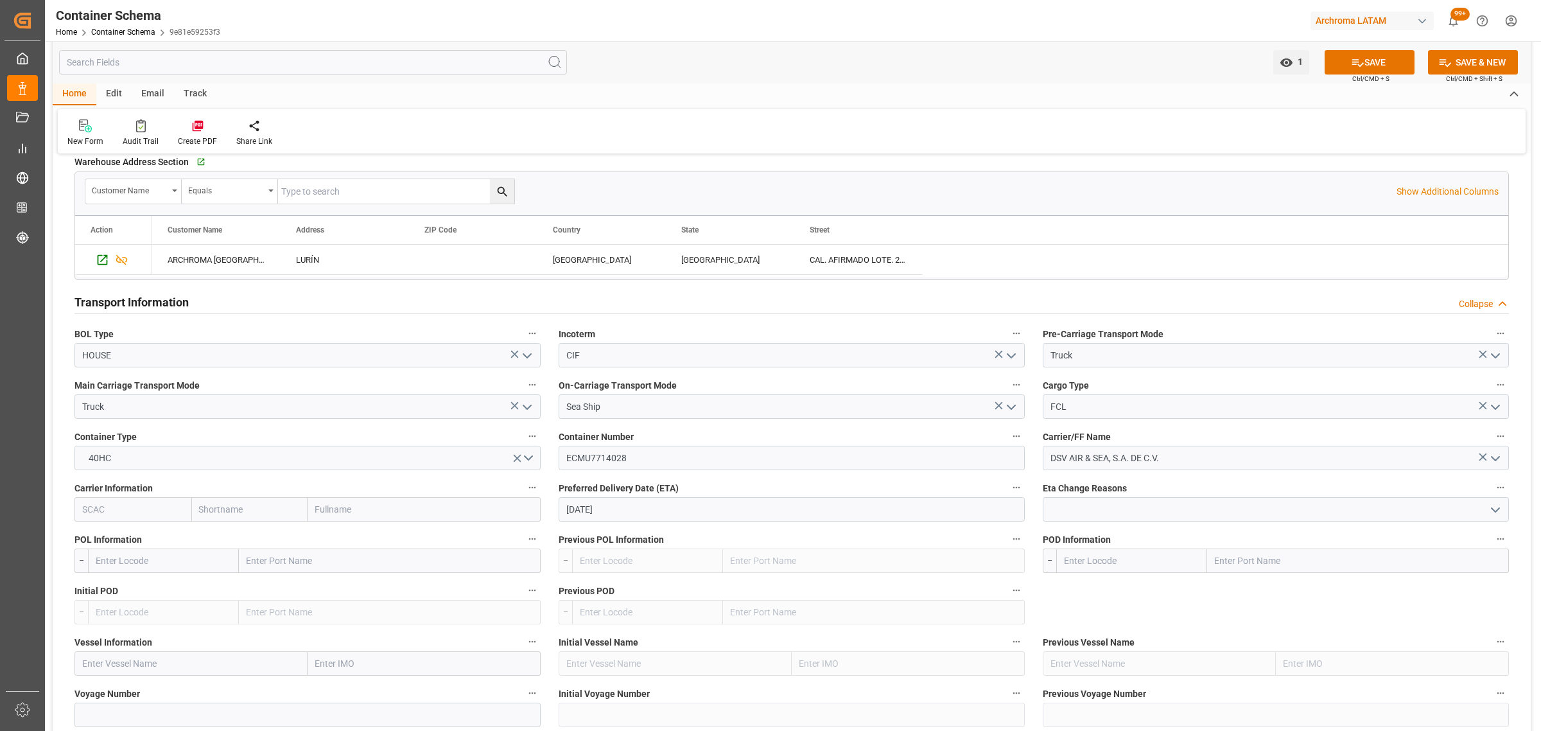
click at [236, 511] on input "text" at bounding box center [249, 509] width 117 height 24
type input "cm"
click at [245, 511] on input "cm" at bounding box center [249, 509] width 117 height 24
click at [245, 538] on div "CMACGM" at bounding box center [246, 537] width 108 height 29
type input "CMDU"
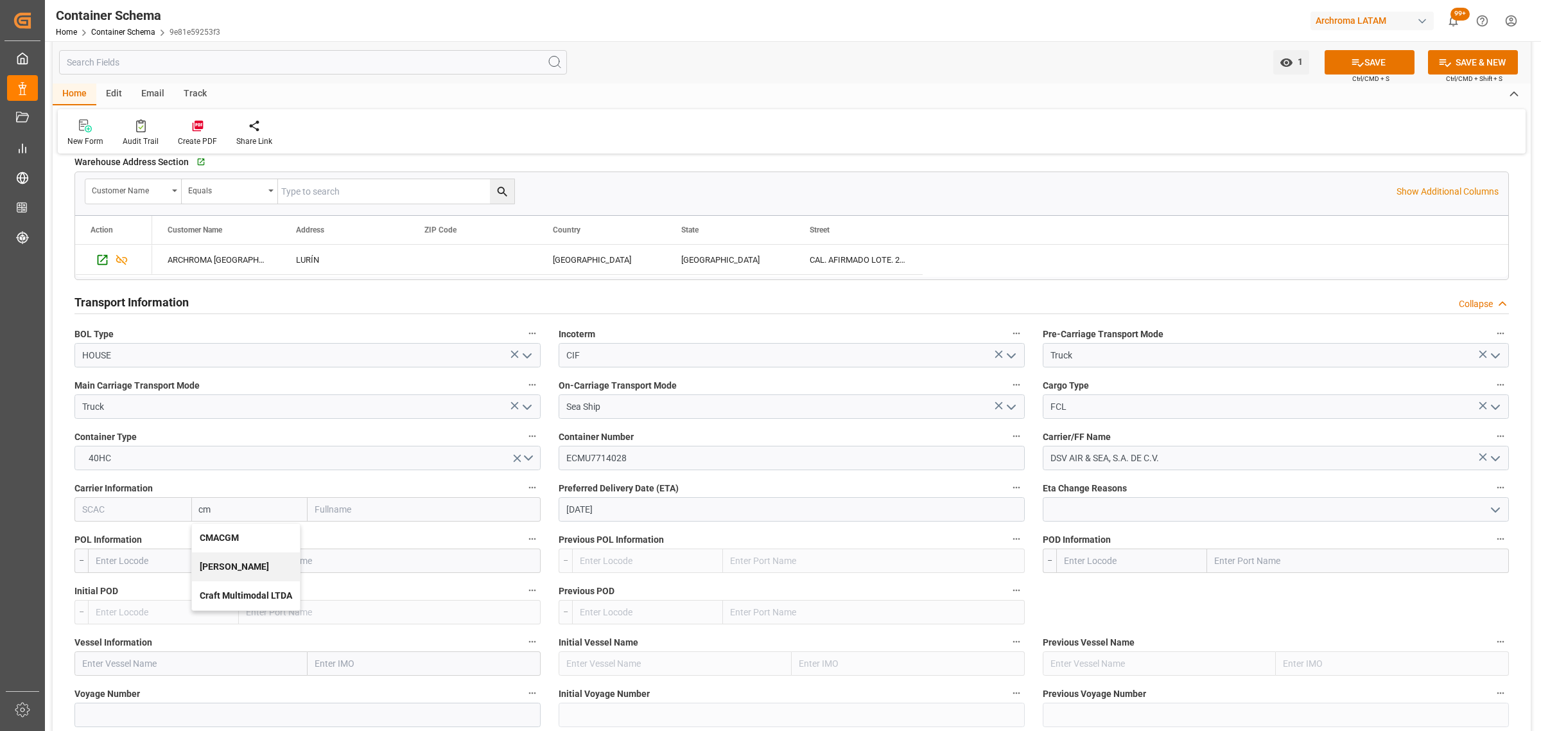
type input "CMACGM"
type input "CMA CGM Group"
type input "CMACGM"
click at [143, 565] on input "text" at bounding box center [163, 560] width 151 height 24
click at [134, 666] on input "text" at bounding box center [190, 663] width 233 height 24
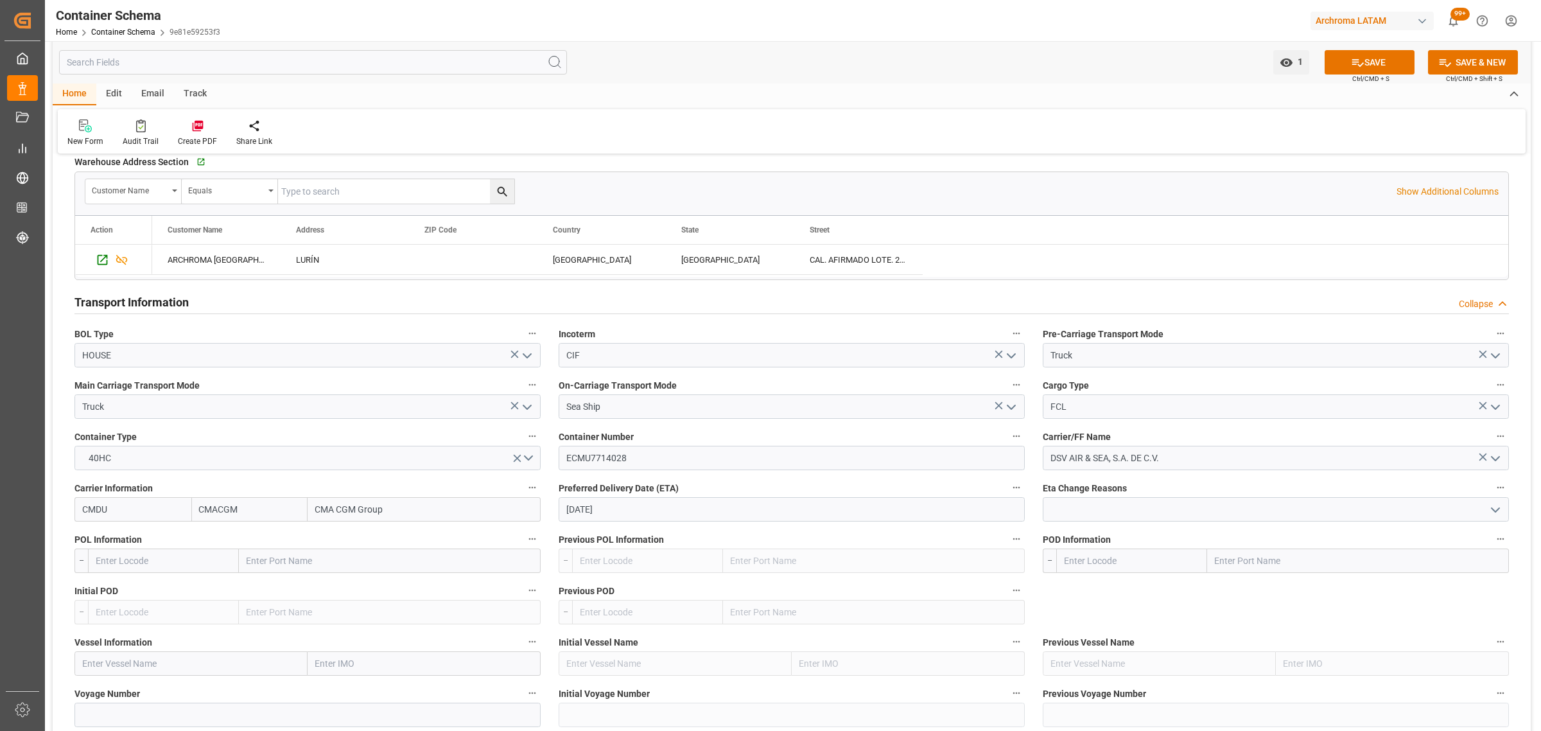
paste input "CMA [MEDICAL_DATA] IMAGINATION"
click at [214, 701] on div "CMA [MEDICAL_DATA] IMAGINATION - 9948231" at bounding box center [177, 691] width 204 height 29
type input "CMA [MEDICAL_DATA] IMAGINATION"
type input "9948231"
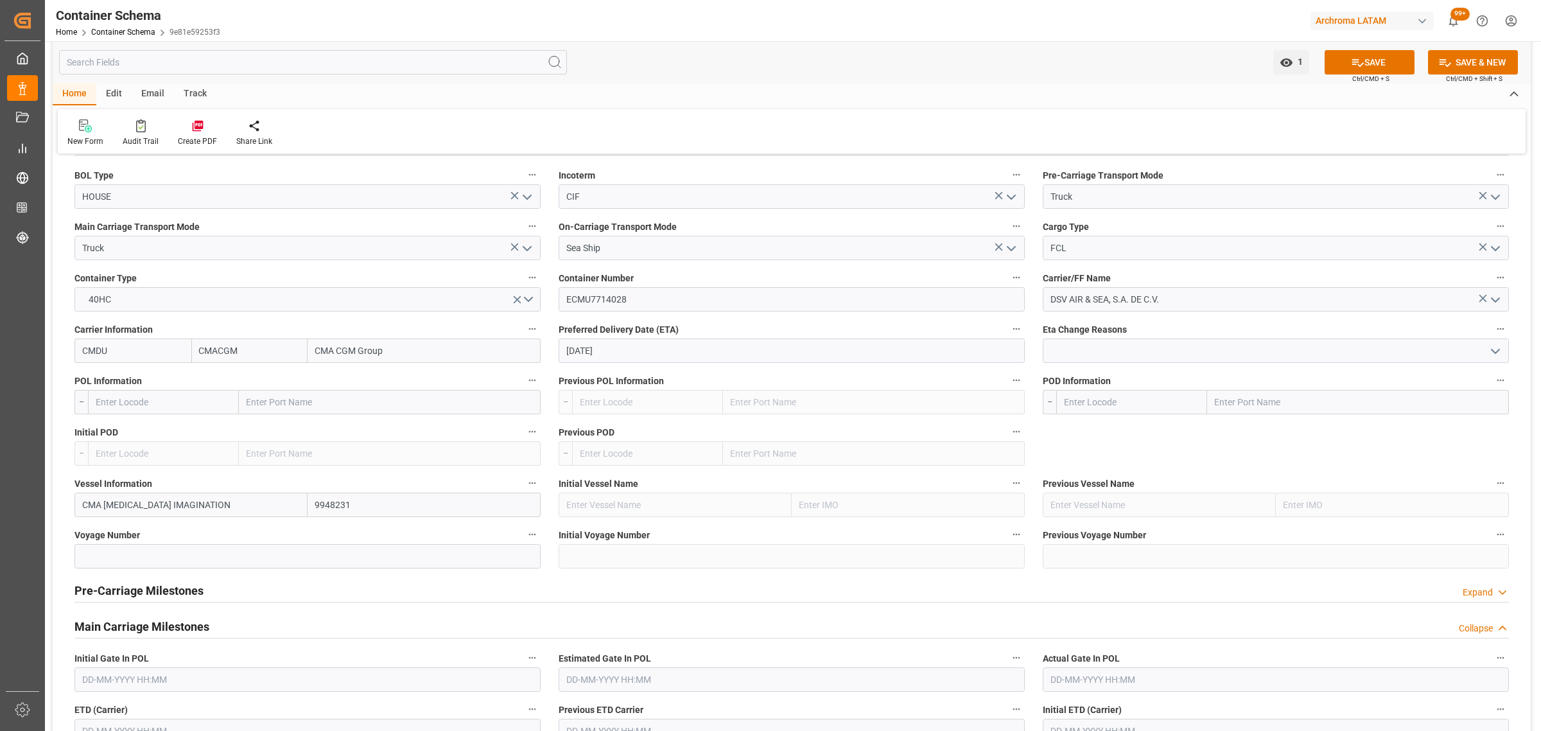
scroll to position [1204, 0]
type input "CMA [MEDICAL_DATA] IMAGINATION"
click at [166, 392] on input "text" at bounding box center [163, 400] width 151 height 24
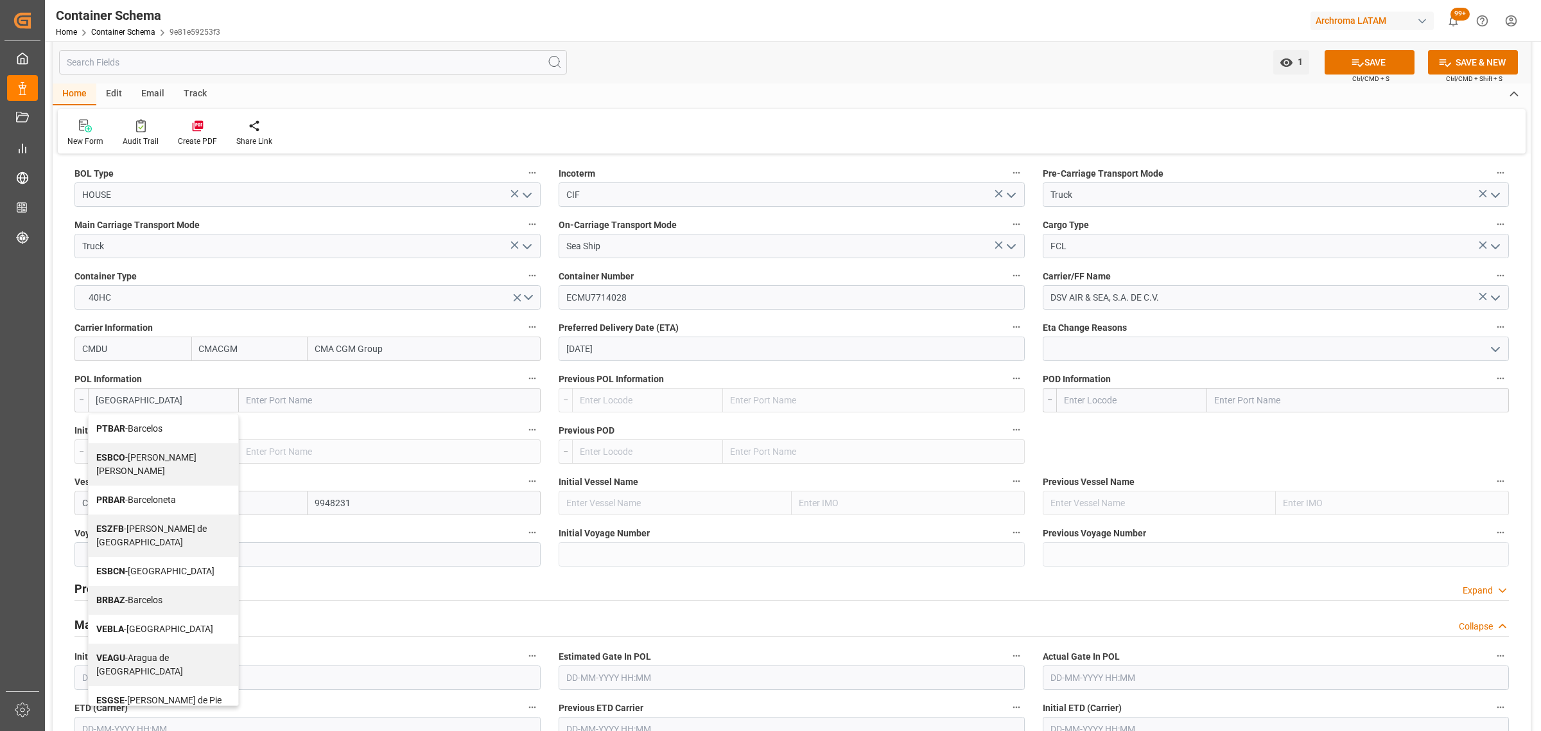
click at [162, 566] on span "ESBCN - [GEOGRAPHIC_DATA]" at bounding box center [155, 571] width 118 height 10
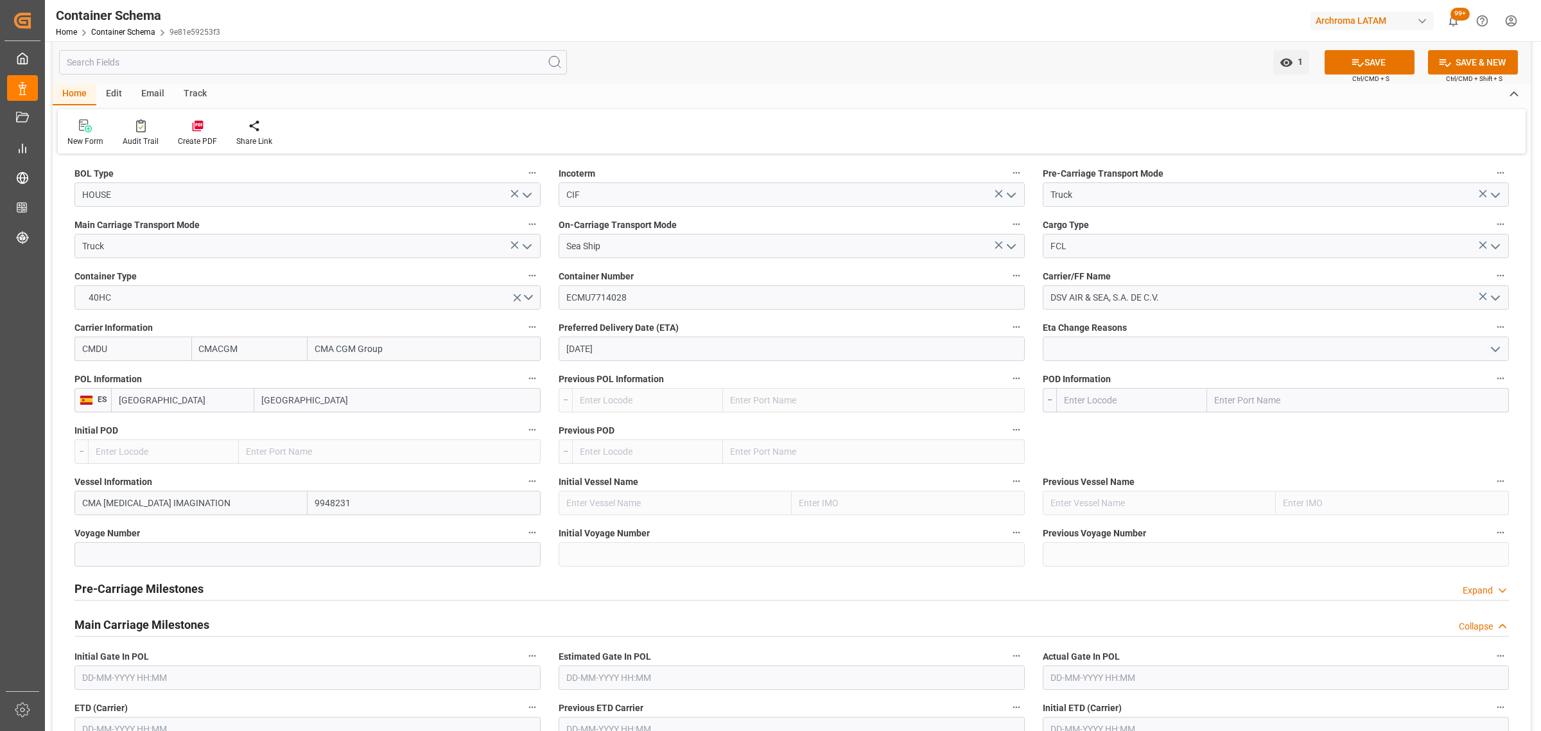
type input "ESBCN"
type input "[GEOGRAPHIC_DATA]"
type input "ESBCN"
click at [1126, 397] on input "text" at bounding box center [1131, 400] width 151 height 24
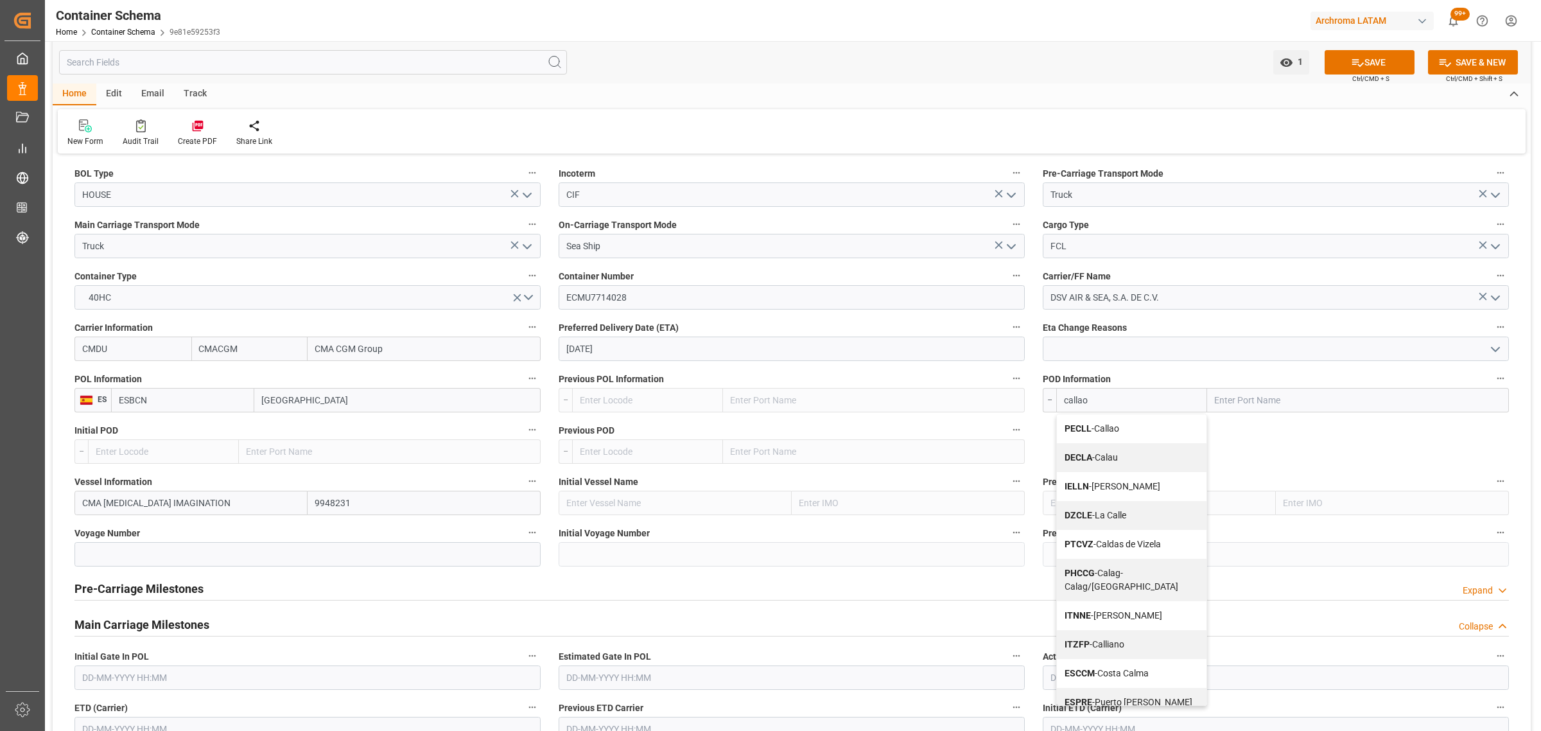
click at [1105, 427] on span "PECLL - [GEOGRAPHIC_DATA]" at bounding box center [1092, 428] width 55 height 10
type input "PECLL"
type input "Callao"
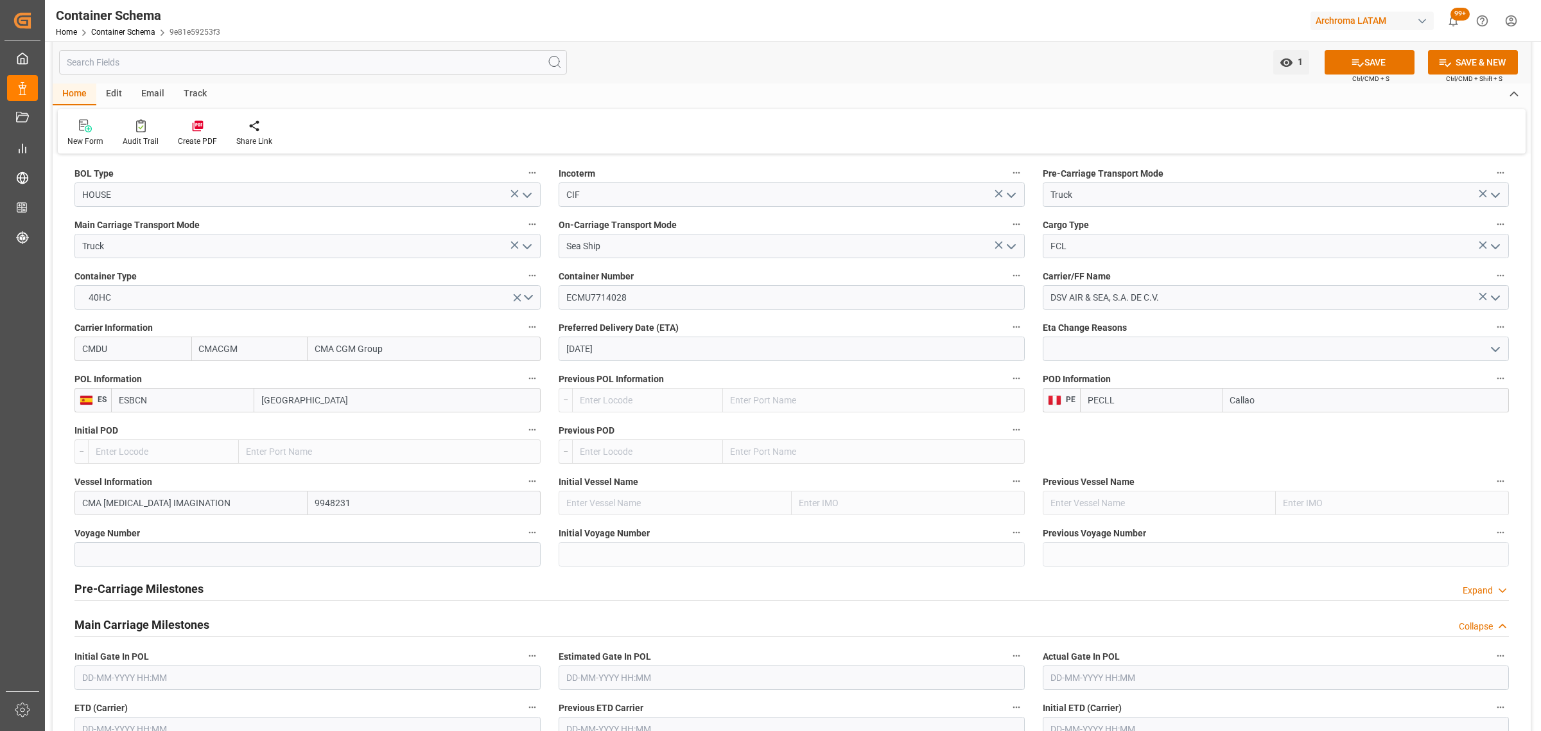
type input "PECLL"
click at [168, 553] on input at bounding box center [307, 554] width 466 height 24
paste input "0DVMZS1MA"
type input "0DVMZS1MA"
click at [182, 592] on h2 "Pre-Carriage Milestones" at bounding box center [138, 588] width 129 height 17
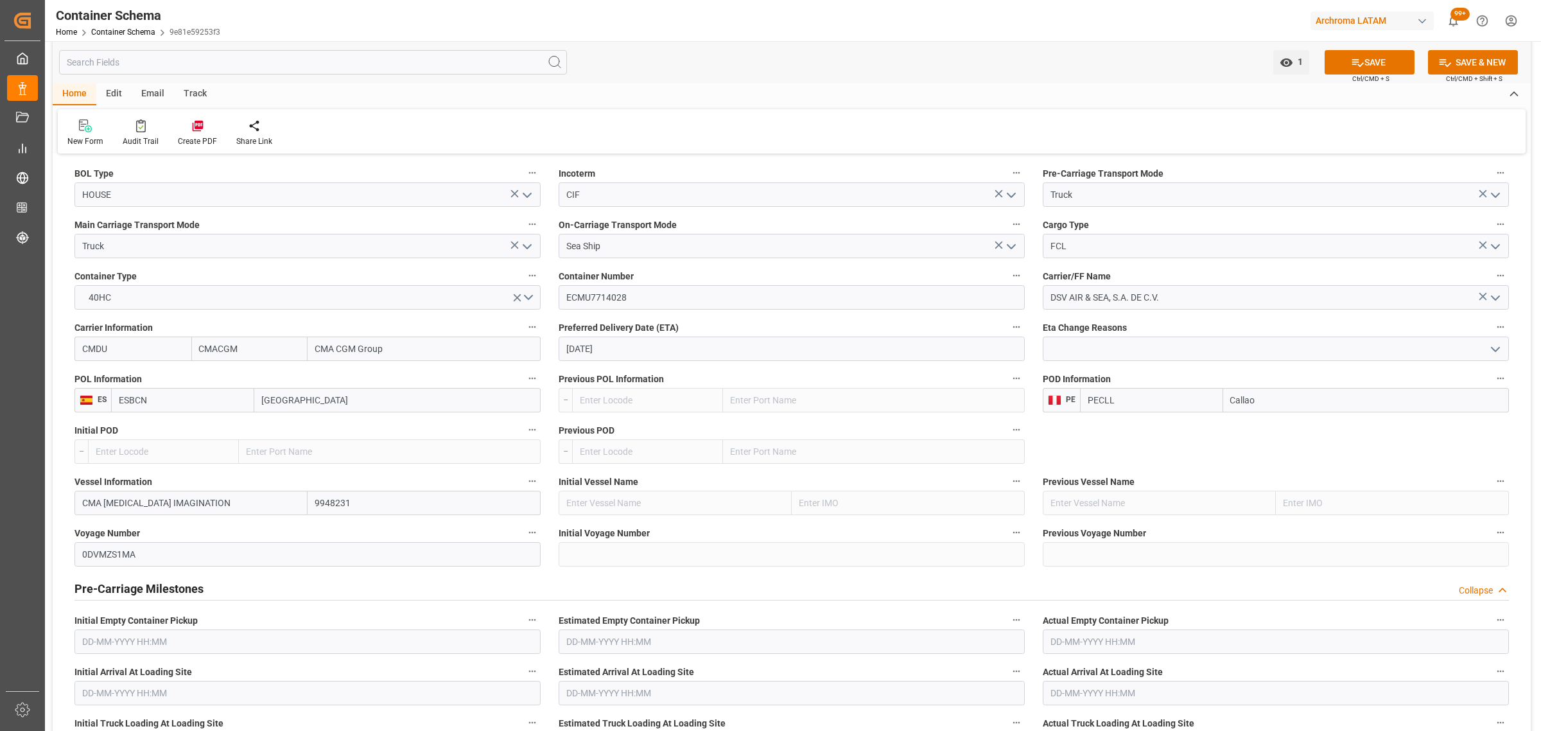
click at [182, 592] on h2 "Pre-Carriage Milestones" at bounding box center [138, 588] width 129 height 17
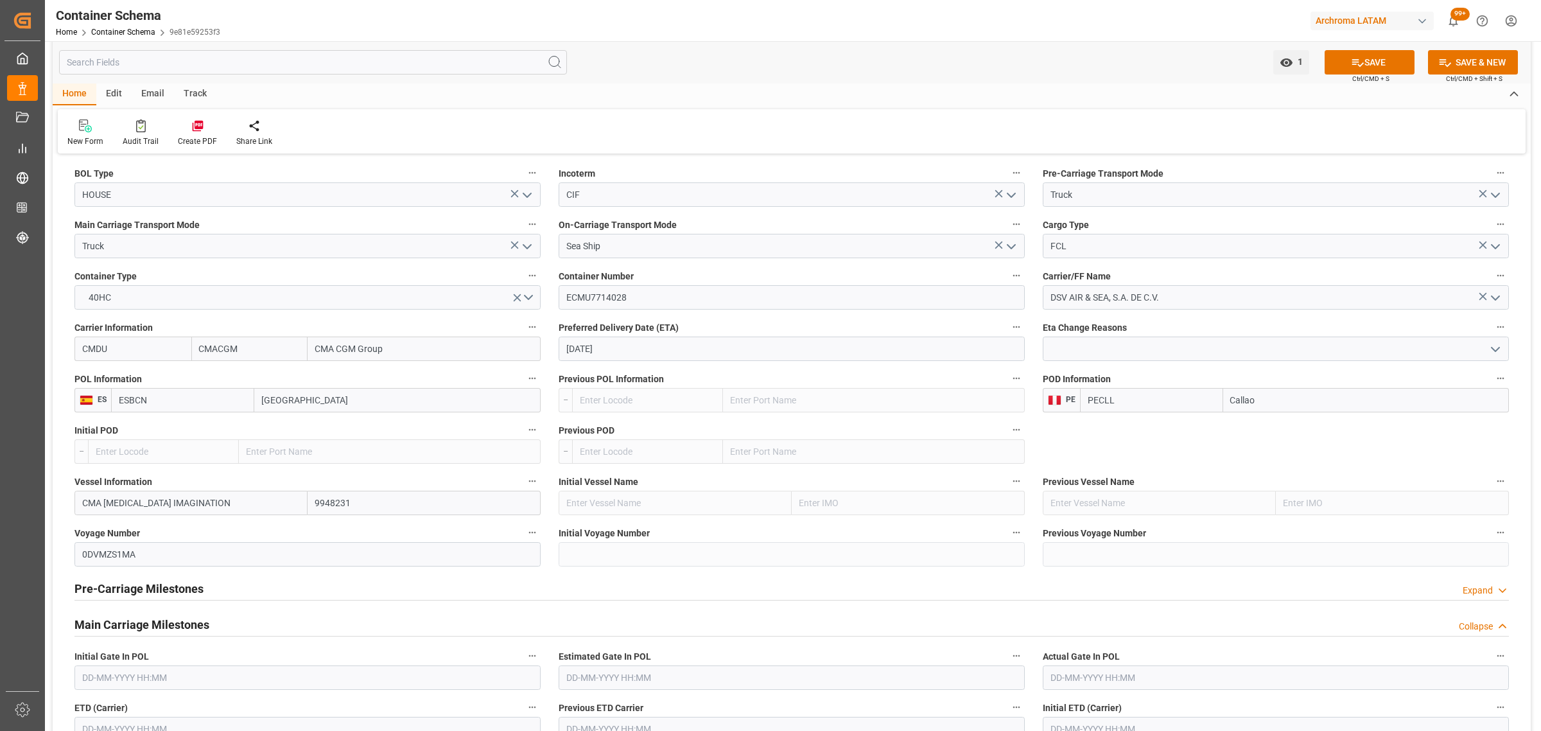
click at [177, 618] on h2 "Main Carriage Milestones" at bounding box center [141, 624] width 135 height 17
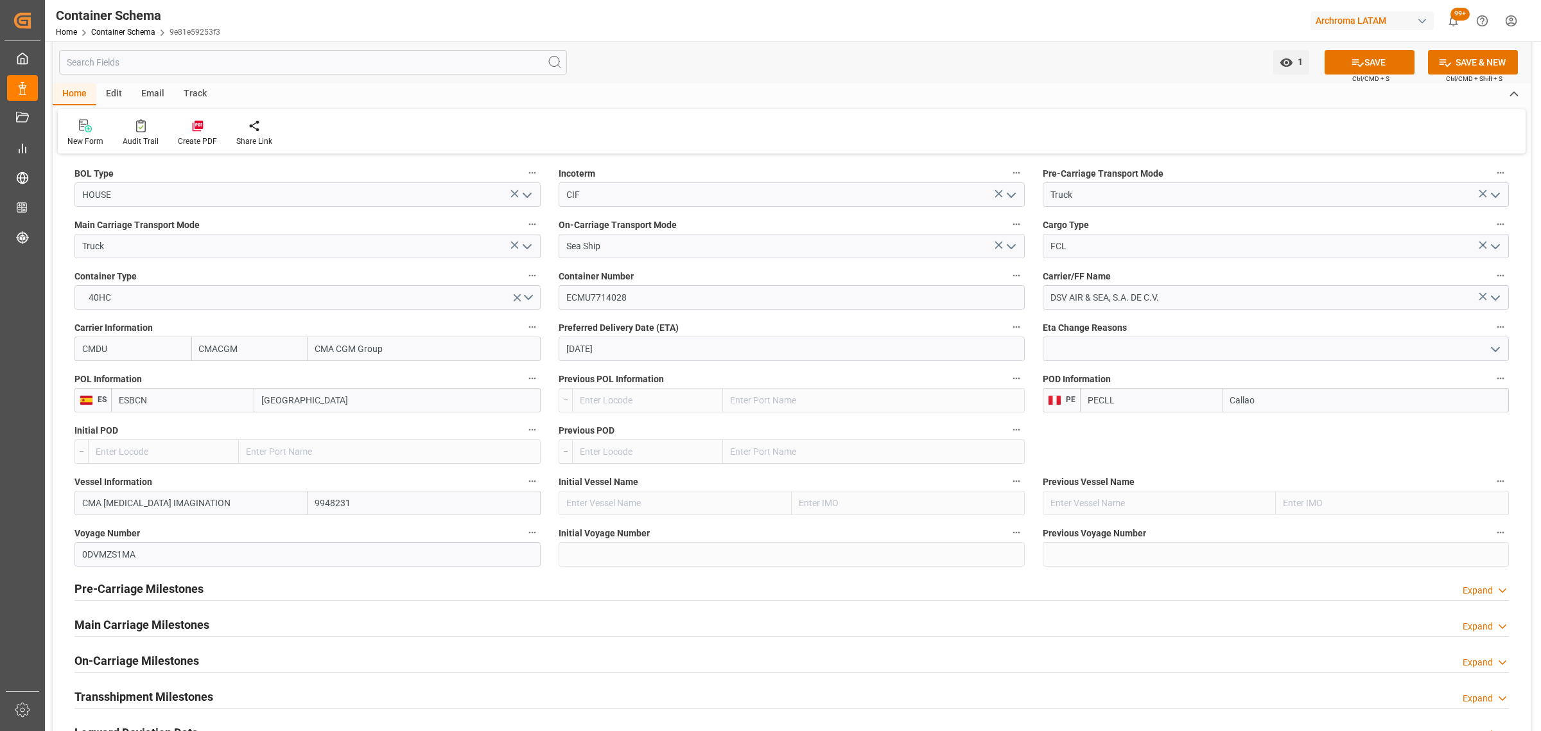
click at [177, 618] on h2 "Main Carriage Milestones" at bounding box center [141, 624] width 135 height 17
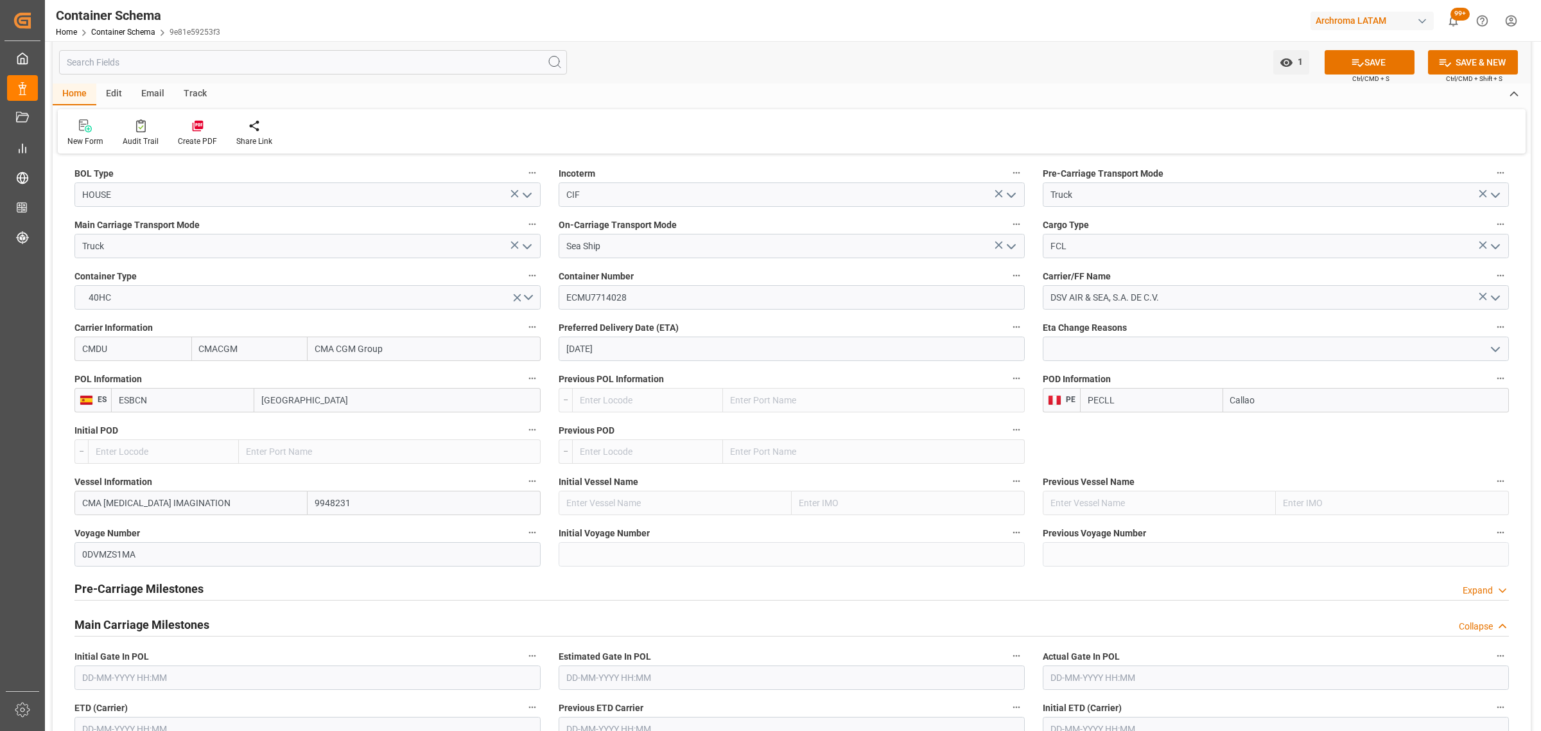
scroll to position [1445, 0]
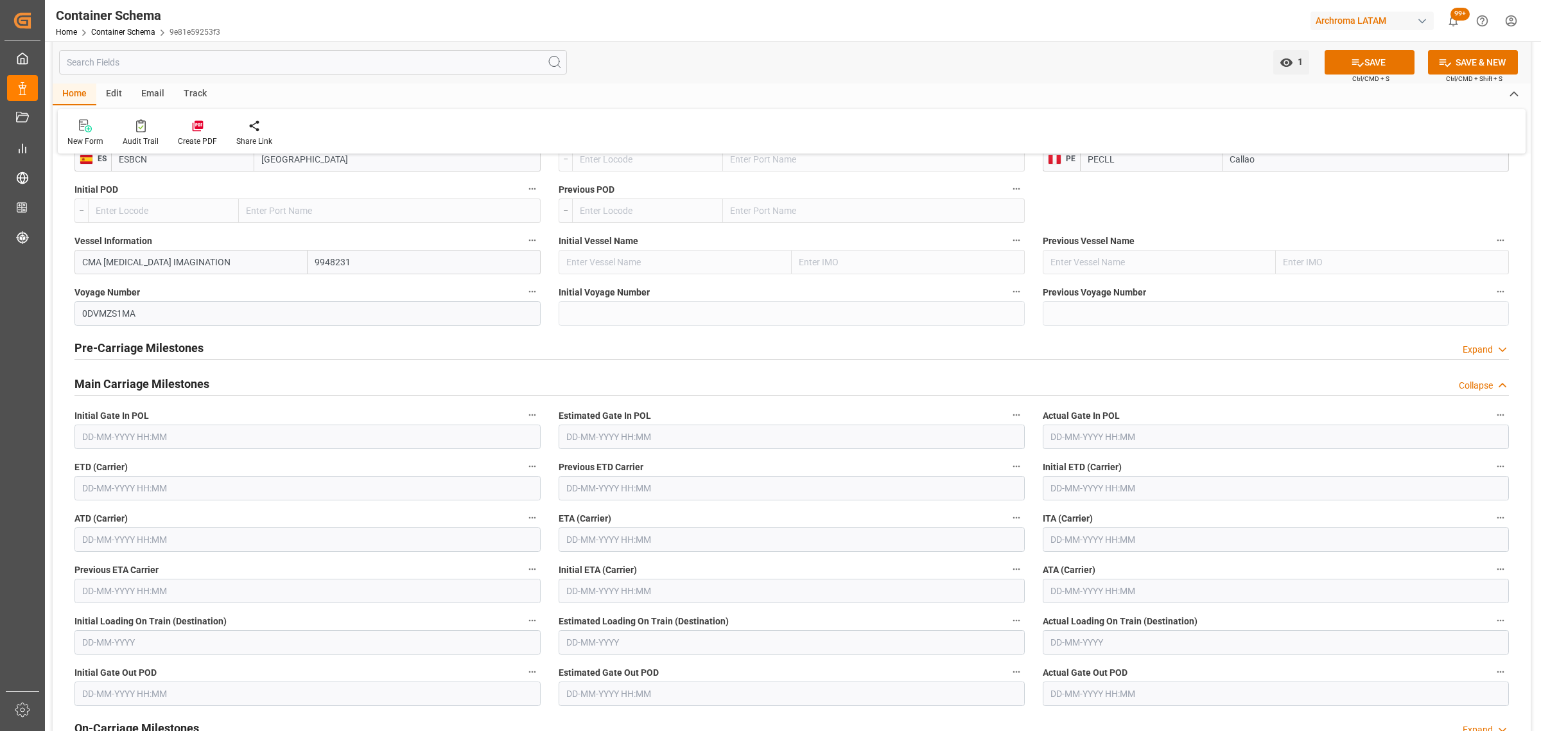
click at [179, 479] on input "text" at bounding box center [307, 488] width 466 height 24
click at [164, 593] on span "11" at bounding box center [166, 592] width 8 height 9
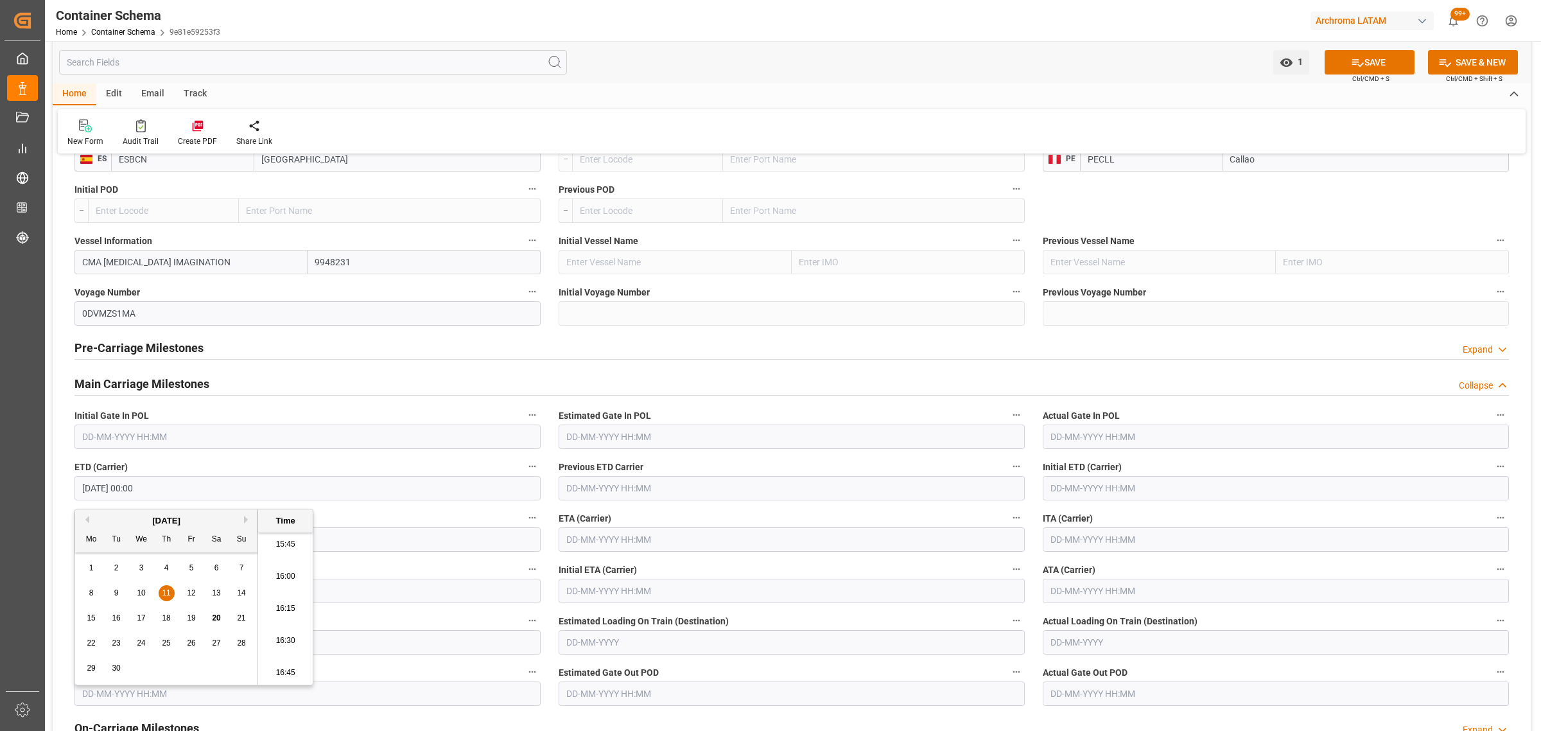
click at [294, 579] on li "16:00" at bounding box center [285, 577] width 55 height 32
type input "[DATE] 16:00"
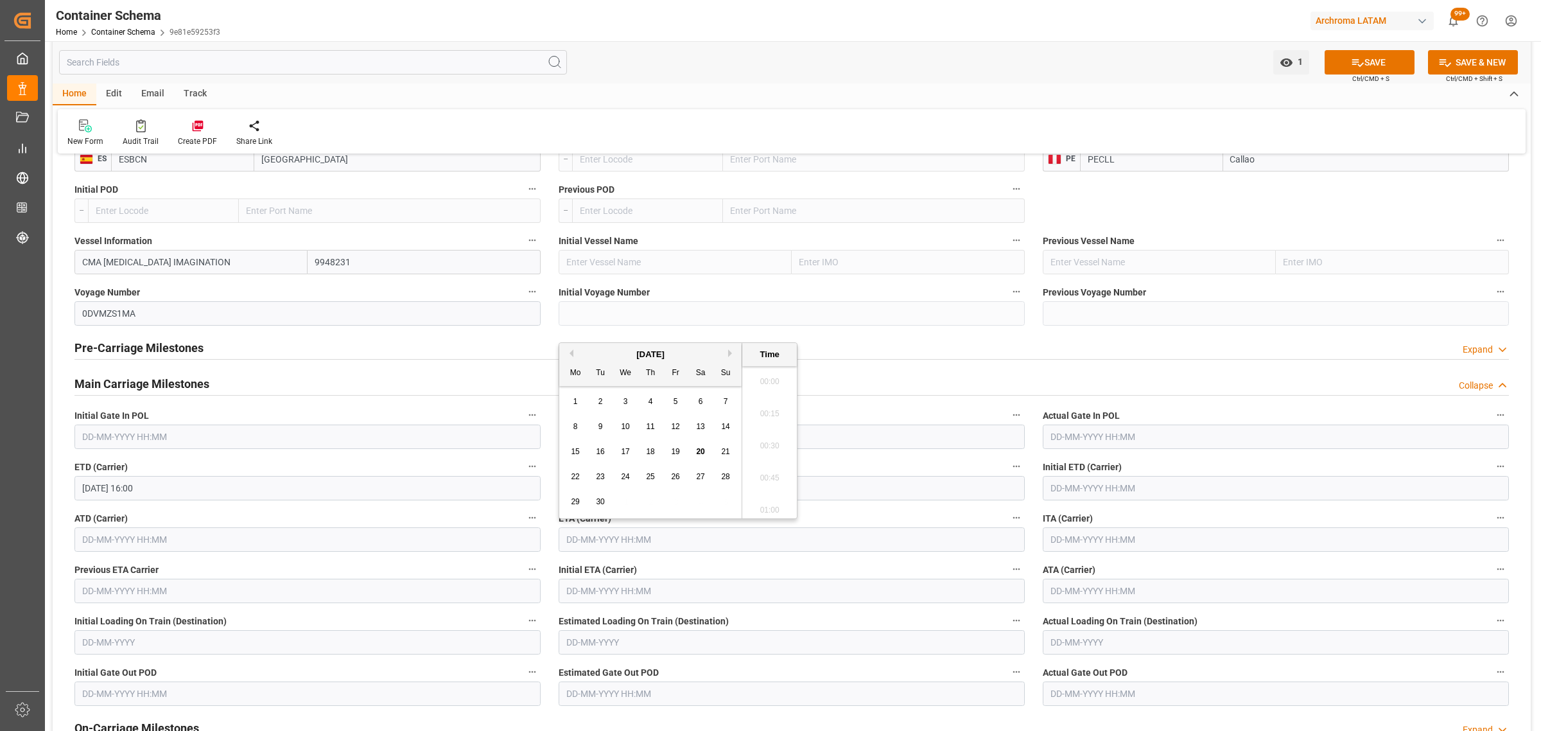
click at [624, 531] on input "text" at bounding box center [792, 539] width 466 height 24
click at [726, 354] on div "[DATE]" at bounding box center [650, 354] width 182 height 13
click at [729, 354] on button "Next Month" at bounding box center [732, 353] width 8 height 8
click at [668, 457] on div "17" at bounding box center [676, 451] width 16 height 15
type input "[DATE] 00:00"
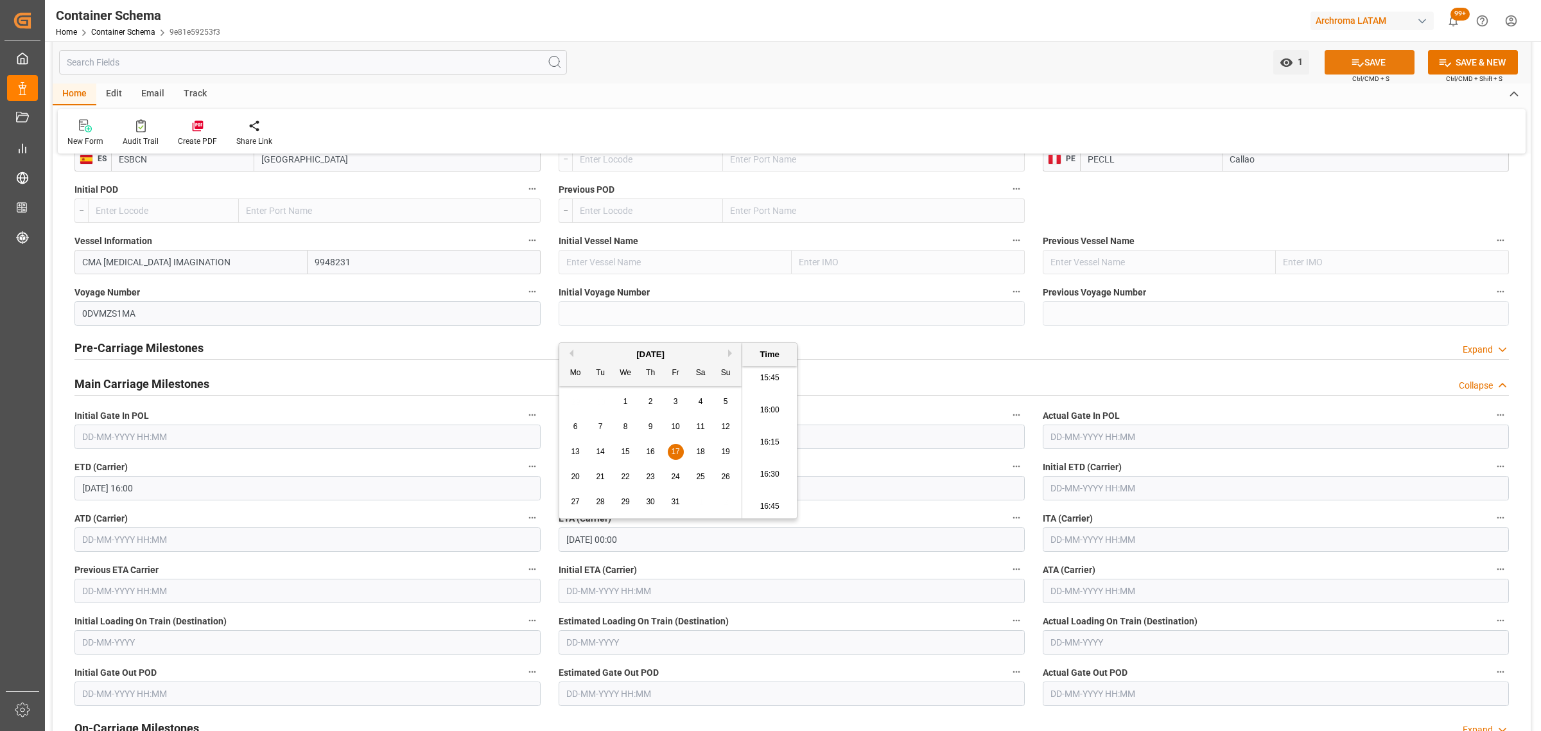
click at [1352, 57] on icon at bounding box center [1357, 62] width 13 height 13
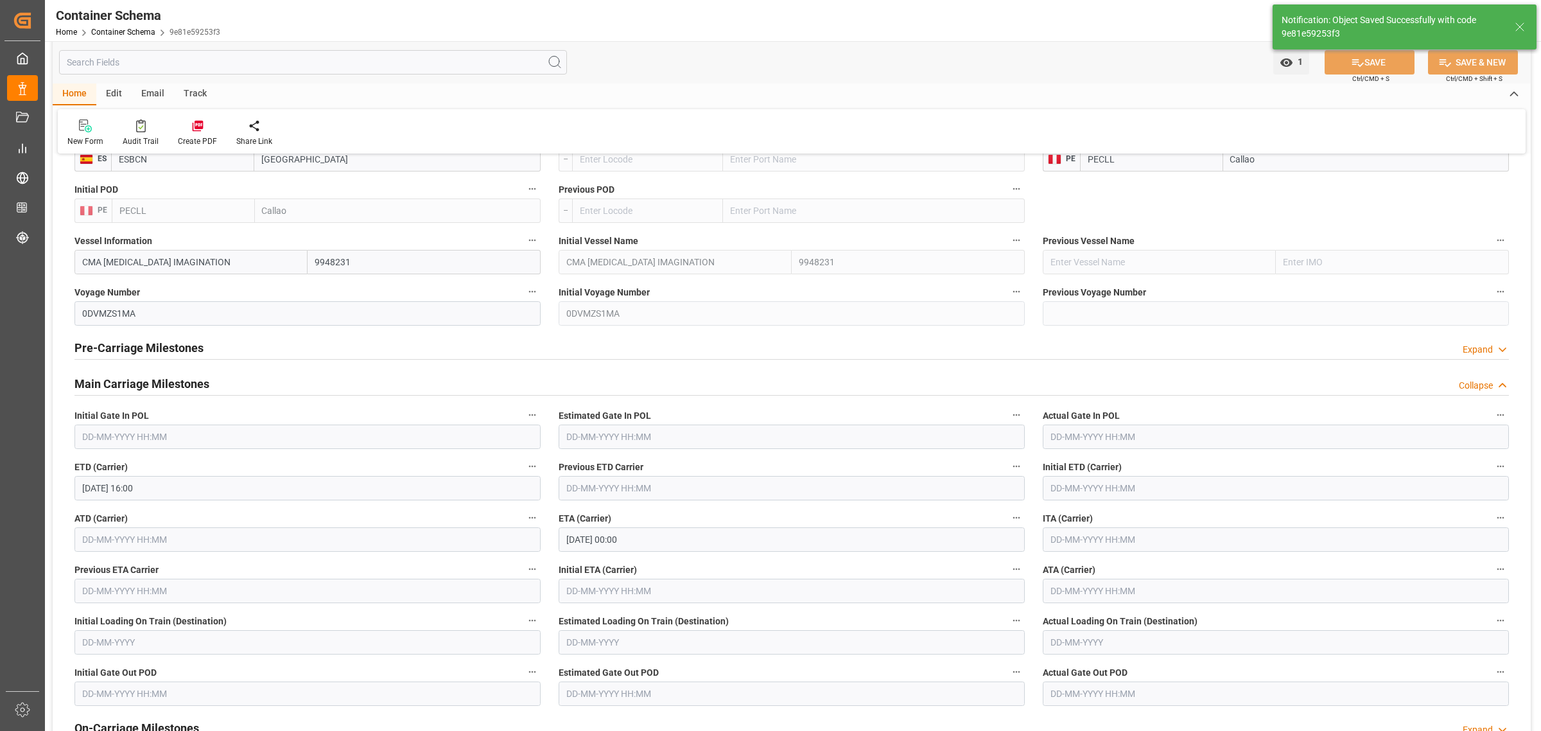
type input "Document Sent"
type input "PECLL"
type input "Callao"
type input "CMA [MEDICAL_DATA] IMAGINATION"
type input "9948231"
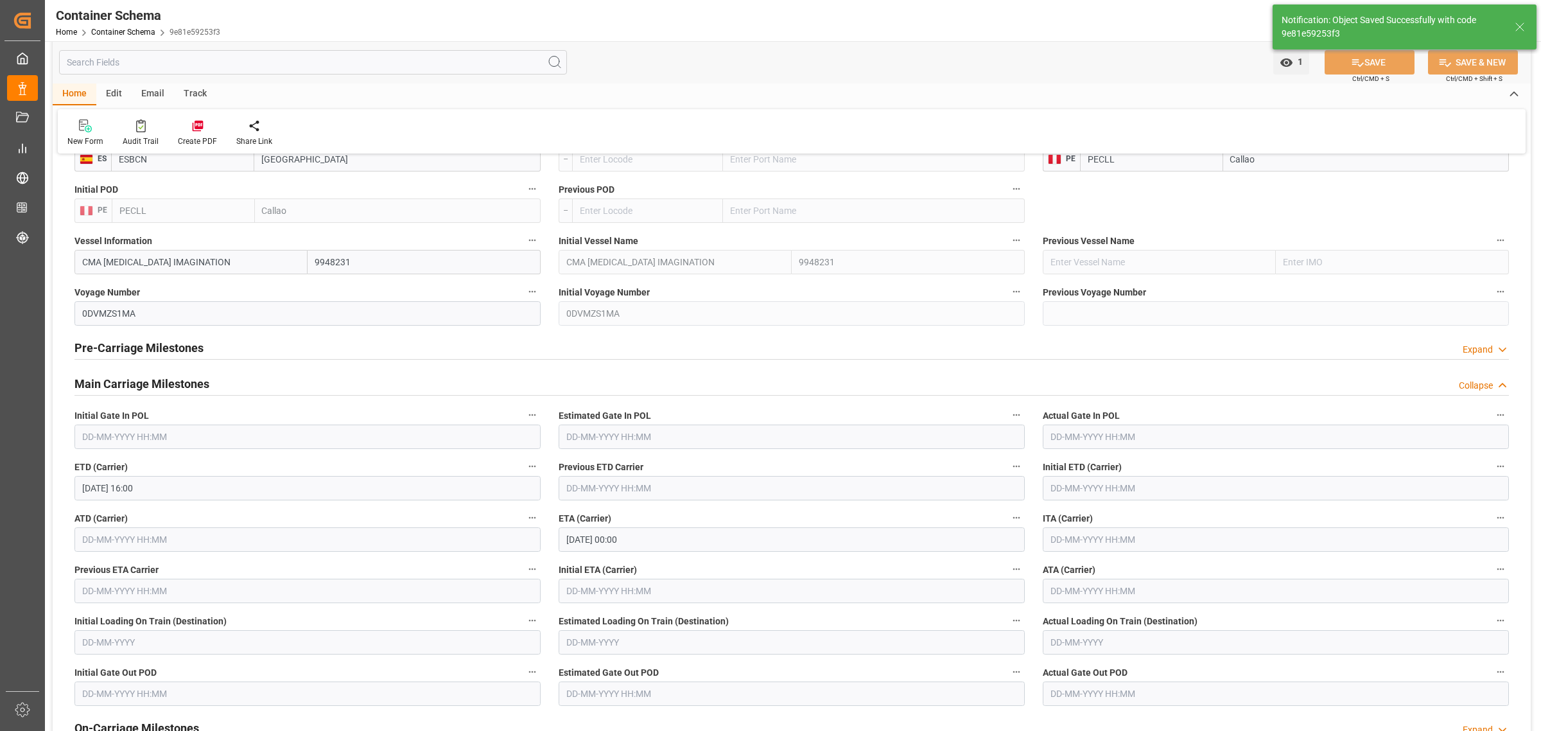
type input "0DVMZS1MA"
type input "[DATE] 00:00"
